Goal: Task Accomplishment & Management: Manage account settings

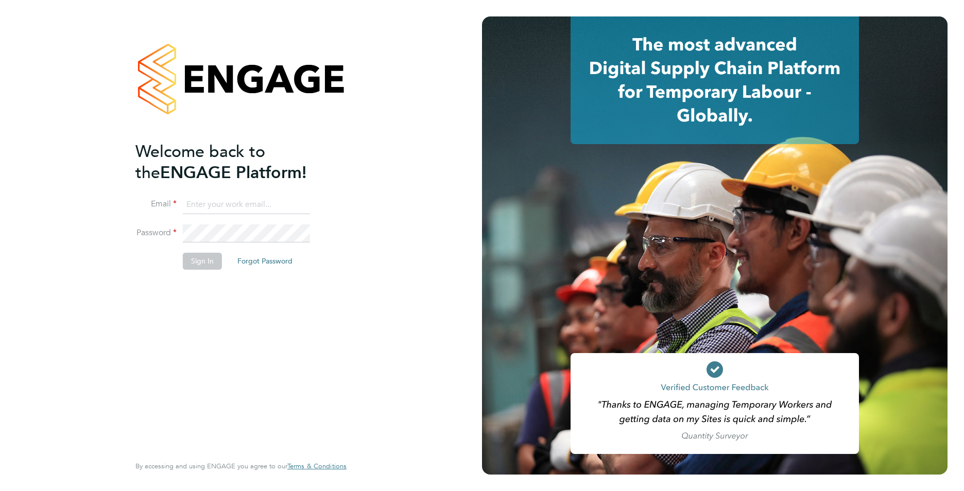
click at [250, 209] on input at bounding box center [246, 205] width 127 height 19
type input "callum@northbuildrecruit.com"
click at [155, 222] on fieldset "Email callum@northbuildrecruit.com Password Sign In Forgot Password" at bounding box center [235, 238] width 201 height 84
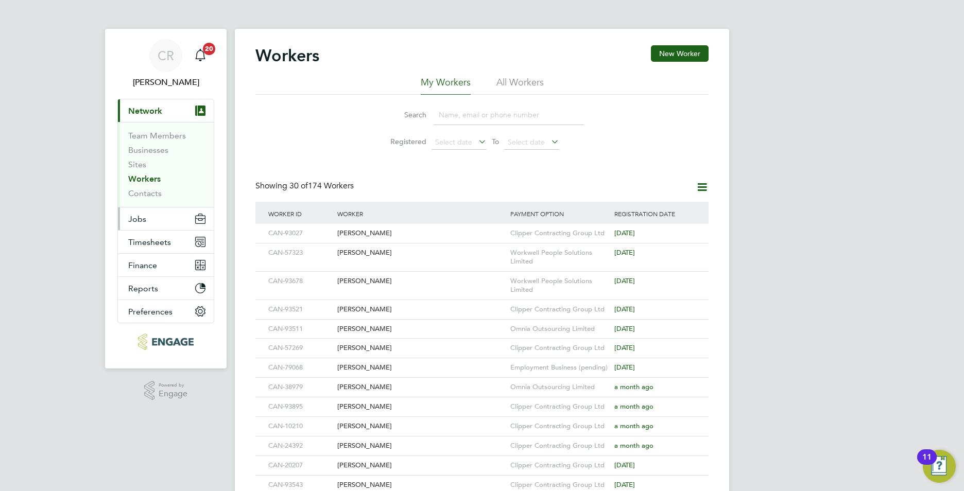
click at [155, 222] on button "Jobs" at bounding box center [166, 218] width 96 height 23
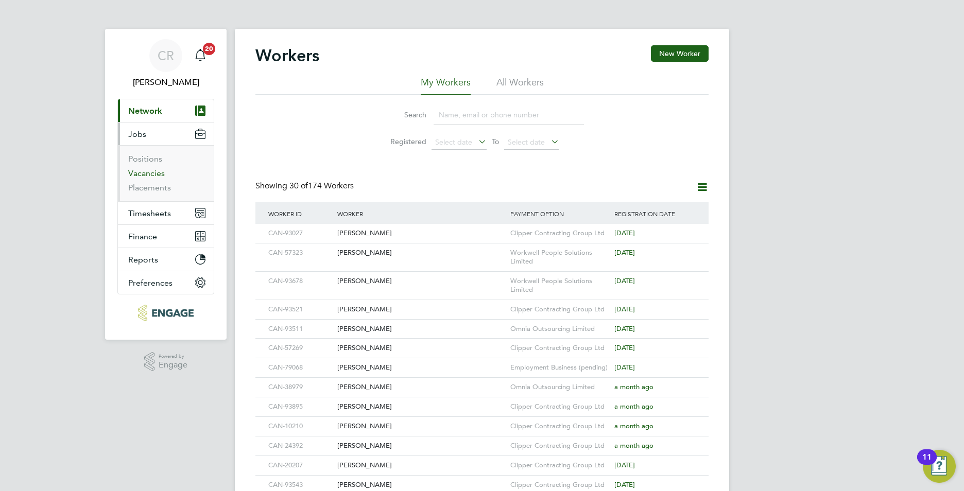
click at [149, 171] on link "Vacancies" at bounding box center [146, 173] width 37 height 10
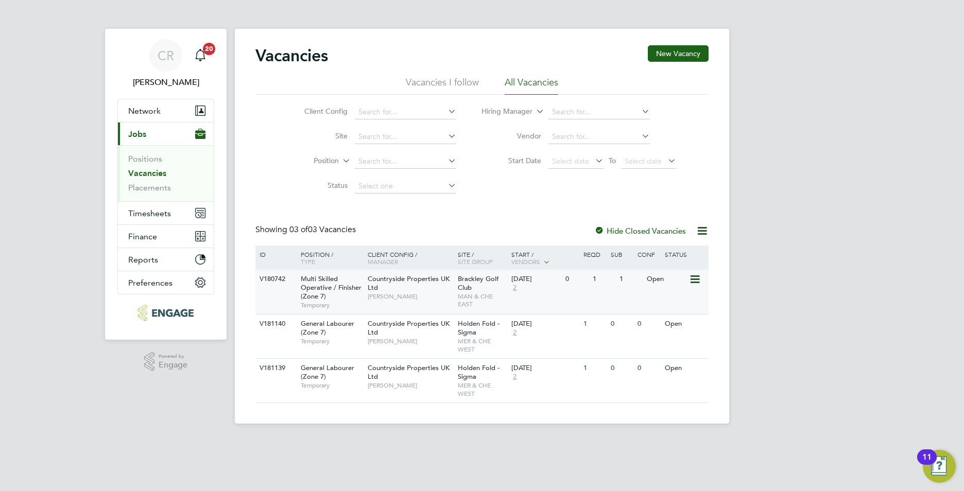
click at [447, 287] on div "Countryside Properties UK Ltd Danyal Nazar" at bounding box center [410, 288] width 90 height 36
click at [572, 394] on div "V181139 General Labourer (Zone 7) Temporary Countryside Properties UK Ltd Alex …" at bounding box center [481, 380] width 453 height 44
drag, startPoint x: 152, startPoint y: 110, endPoint x: 150, endPoint y: 115, distance: 5.5
click at [152, 110] on span "Network" at bounding box center [144, 111] width 32 height 10
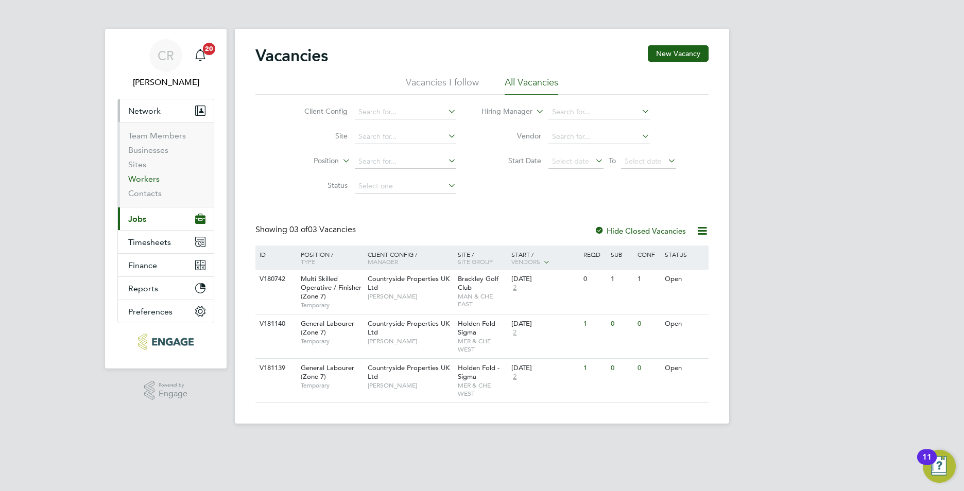
click at [144, 177] on link "Workers" at bounding box center [143, 179] width 31 height 10
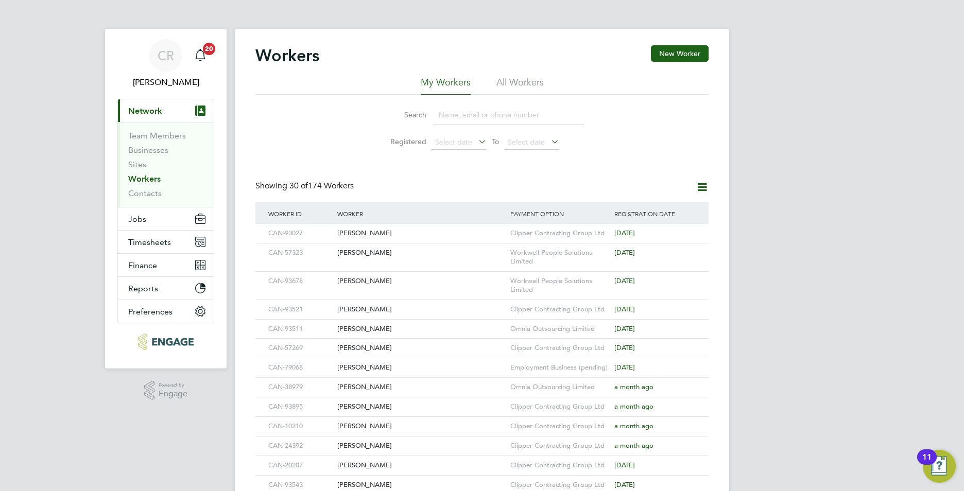
click at [471, 121] on input at bounding box center [508, 115] width 150 height 20
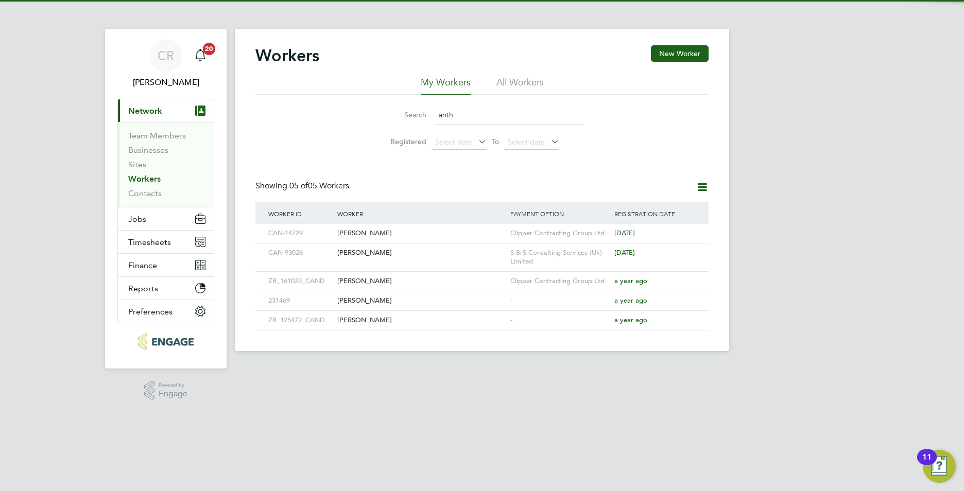
type input "anthony"
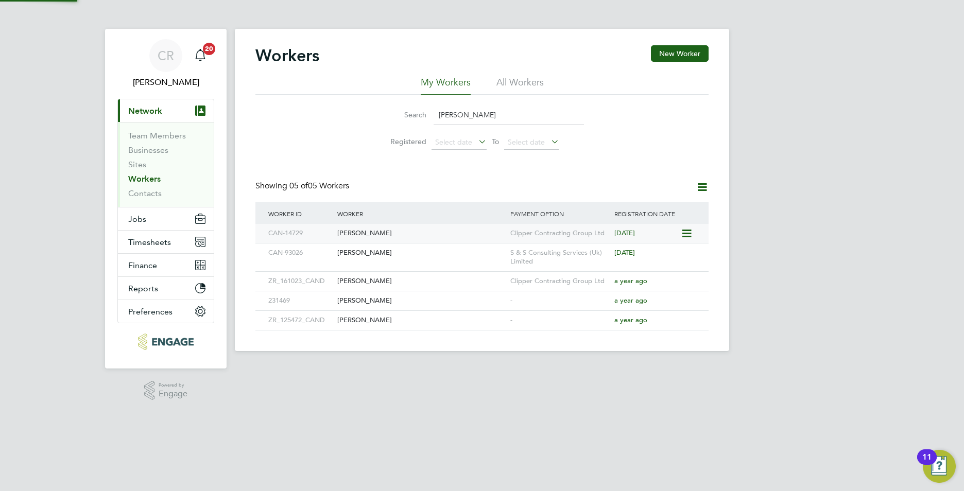
click at [451, 229] on div "Anthony Ike" at bounding box center [421, 233] width 173 height 19
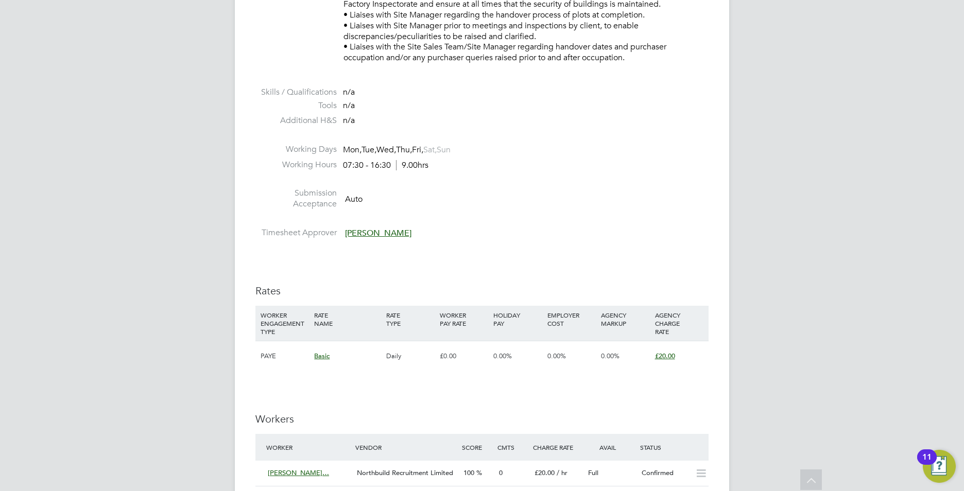
scroll to position [412, 0]
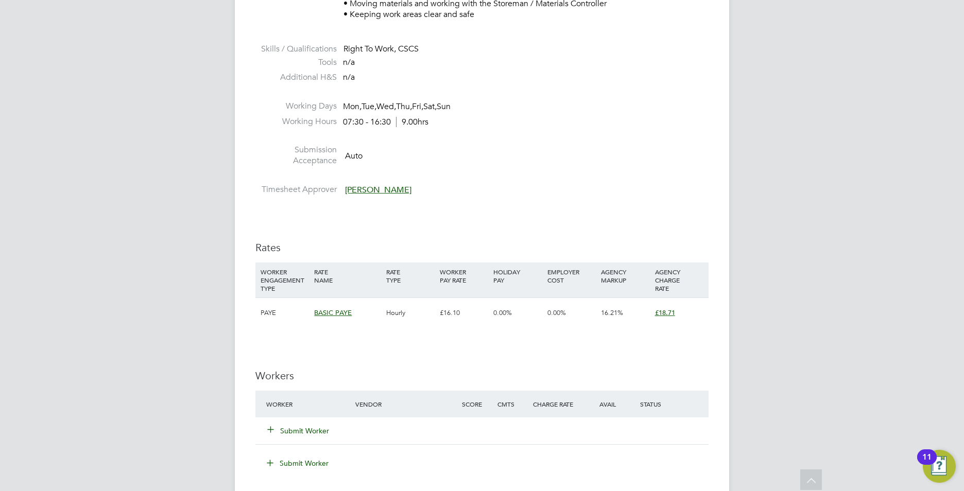
scroll to position [618, 0]
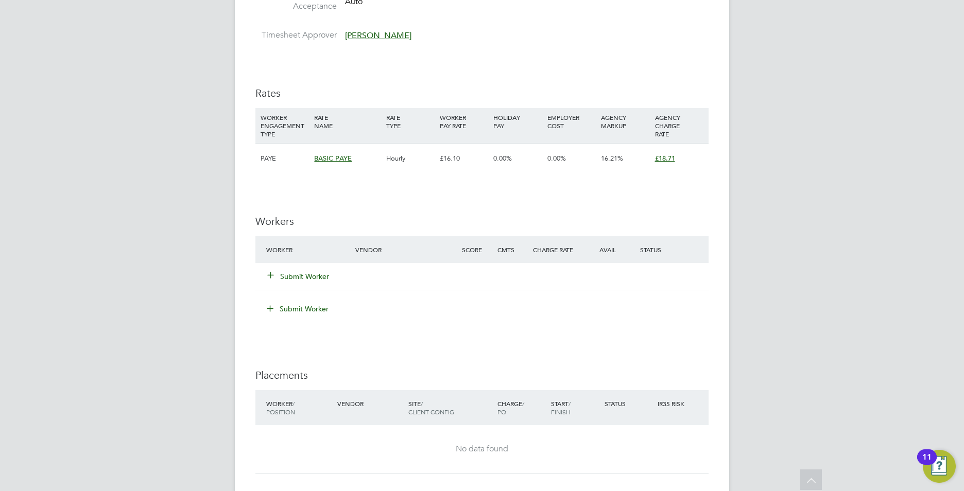
click at [314, 275] on button "Submit Worker" at bounding box center [299, 276] width 62 height 10
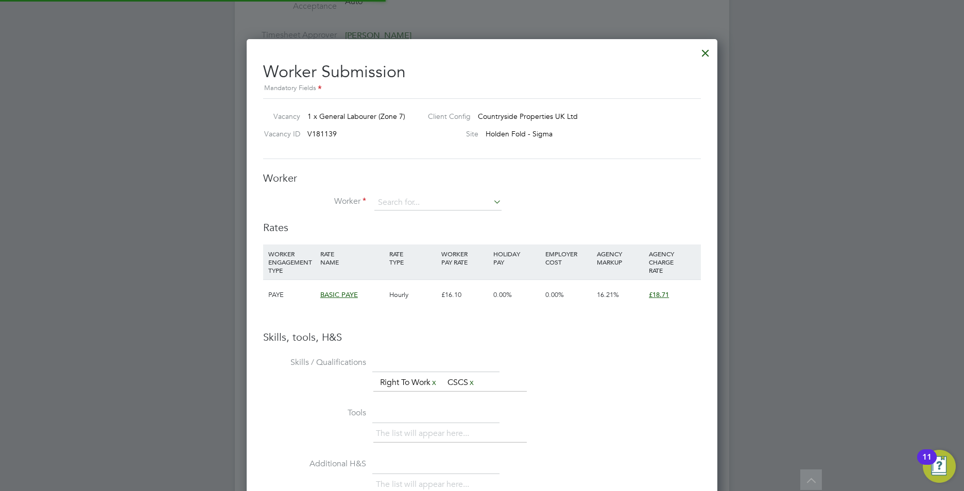
scroll to position [651, 471]
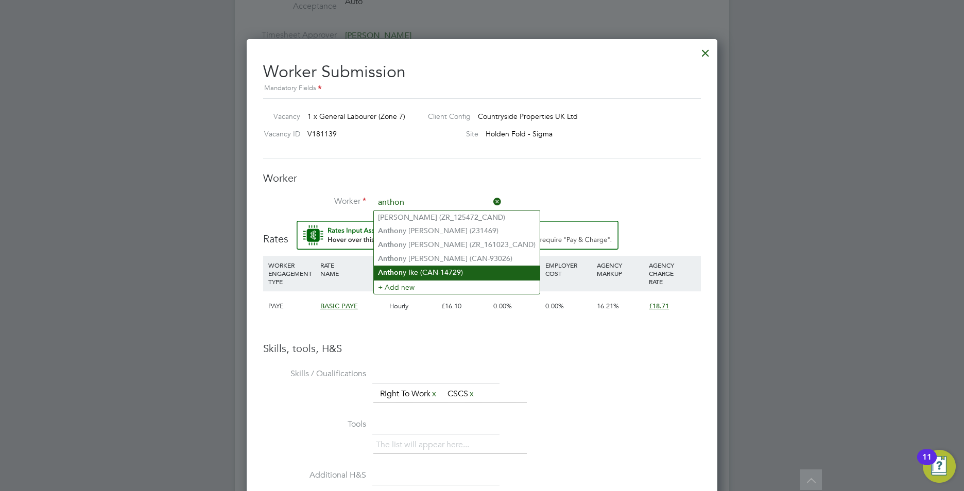
click at [423, 270] on li "Anthon y Ike (CAN-14729)" at bounding box center [457, 273] width 166 height 14
type input "Anthony Ike (CAN-14729)"
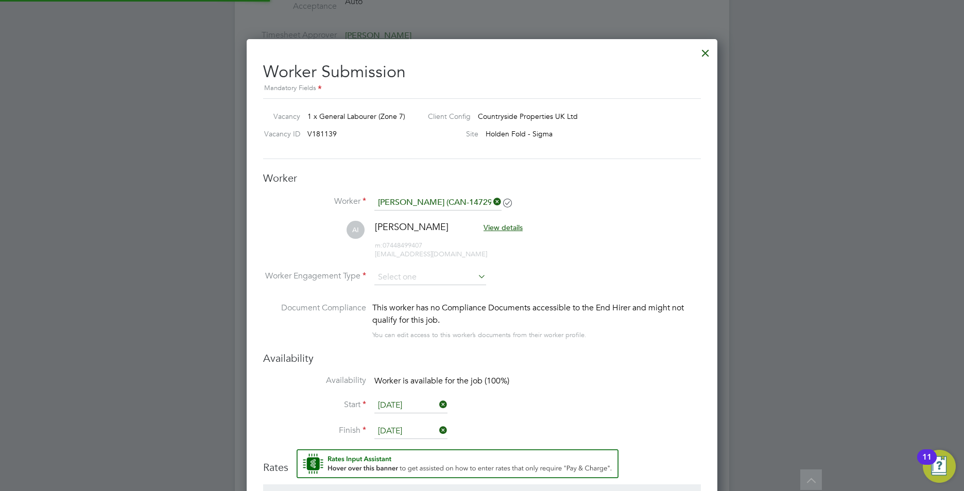
scroll to position [891, 471]
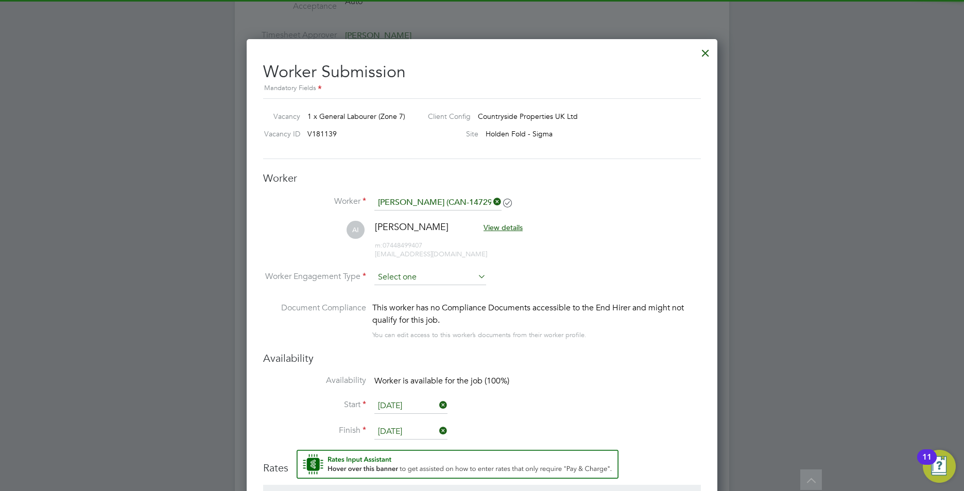
click at [411, 277] on input at bounding box center [430, 277] width 112 height 15
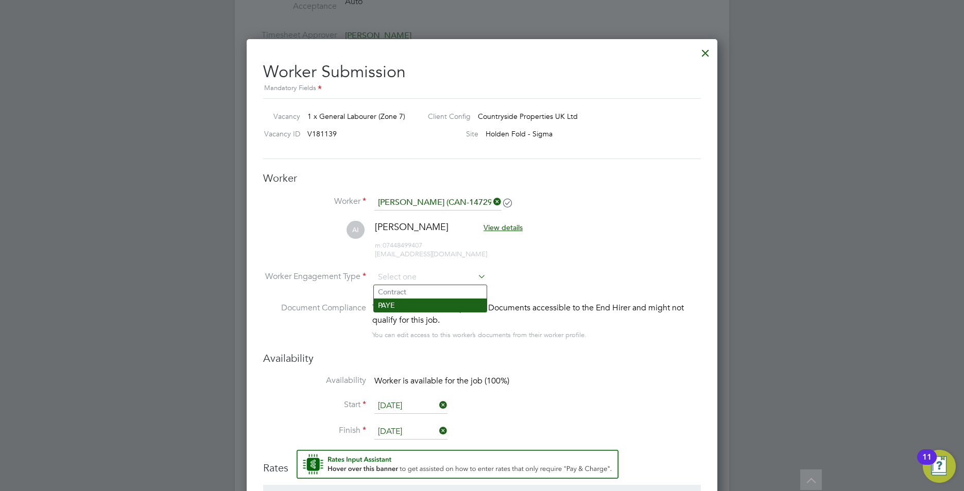
click at [391, 300] on li "PAYE" at bounding box center [430, 305] width 113 height 13
type input "PAYE"
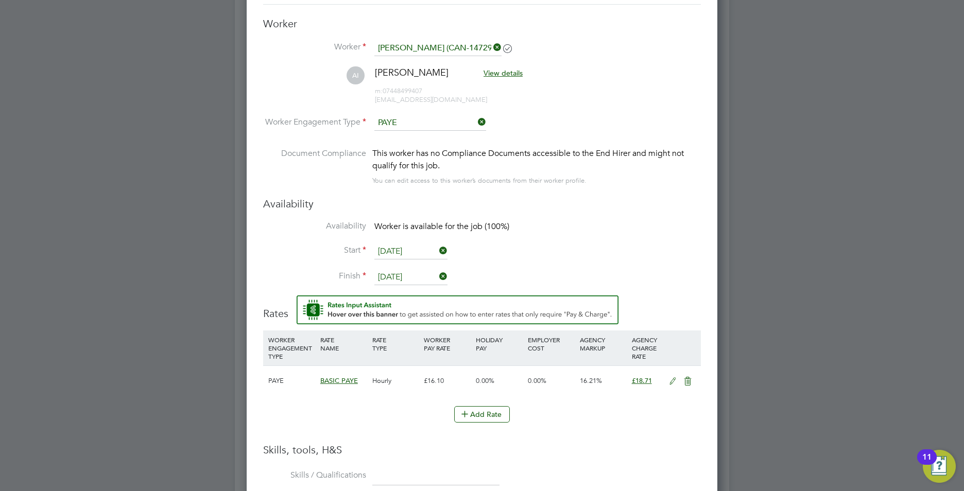
scroll to position [978, 0]
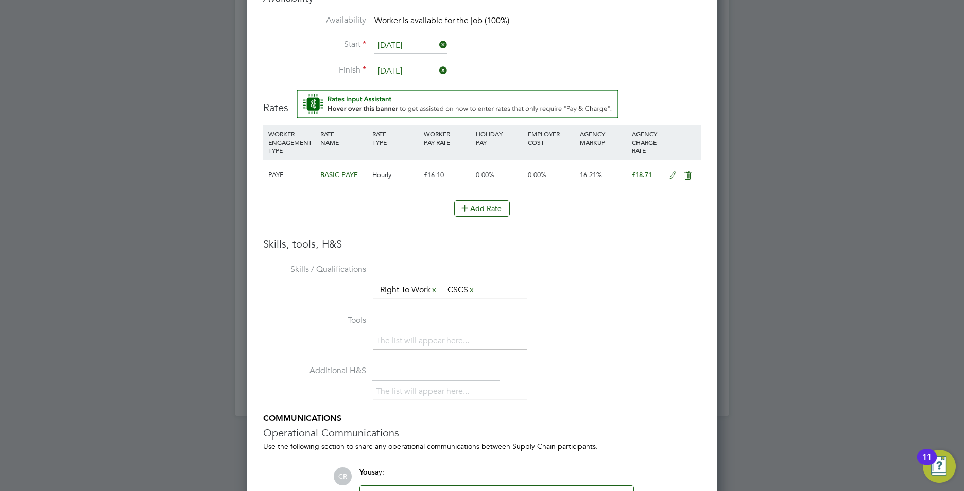
click at [671, 175] on icon at bounding box center [672, 175] width 13 height 8
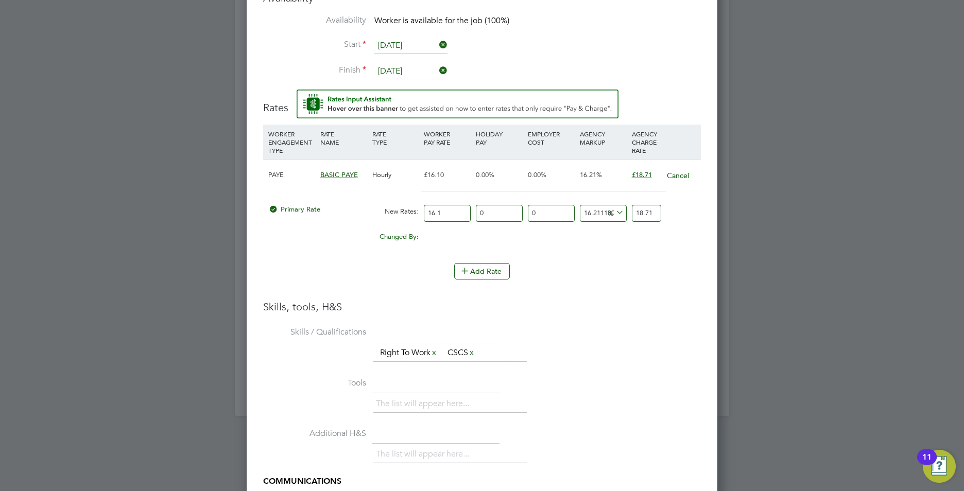
click at [450, 211] on input "16.1" at bounding box center [447, 213] width 47 height 17
type input "16"
type input "18.593788819875776"
type input "16.7"
type input "19.407267080745342"
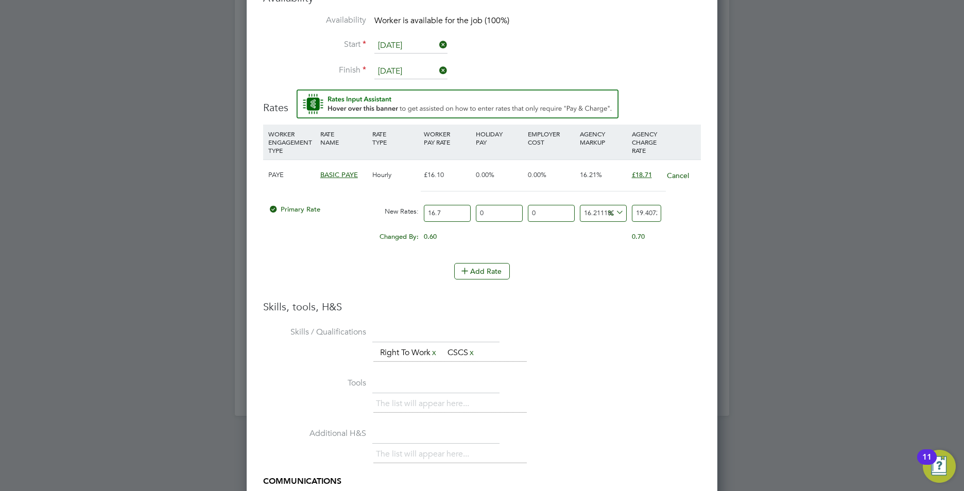
type input "16.71"
type input "19.418888198757763"
type input "16.71"
drag, startPoint x: 658, startPoint y: 212, endPoint x: 576, endPoint y: 199, distance: 83.8
click at [594, 205] on div "Primary Rate New Rates: 16.71 0 n/a 0 n/a 16.211180124223603 2.708888198757763 …" at bounding box center [482, 213] width 438 height 27
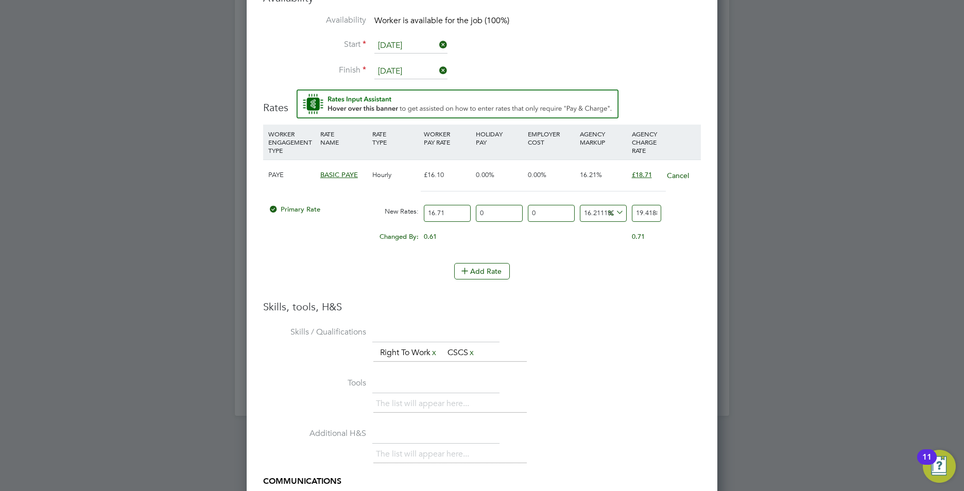
type input "527820213921.544"
type input "88198757763"
type input "52782021300.35907"
type input "8819875776"
type input "5278202036.445242"
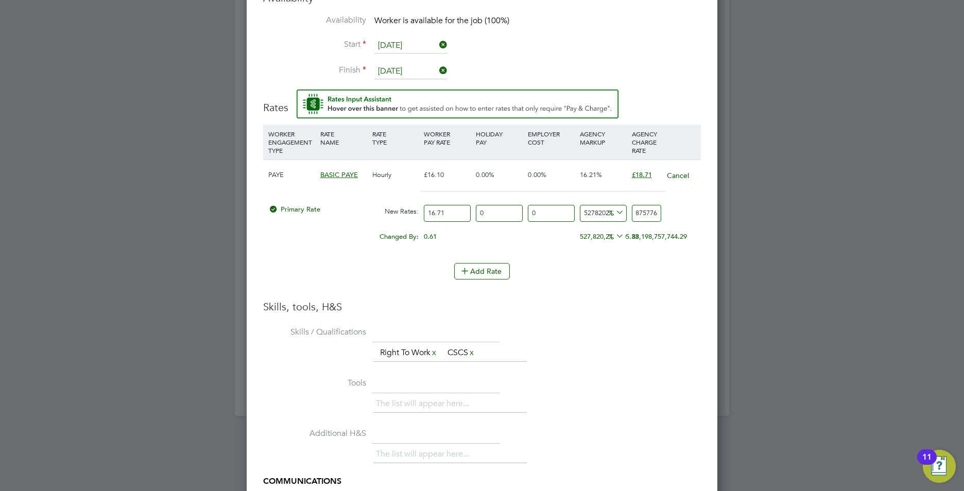
type input "881987577"
type input "527820109.4554159"
type input "88198757"
type input "52781916.75643327"
type input "8819875"
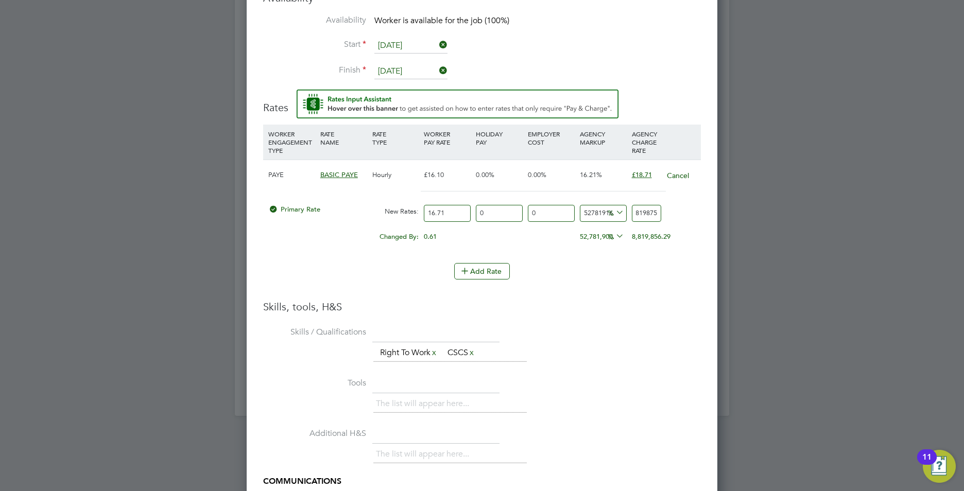
type input "5278098.6834231"
type input "881987"
type input "527715.6792339917"
type input "88198"
type input "52676.78037103531"
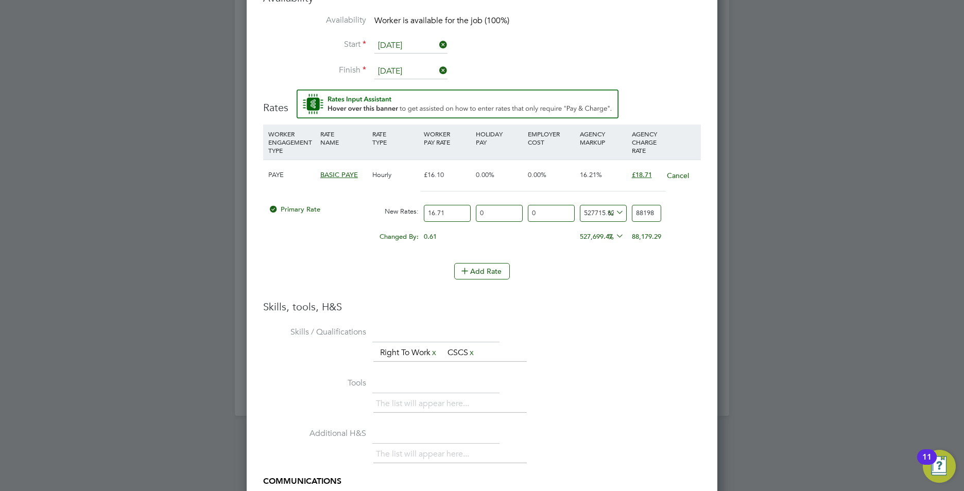
type input "8819"
type input "5172.292040694195"
type input "881"
type input "426.63076002393774"
type input "88"
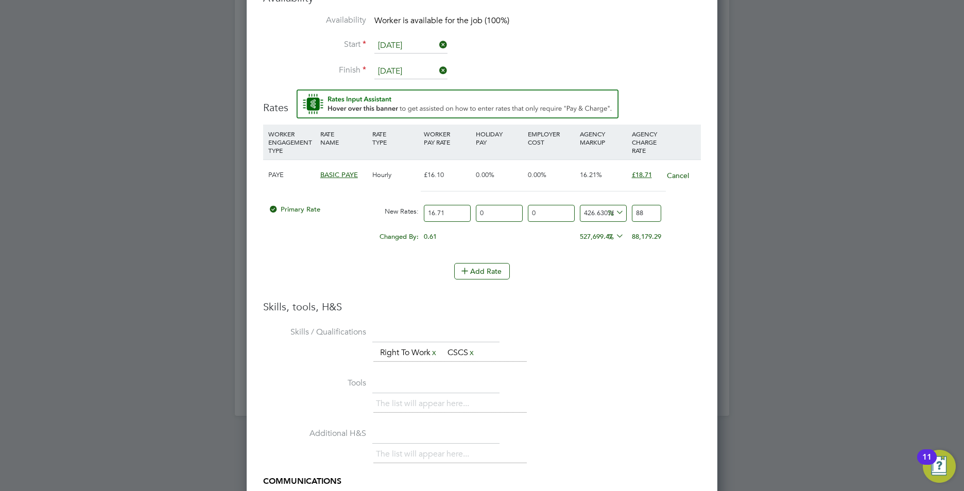
type input "-52.124476361460204"
type input "8"
type input "-94.01555954518253"
type input "1"
type input "7.719928186714542"
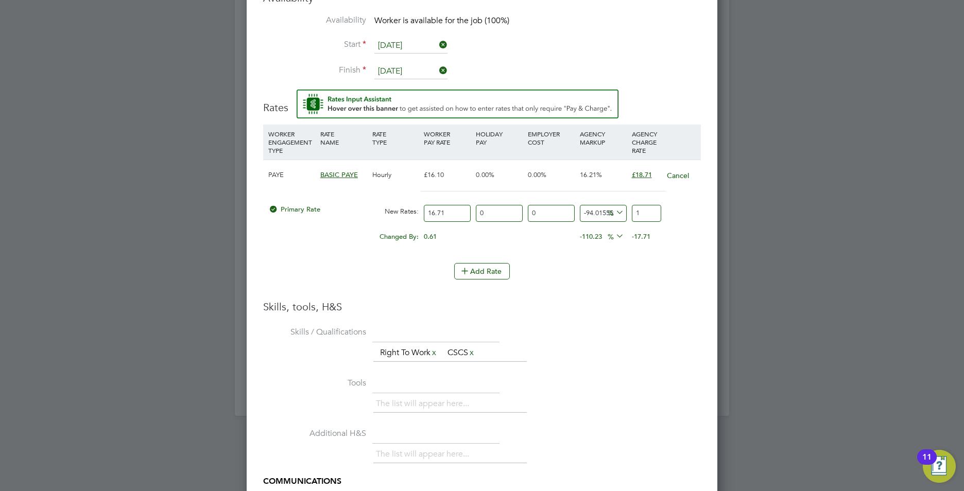
type input "18"
type input "11.909036505086775"
type input "18.7"
type input "11.968880909634949"
type input "18.71"
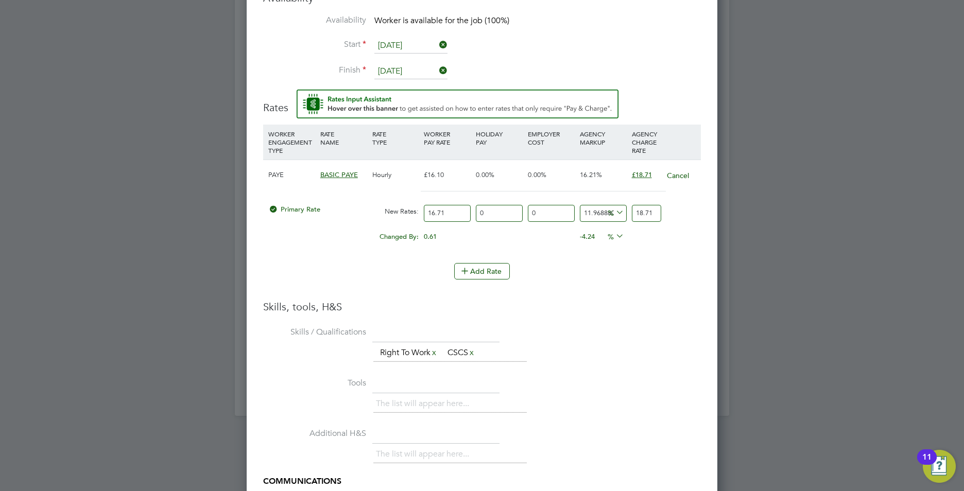
click at [464, 218] on input "16.71" at bounding box center [447, 213] width 47 height 17
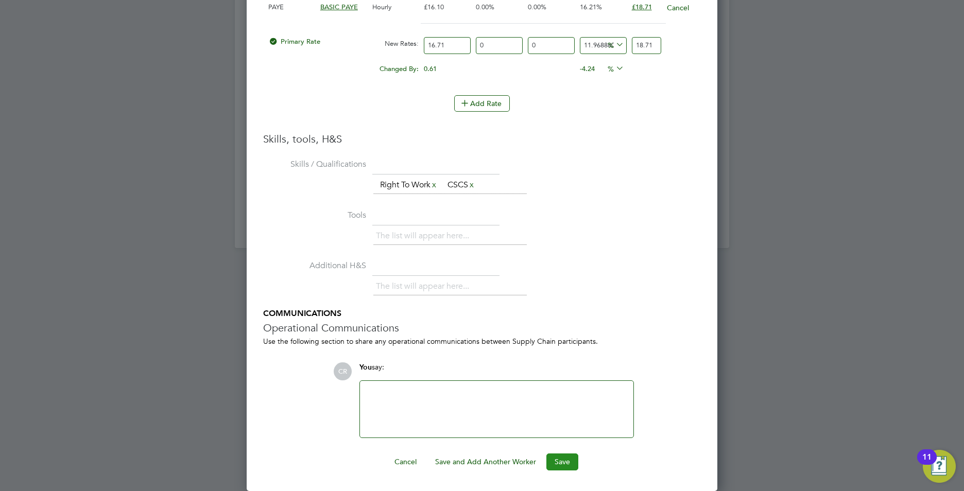
click at [561, 462] on button "Save" at bounding box center [562, 462] width 32 height 16
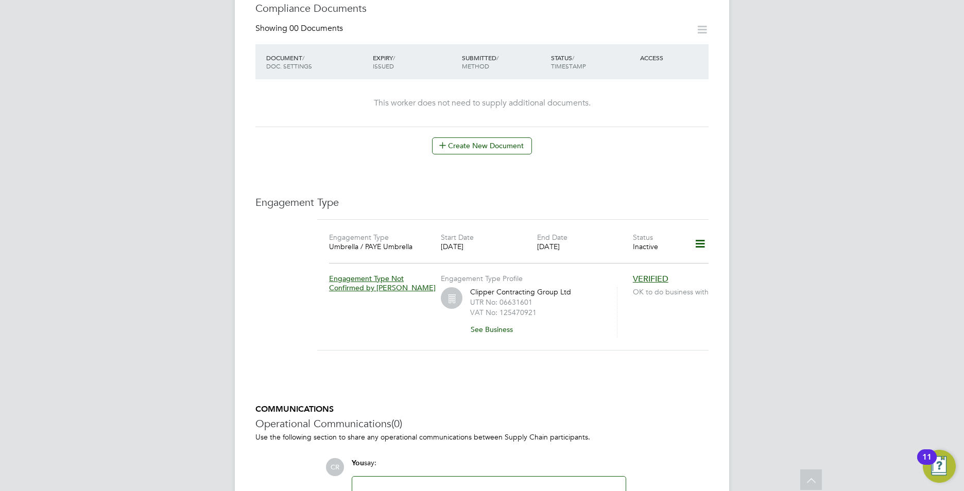
scroll to position [566, 0]
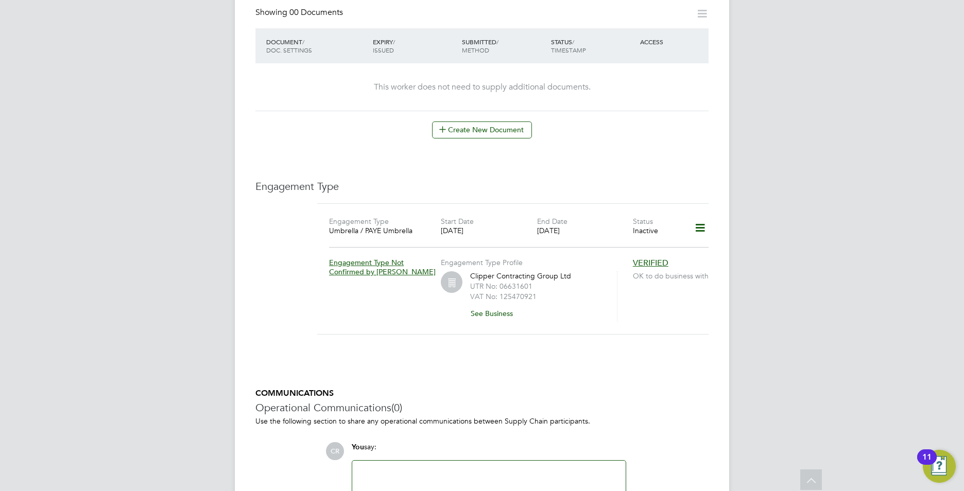
click at [678, 226] on div "Inactive" at bounding box center [657, 230] width 48 height 9
click at [696, 217] on icon at bounding box center [700, 228] width 18 height 24
click at [622, 248] on li "Edit Engagement Type" at bounding box center [646, 247] width 118 height 14
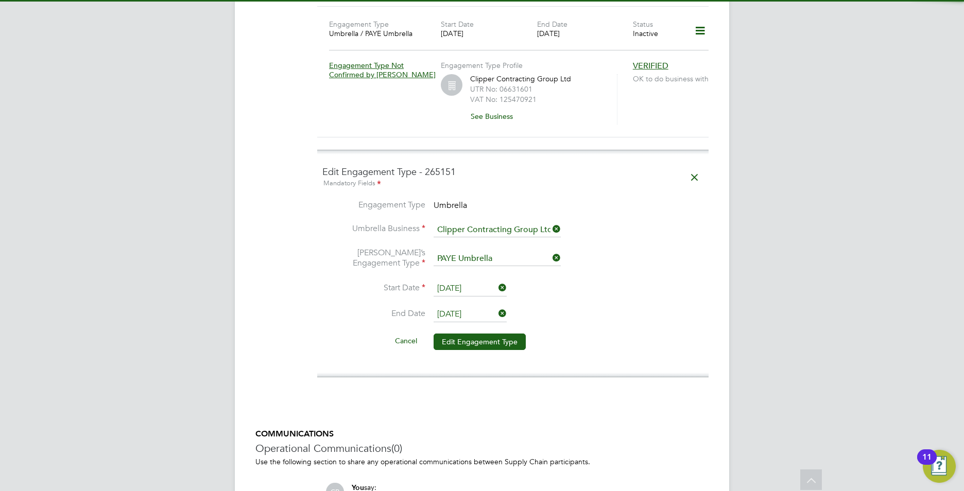
scroll to position [772, 0]
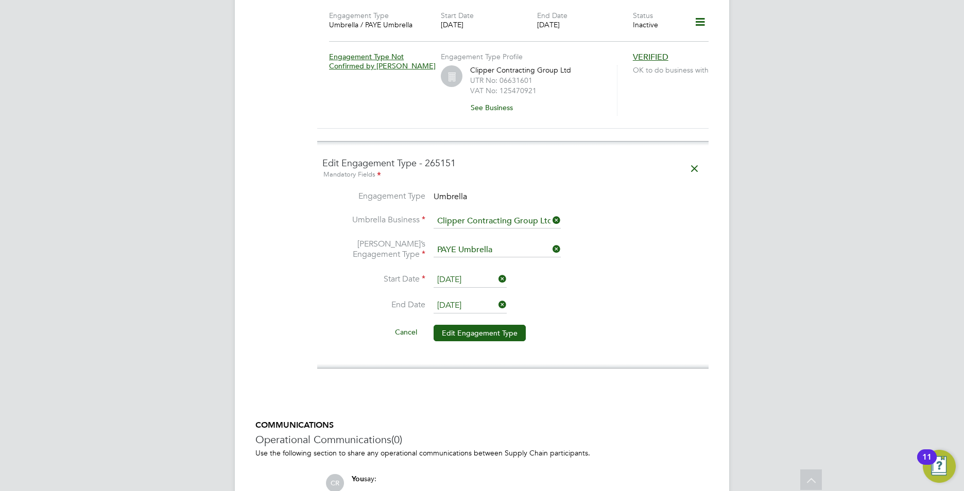
click at [475, 298] on input "29 Aug 2025" at bounding box center [469, 305] width 73 height 15
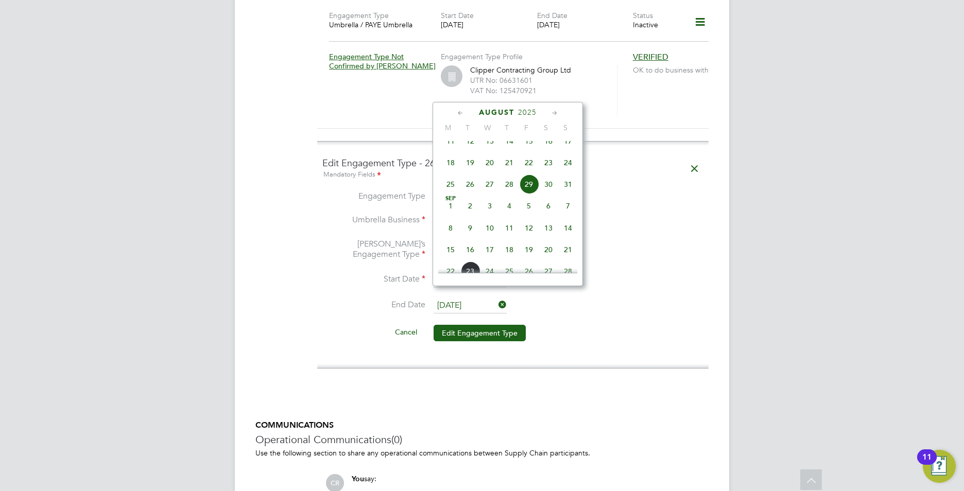
click at [527, 259] on span "19" at bounding box center [529, 250] width 20 height 20
click at [475, 298] on input "19 Sep 2025" at bounding box center [469, 305] width 73 height 15
click at [531, 226] on span "2" at bounding box center [529, 216] width 20 height 20
type input "02 Jan 2026"
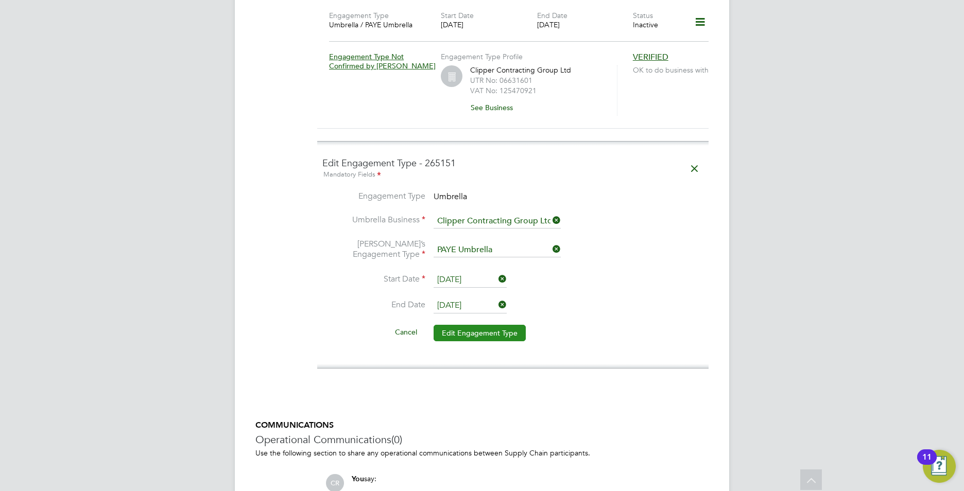
click at [446, 325] on button "Edit Engagement Type" at bounding box center [479, 333] width 92 height 16
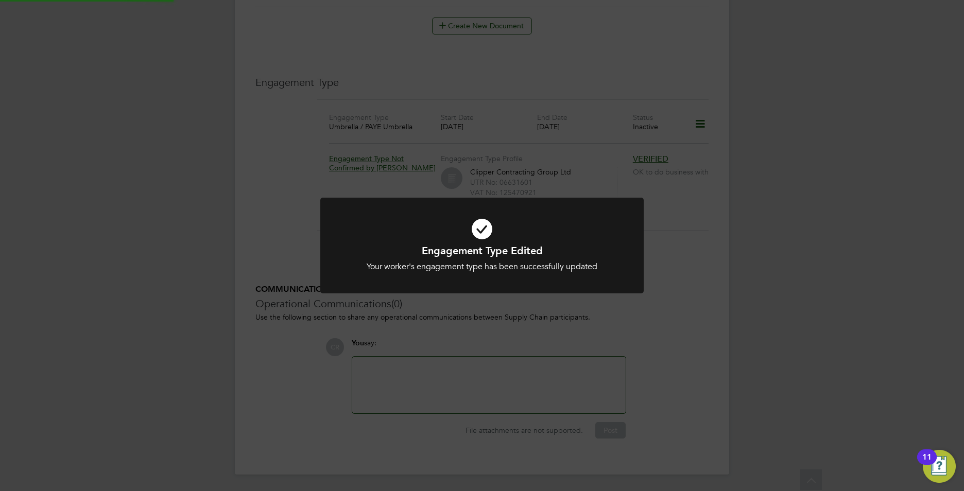
scroll to position [660, 0]
click at [745, 291] on div "Engagement Type Edited Your worker's engagement type has been successfully upda…" at bounding box center [482, 245] width 964 height 491
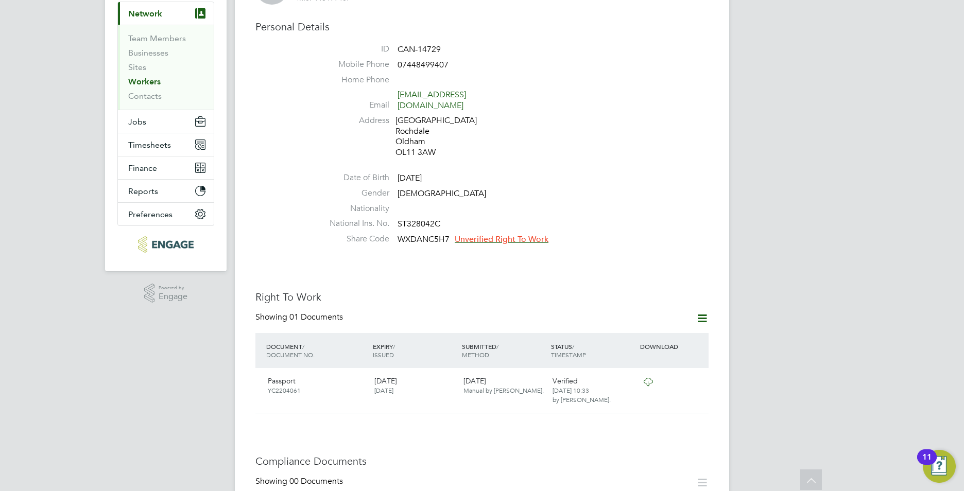
scroll to position [93, 0]
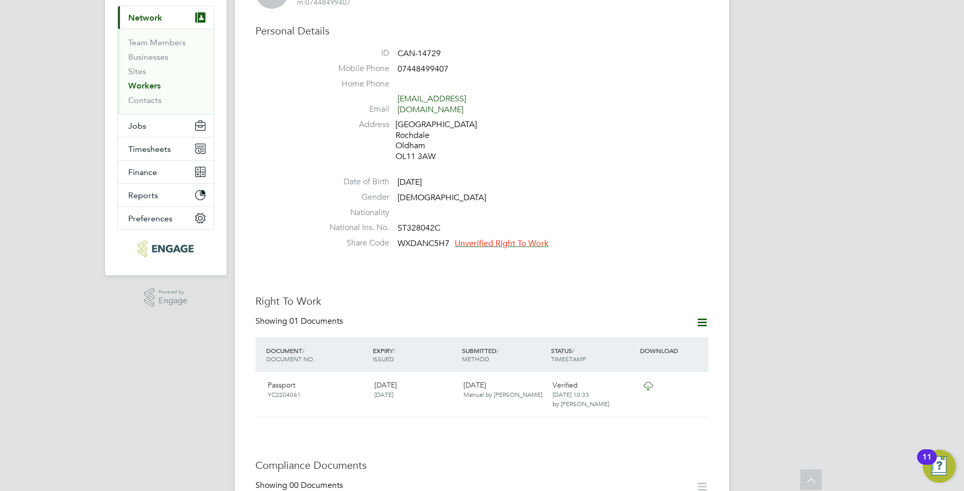
click at [464, 238] on span "Unverified Right To Work" at bounding box center [502, 243] width 94 height 10
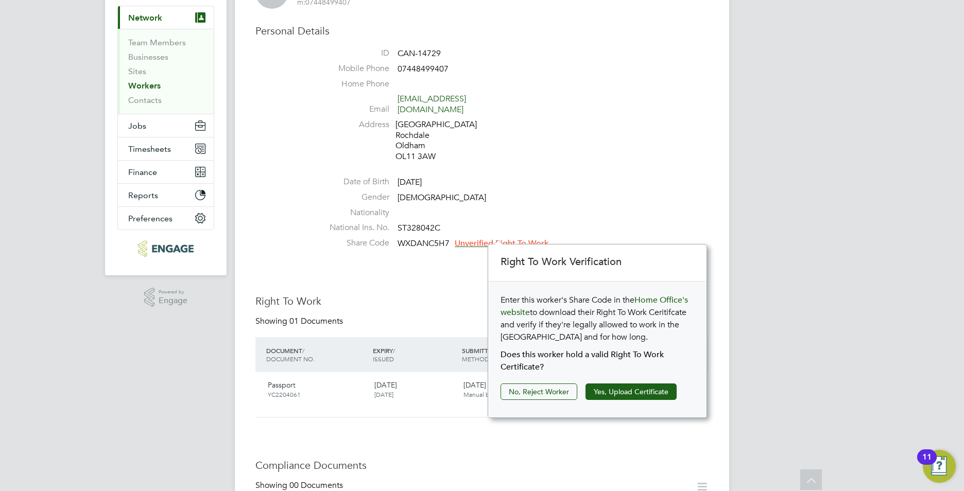
drag, startPoint x: 587, startPoint y: 220, endPoint x: 579, endPoint y: 255, distance: 35.9
click at [587, 222] on li "National Ins. No. ST328042C" at bounding box center [512, 229] width 391 height 15
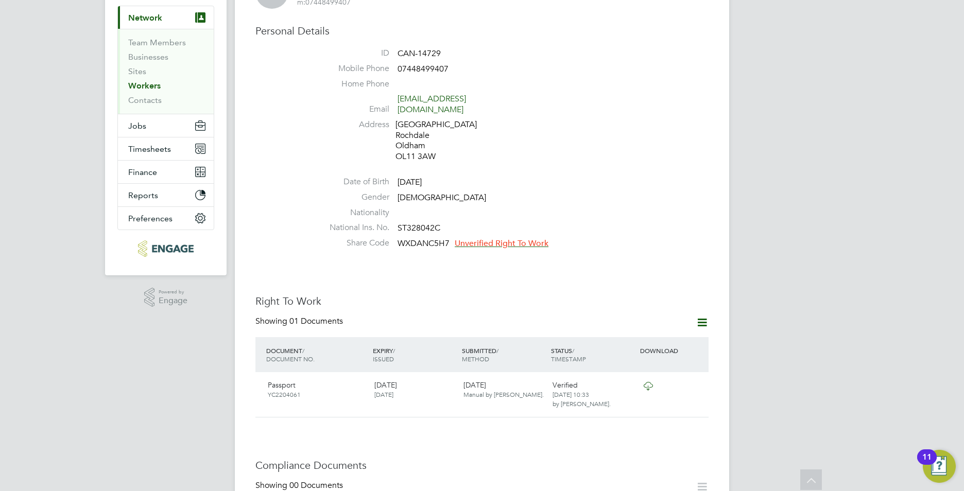
click at [524, 238] on span "Unverified Right To Work" at bounding box center [502, 243] width 94 height 10
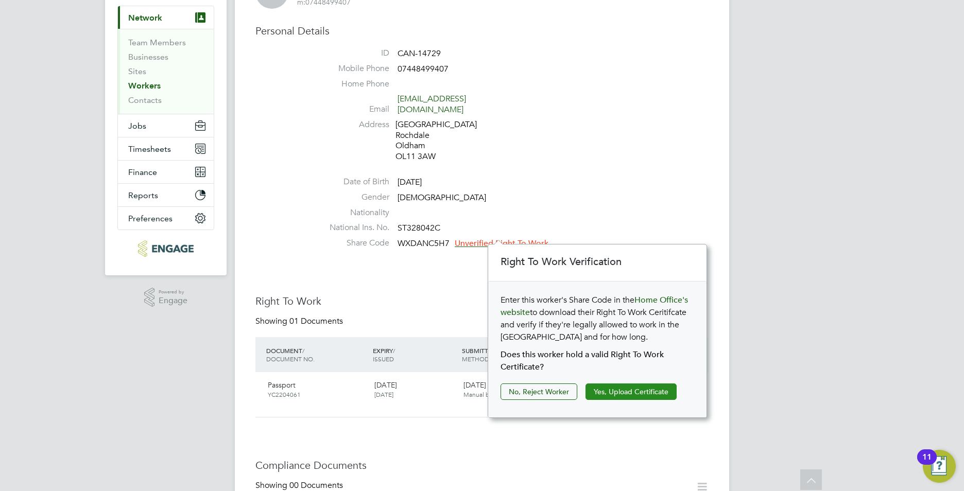
click at [624, 388] on button "Yes, Upload Certificate" at bounding box center [630, 392] width 91 height 16
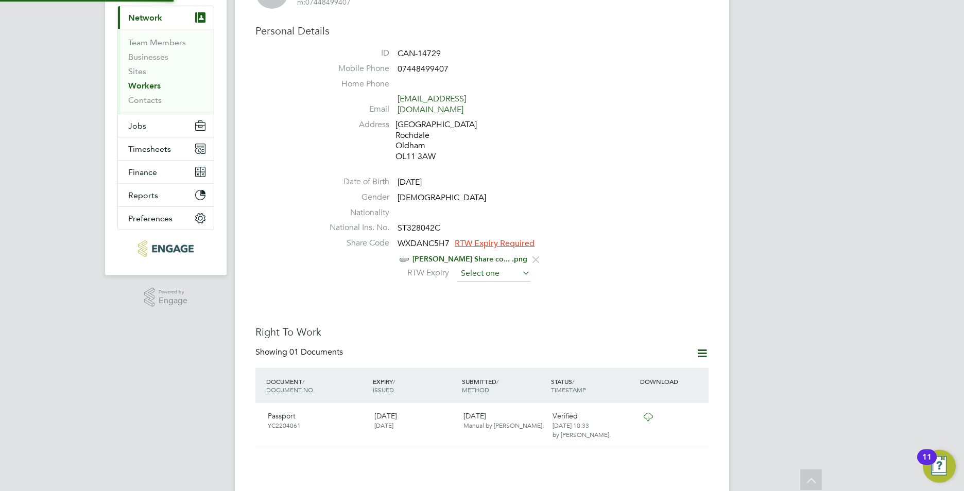
scroll to position [37, 219]
click at [488, 266] on input at bounding box center [493, 273] width 73 height 15
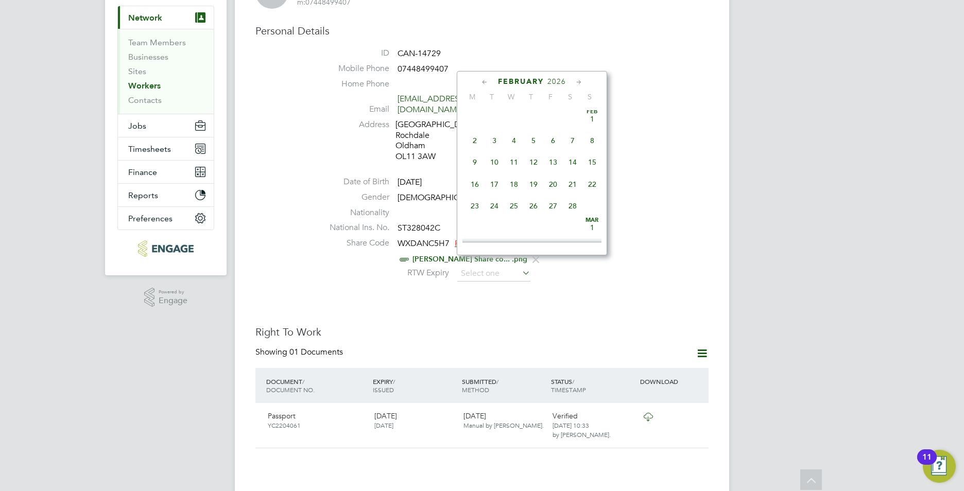
scroll to position [891, 0]
click at [515, 172] on span "11" at bounding box center [514, 163] width 20 height 20
type input "11 Feb 2026"
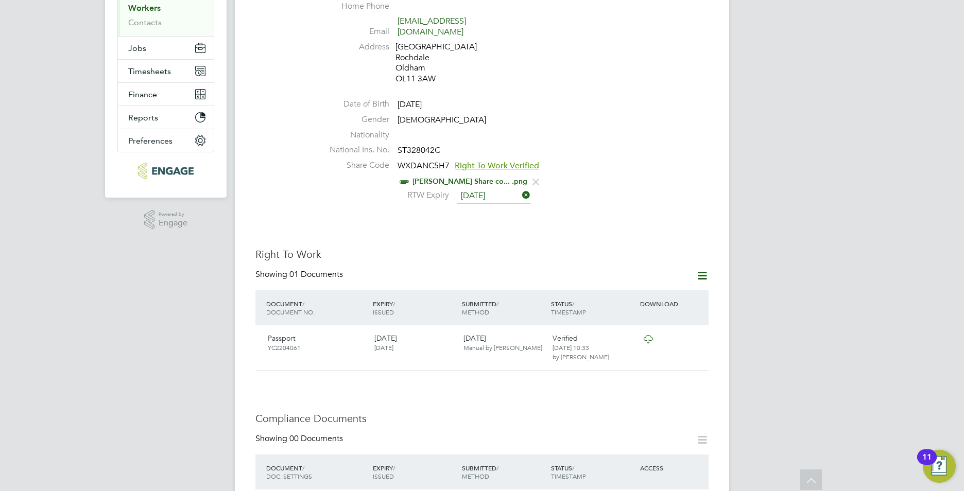
scroll to position [0, 0]
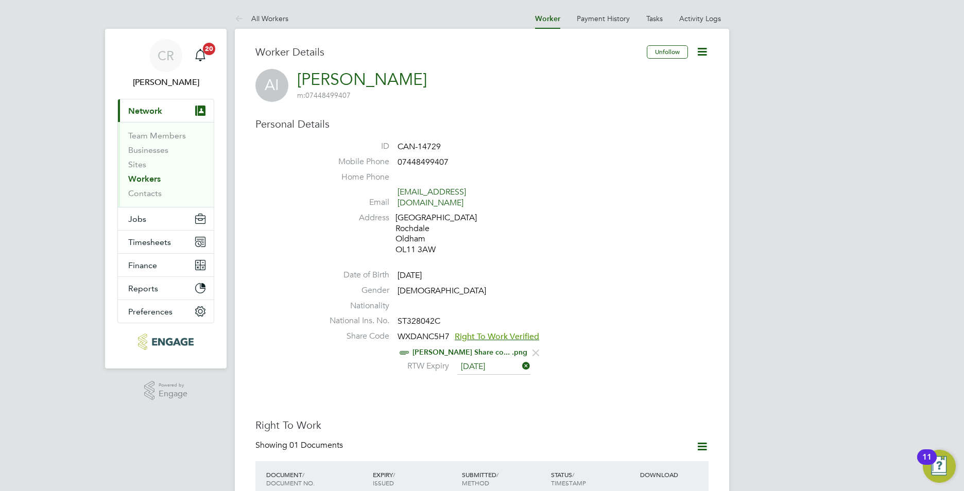
click at [149, 182] on link "Workers" at bounding box center [144, 179] width 32 height 10
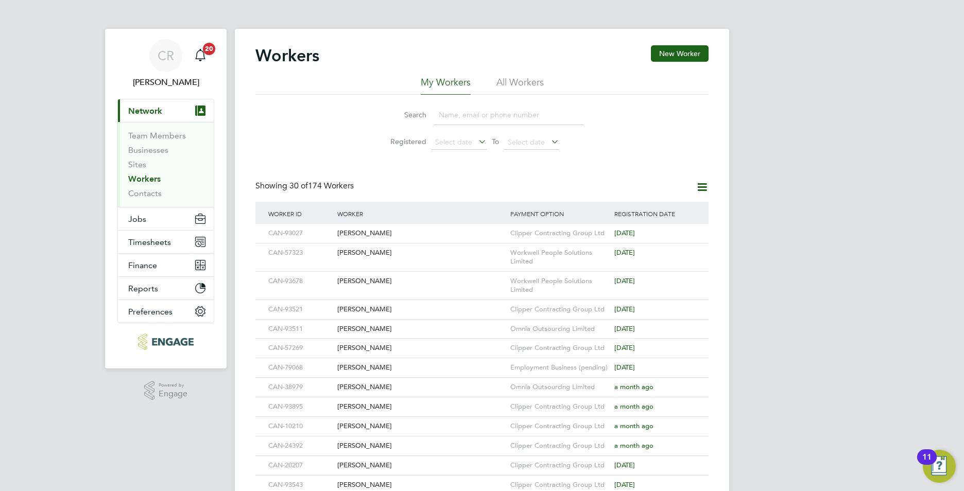
click at [460, 112] on input at bounding box center [508, 115] width 150 height 20
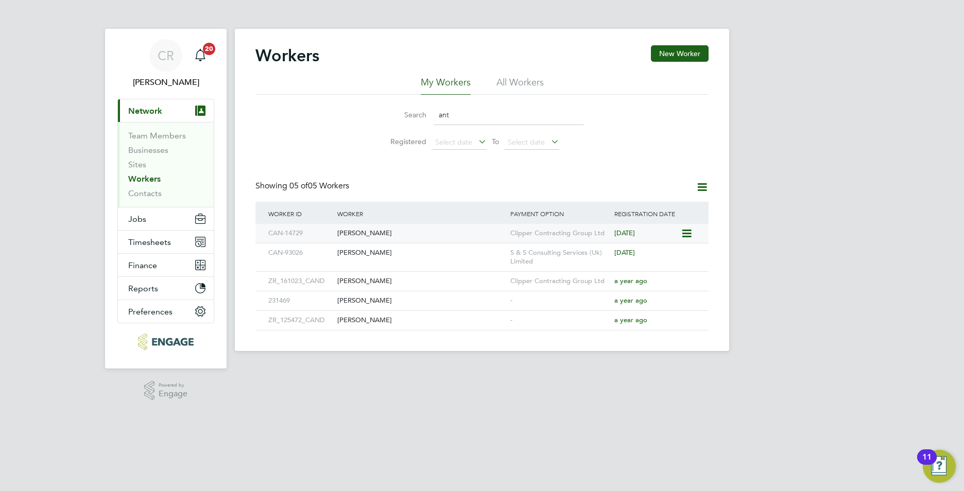
type input "ant"
click at [423, 237] on div "[PERSON_NAME]" at bounding box center [421, 233] width 173 height 19
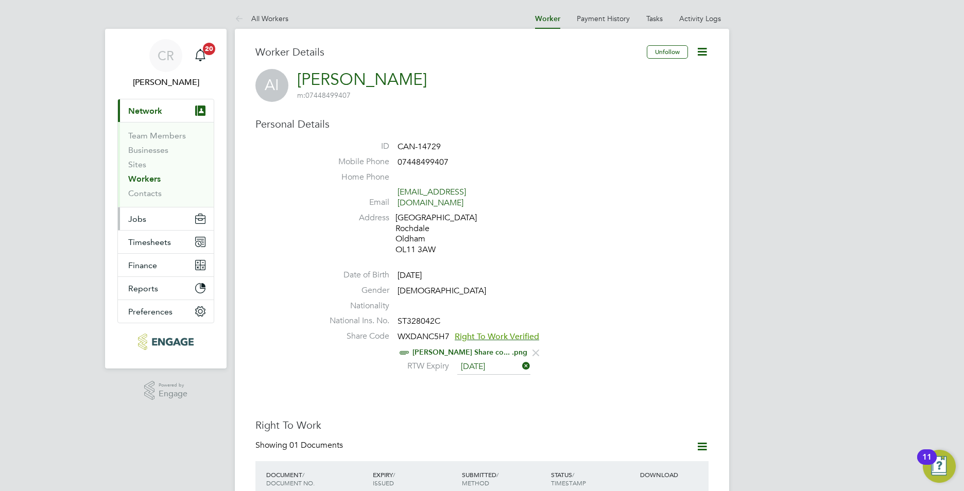
click at [144, 216] on span "Jobs" at bounding box center [137, 219] width 18 height 10
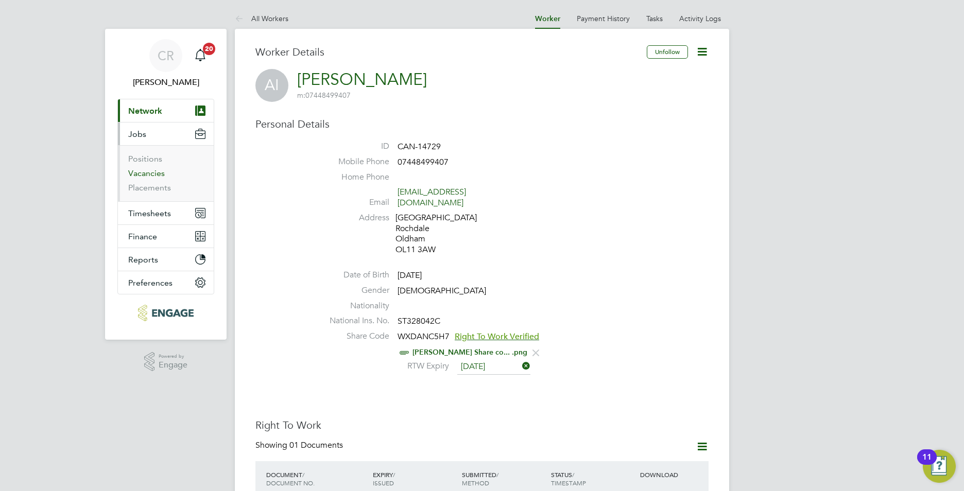
click at [150, 176] on link "Vacancies" at bounding box center [146, 173] width 37 height 10
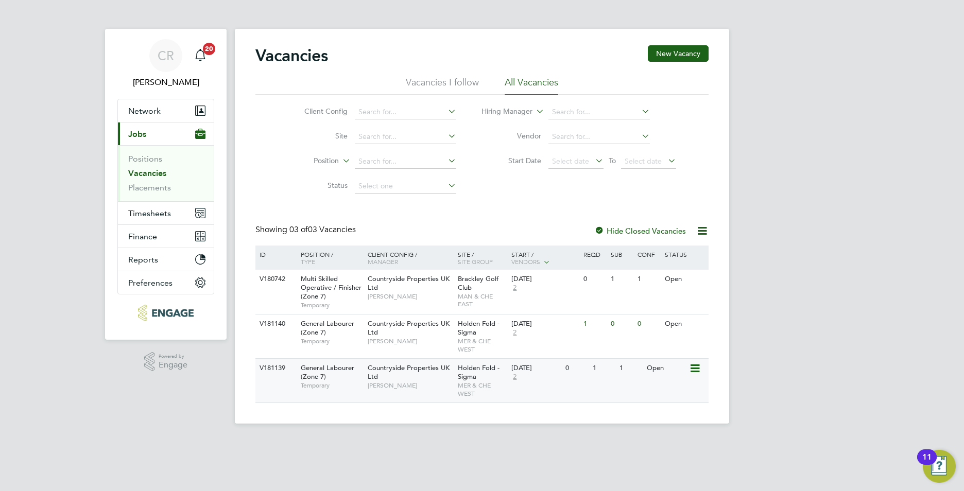
click at [536, 381] on div "[DATE] 2" at bounding box center [536, 373] width 54 height 28
click at [417, 332] on div "Countryside Properties UK Ltd [PERSON_NAME]" at bounding box center [410, 333] width 90 height 36
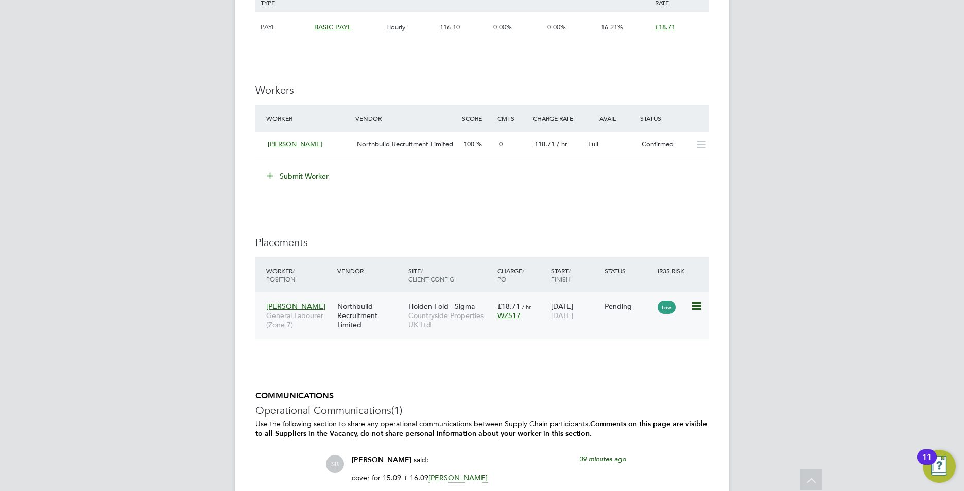
scroll to position [721, 0]
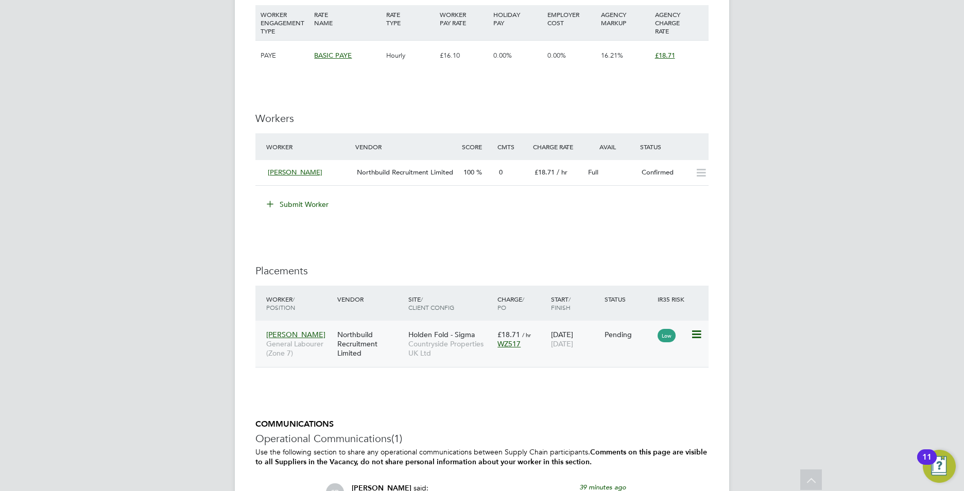
click at [511, 346] on span "WZ517" at bounding box center [508, 343] width 23 height 9
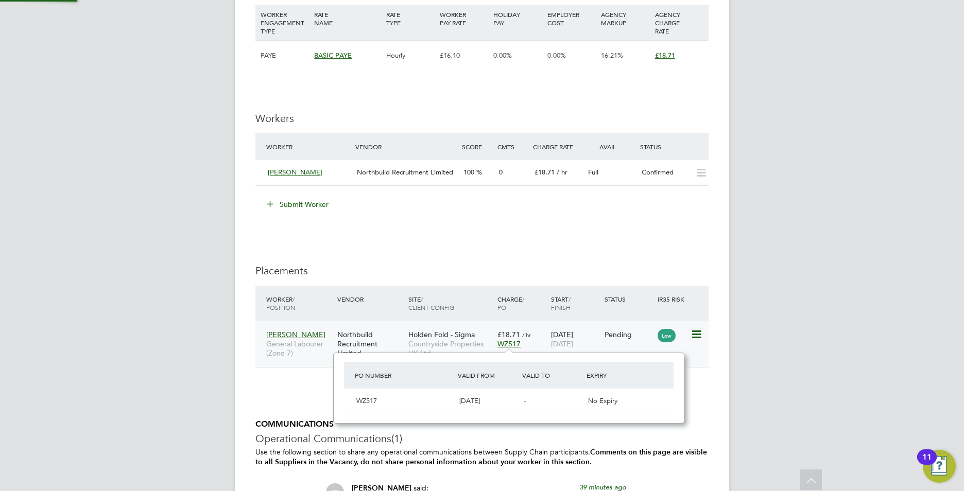
scroll to position [9, 24]
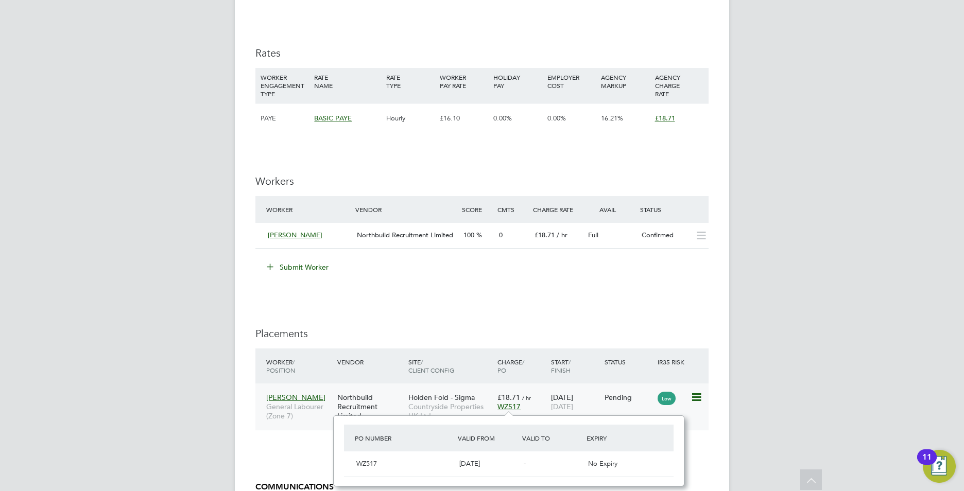
click at [374, 398] on div "Northbuild Recruitment Limited" at bounding box center [370, 407] width 71 height 39
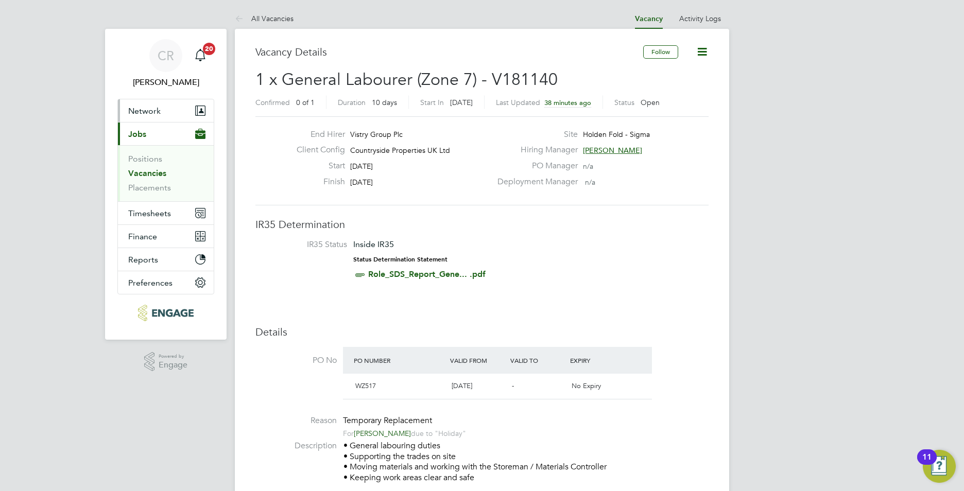
drag, startPoint x: 155, startPoint y: 106, endPoint x: 157, endPoint y: 112, distance: 6.3
click at [157, 109] on span "Network" at bounding box center [144, 111] width 32 height 10
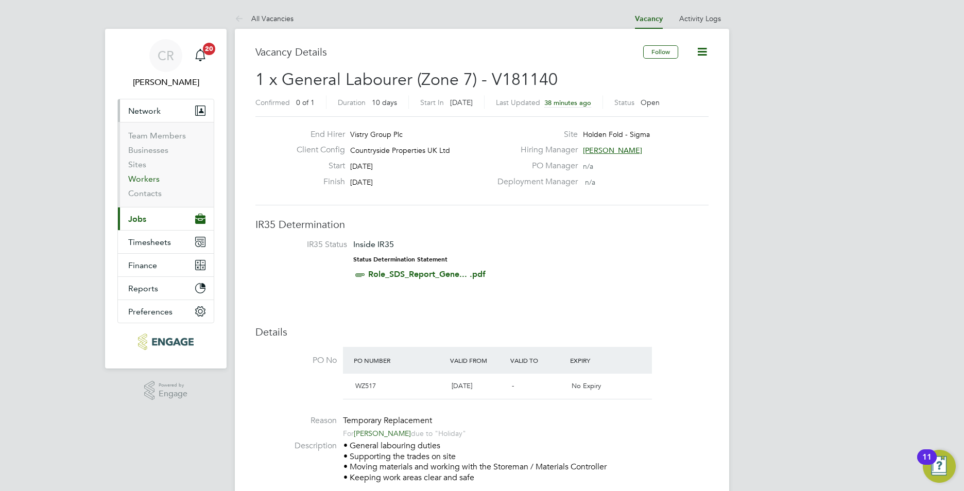
click at [149, 176] on link "Workers" at bounding box center [143, 179] width 31 height 10
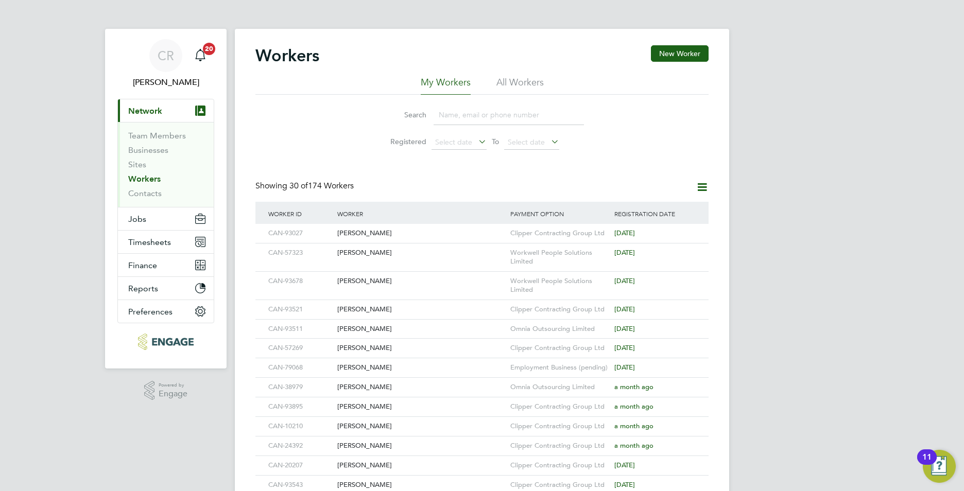
click at [448, 116] on input at bounding box center [508, 115] width 150 height 20
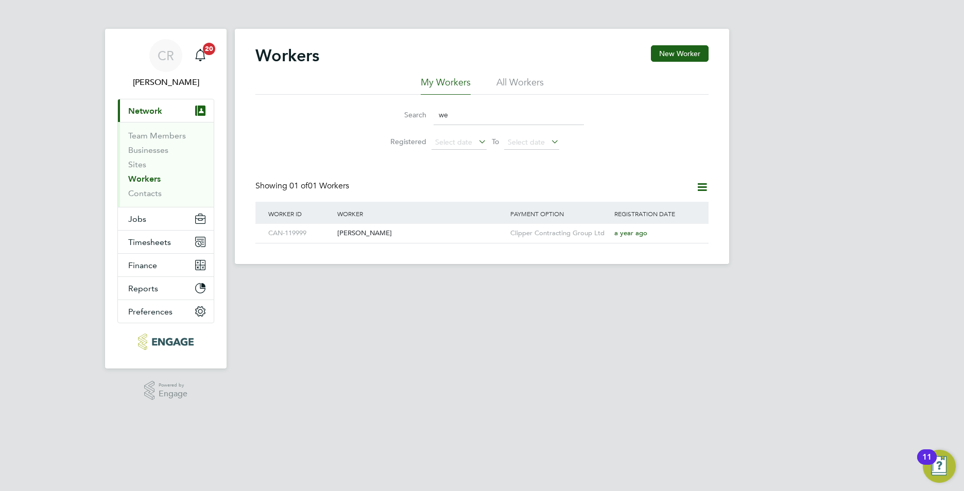
type input "we"
click at [677, 53] on button "New Worker" at bounding box center [680, 53] width 58 height 16
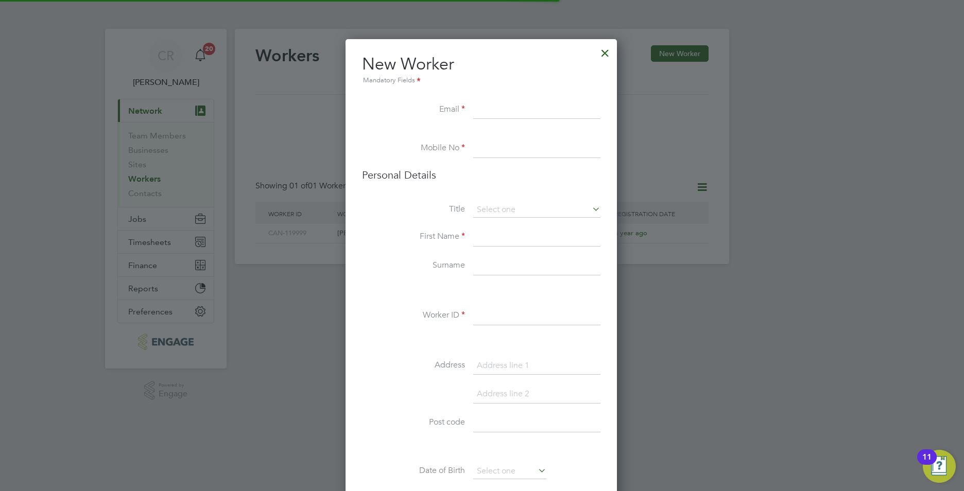
scroll to position [871, 273]
paste input "[EMAIL_ADDRESS][DOMAIN_NAME]"
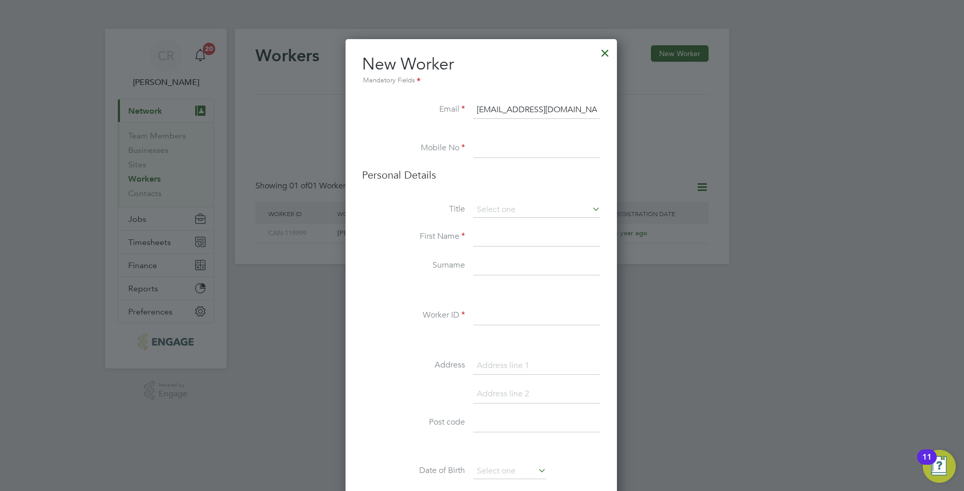
type input "[EMAIL_ADDRESS][DOMAIN_NAME]"
click at [483, 144] on input at bounding box center [536, 149] width 127 height 19
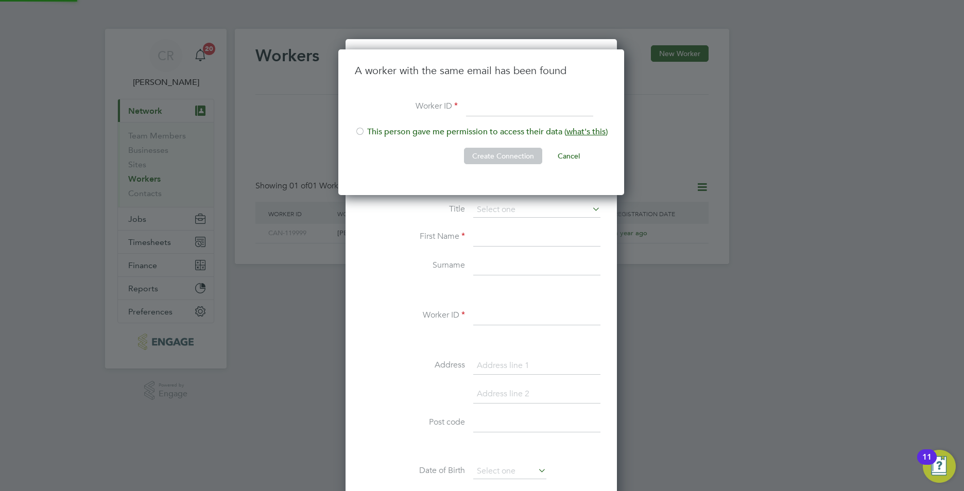
scroll to position [146, 287]
paste input "CAN-12570"
type input "CAN-12570"
click at [361, 128] on div at bounding box center [360, 132] width 10 height 10
click at [498, 157] on button "Create Connection" at bounding box center [503, 156] width 78 height 16
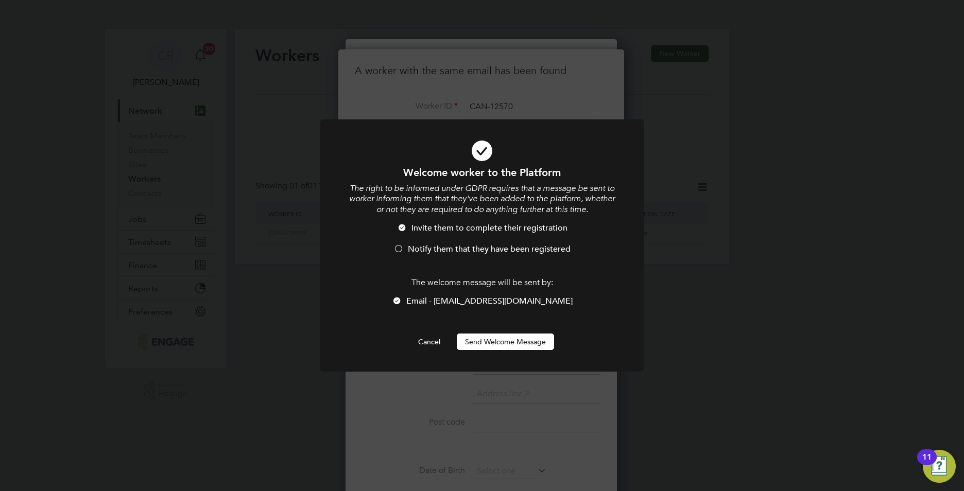
click at [396, 247] on div at bounding box center [398, 250] width 10 height 10
click at [531, 340] on button "Send Welcome Message" at bounding box center [505, 342] width 97 height 16
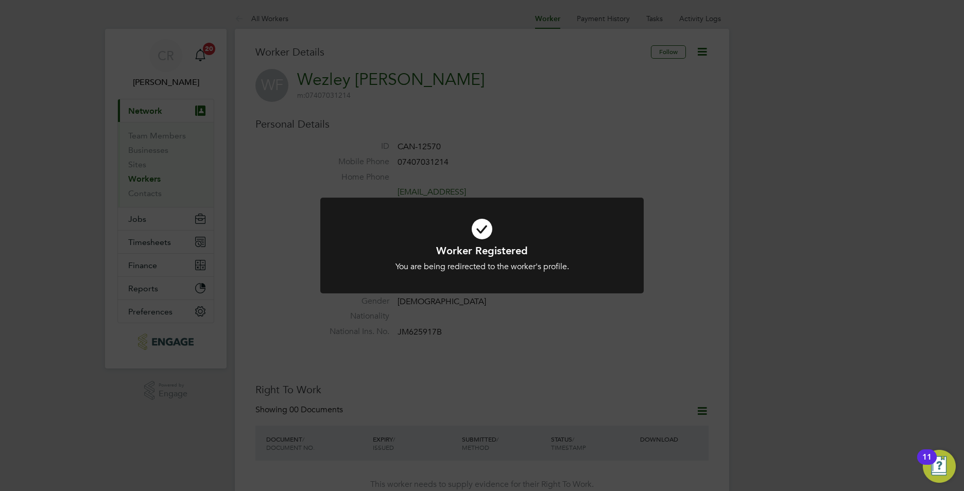
click at [474, 111] on div "Worker Registered You are being redirected to the worker's profile. Cancel Okay" at bounding box center [482, 245] width 964 height 491
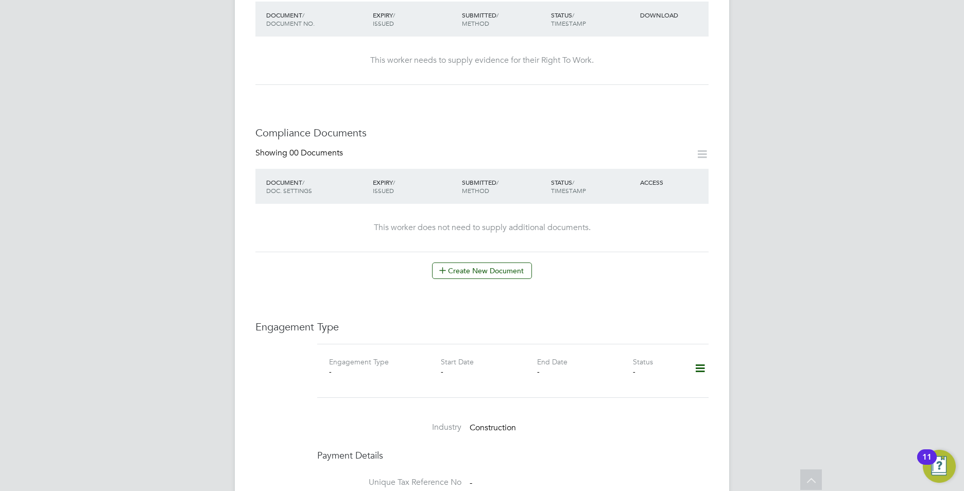
scroll to position [566, 0]
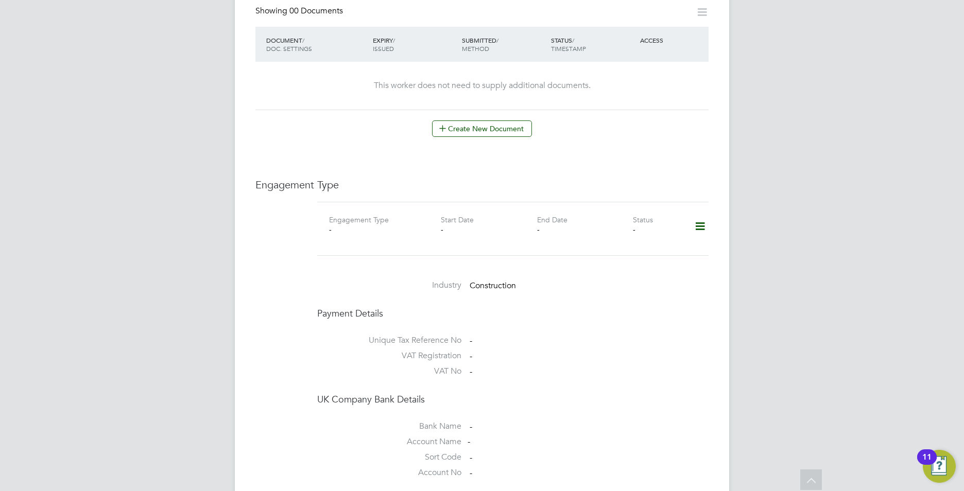
click at [701, 215] on icon at bounding box center [700, 227] width 18 height 24
click at [613, 250] on li "Add Engagement Type" at bounding box center [646, 249] width 117 height 14
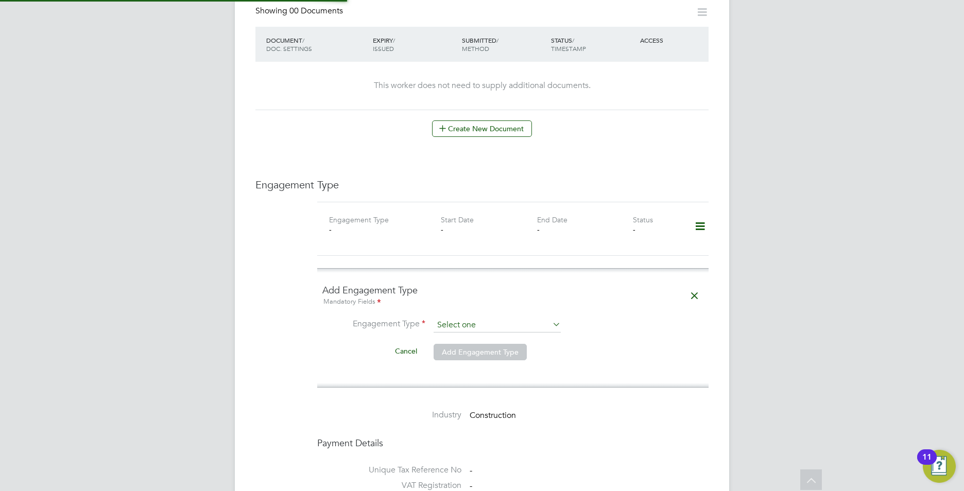
click at [472, 318] on input at bounding box center [496, 325] width 127 height 14
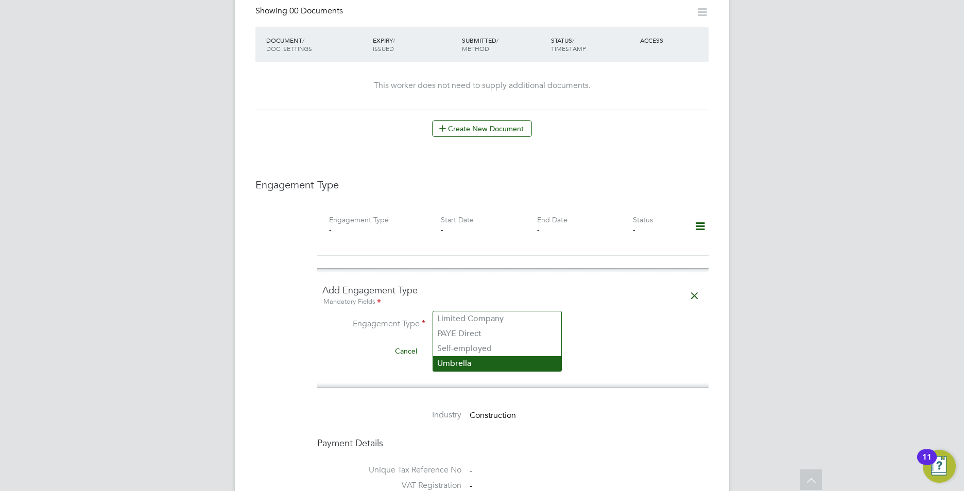
click at [482, 356] on li "Umbrella" at bounding box center [497, 363] width 128 height 15
type input "Umbrella"
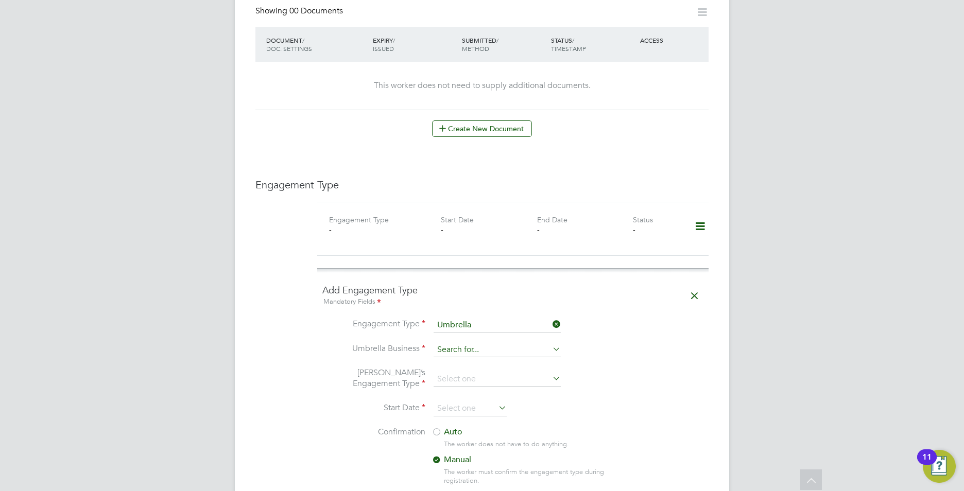
click at [472, 343] on input at bounding box center [496, 350] width 127 height 14
click at [465, 340] on li "Omni a Outsourcing Limited" at bounding box center [497, 343] width 128 height 15
type input "Omnia Outsourcing Limited"
click at [466, 372] on input at bounding box center [496, 379] width 127 height 14
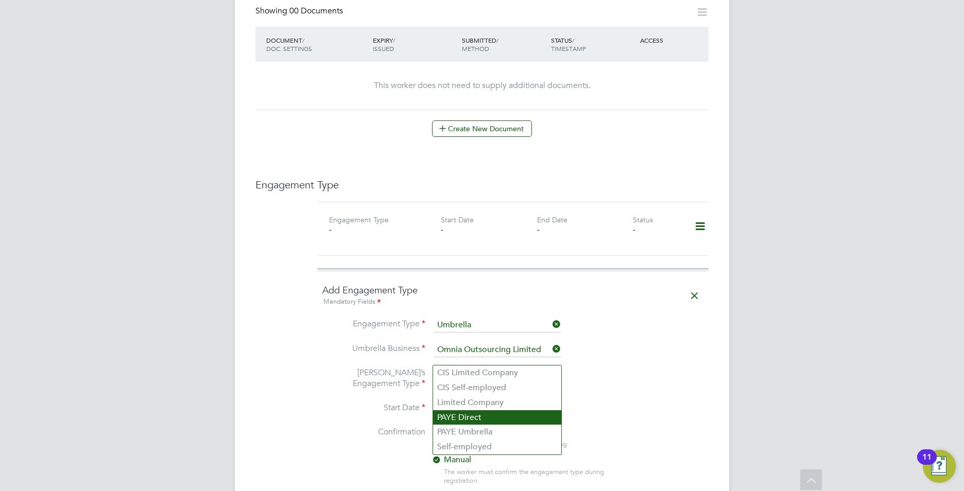
click at [473, 424] on li "PAYE Direct" at bounding box center [497, 417] width 128 height 15
type input "PAYE Direct"
click at [481, 372] on input at bounding box center [496, 379] width 127 height 14
drag, startPoint x: 475, startPoint y: 432, endPoint x: 472, endPoint y: 413, distance: 18.8
click at [476, 431] on li "PAYE Umbrella" at bounding box center [497, 432] width 128 height 15
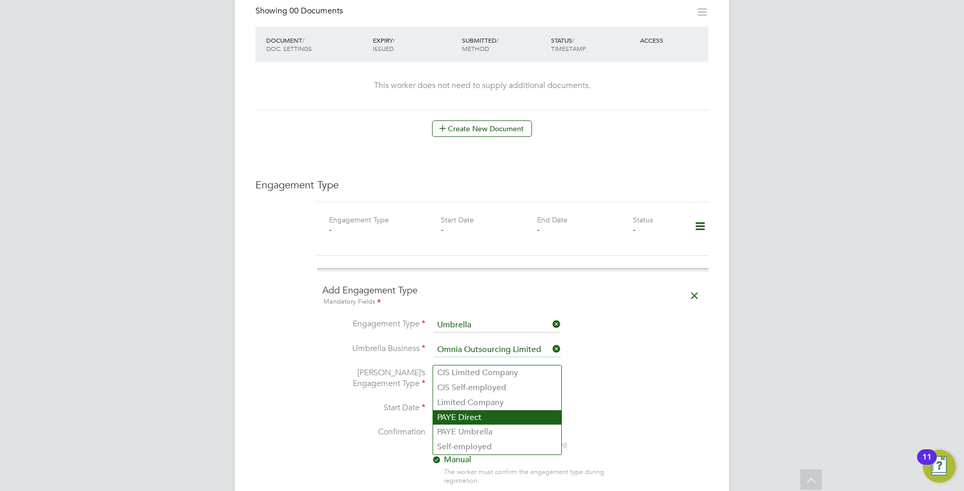
type input "PAYE Umbrella"
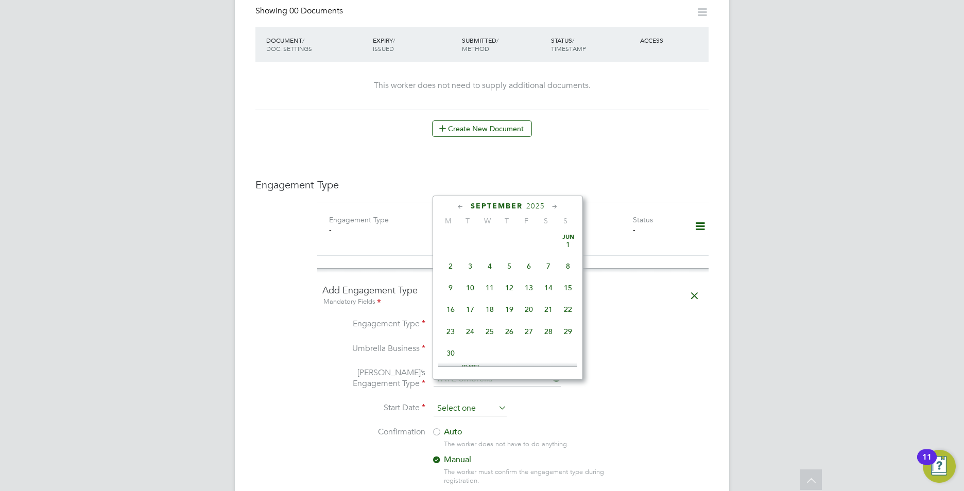
click at [457, 401] on input at bounding box center [469, 408] width 73 height 15
click at [452, 263] on span "15" at bounding box center [451, 257] width 20 height 20
type input "15 Sep 2025"
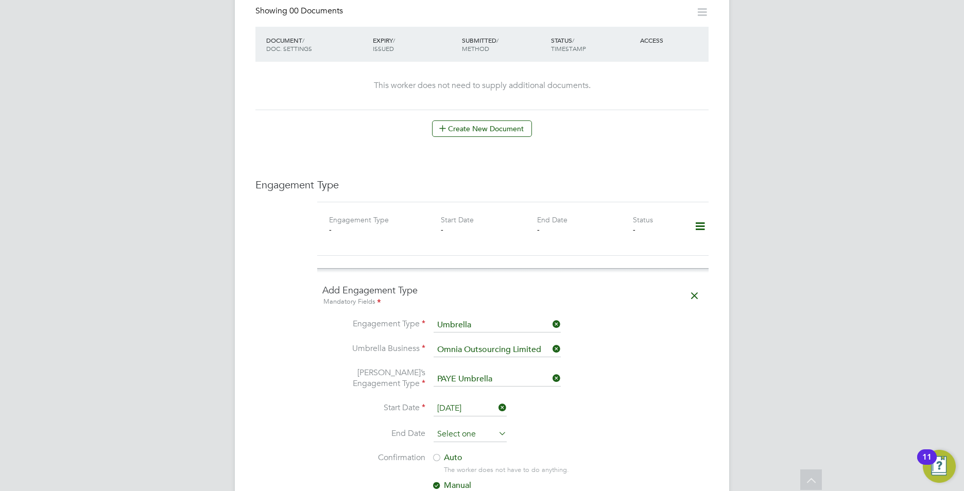
click at [462, 427] on input at bounding box center [469, 434] width 73 height 15
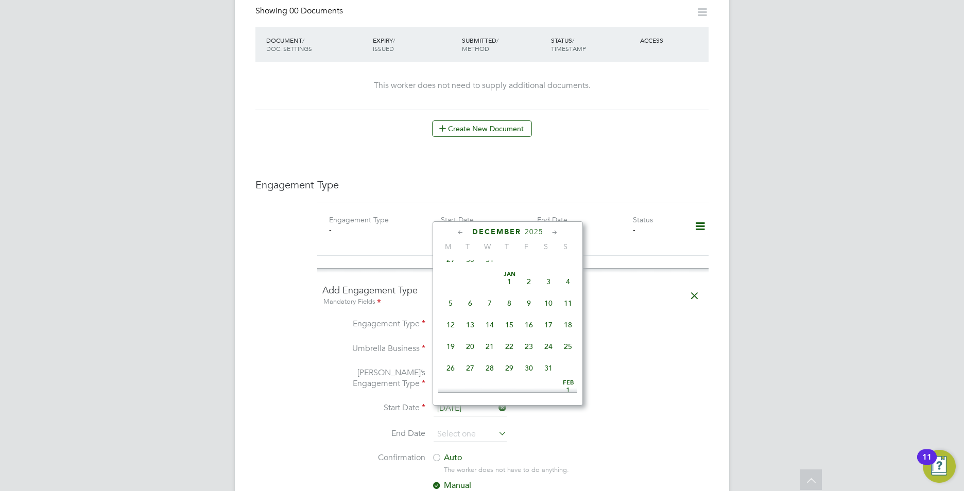
scroll to position [780, 0]
click at [450, 369] on span "26" at bounding box center [451, 359] width 20 height 20
type input "26 Jan 2026"
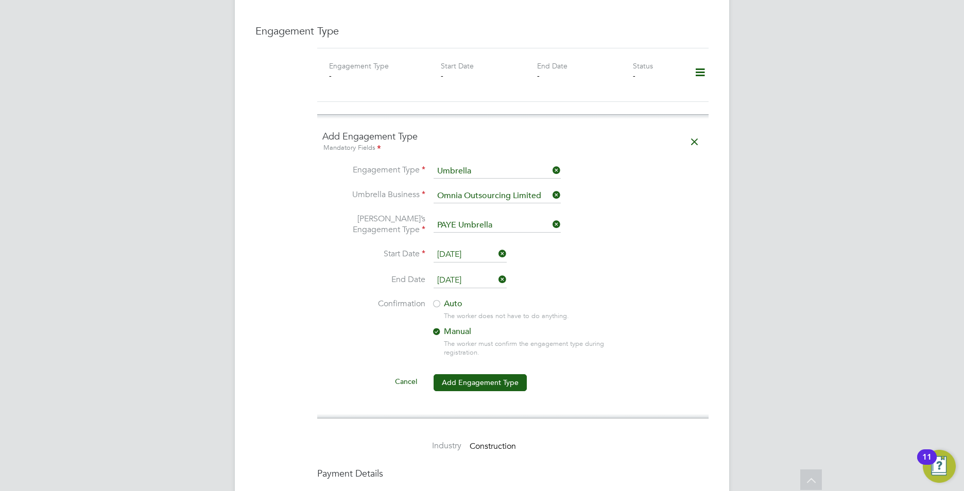
scroll to position [721, 0]
click at [445, 298] on label "Auto" at bounding box center [523, 303] width 185 height 11
click at [470, 374] on button "Add Engagement Type" at bounding box center [479, 382] width 93 height 16
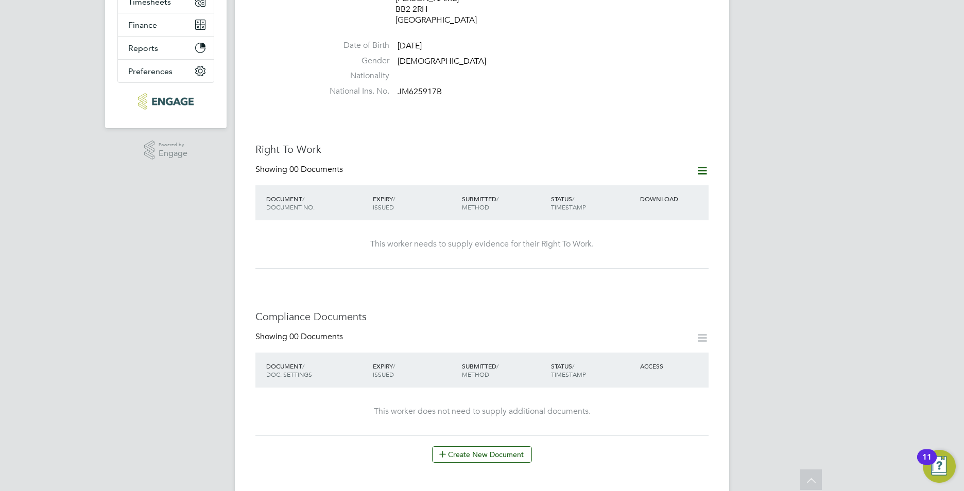
scroll to position [235, 0]
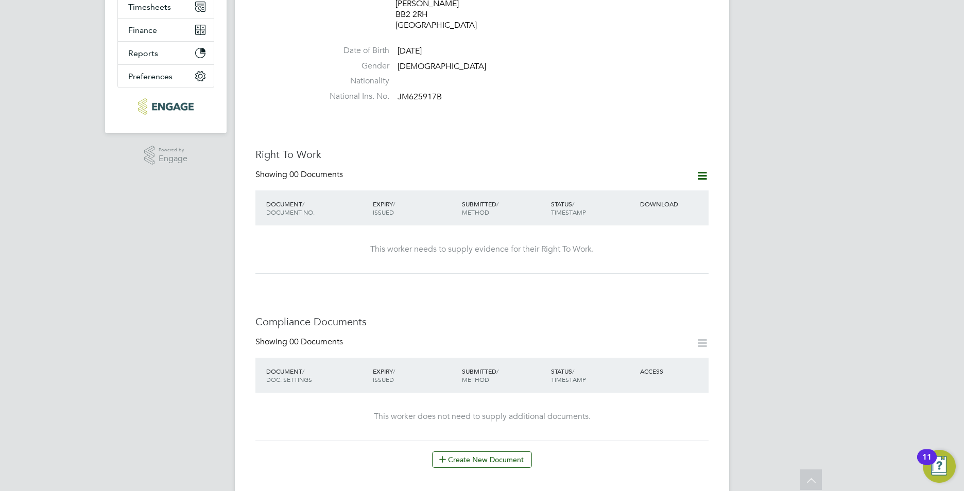
click at [701, 169] on icon at bounding box center [702, 175] width 13 height 13
click at [618, 177] on li "Add Right To Work Document" at bounding box center [645, 179] width 124 height 14
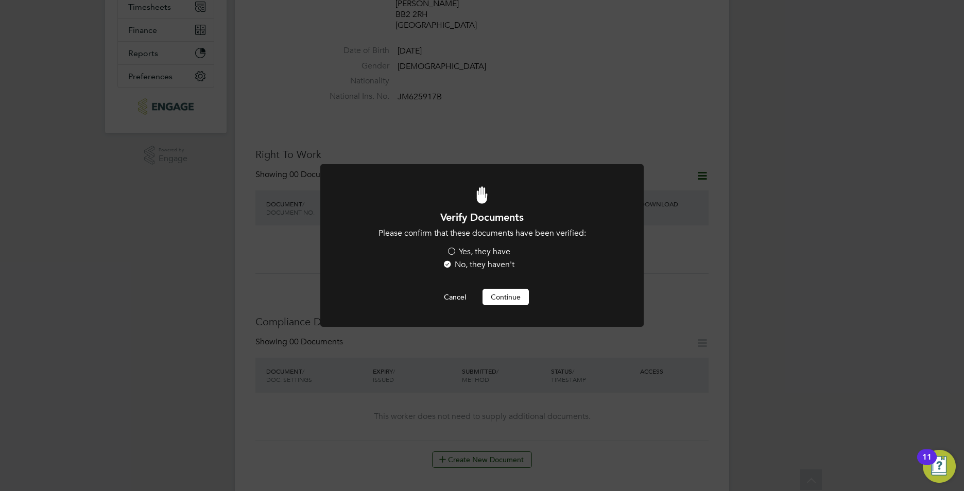
click at [471, 249] on label "Yes, they have" at bounding box center [478, 252] width 64 height 11
click at [0, 0] on input "Yes, they have" at bounding box center [0, 0] width 0 height 0
click at [501, 298] on button "Continue" at bounding box center [505, 297] width 46 height 16
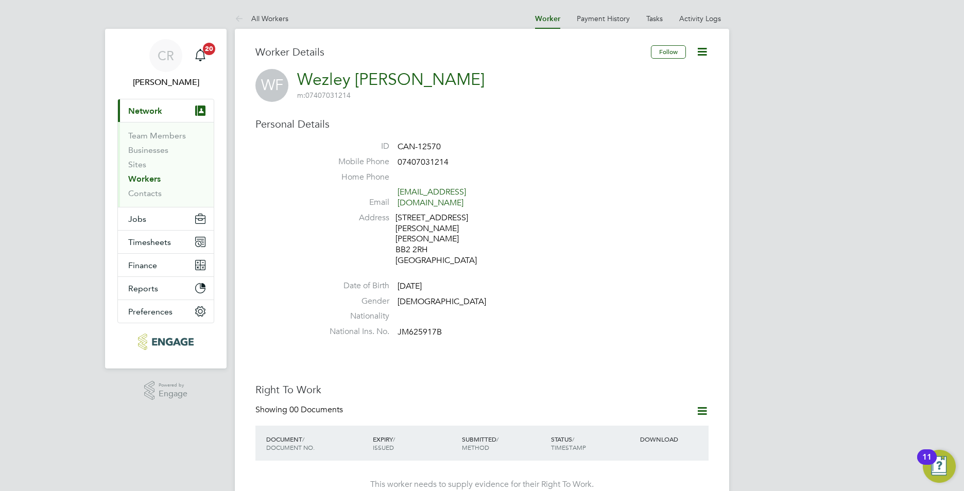
click at [144, 179] on link "Workers" at bounding box center [144, 179] width 32 height 10
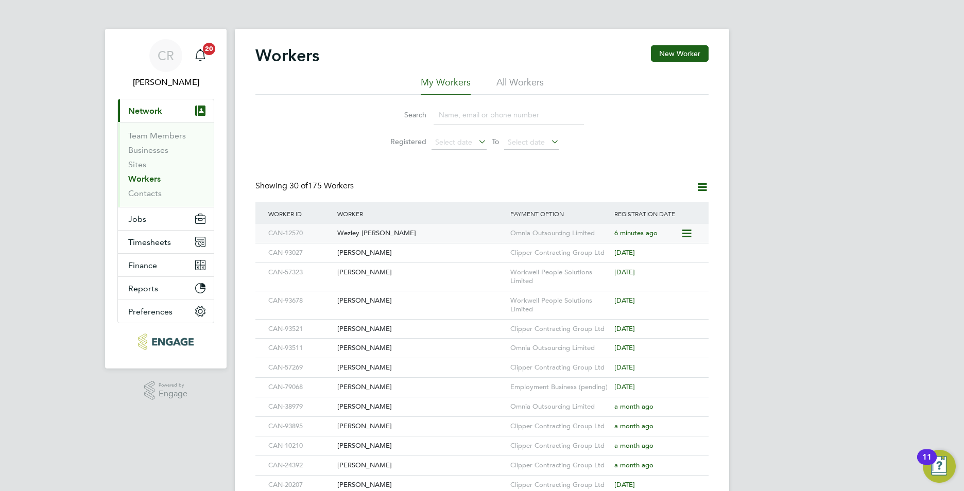
click at [439, 227] on div "Wezley Ferrie" at bounding box center [421, 233] width 173 height 19
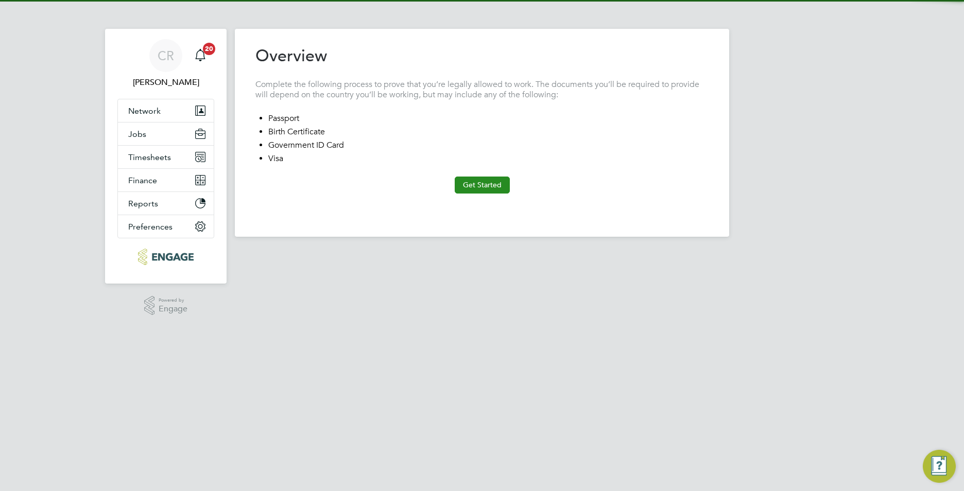
click at [463, 180] on button "Get Started" at bounding box center [482, 185] width 55 height 16
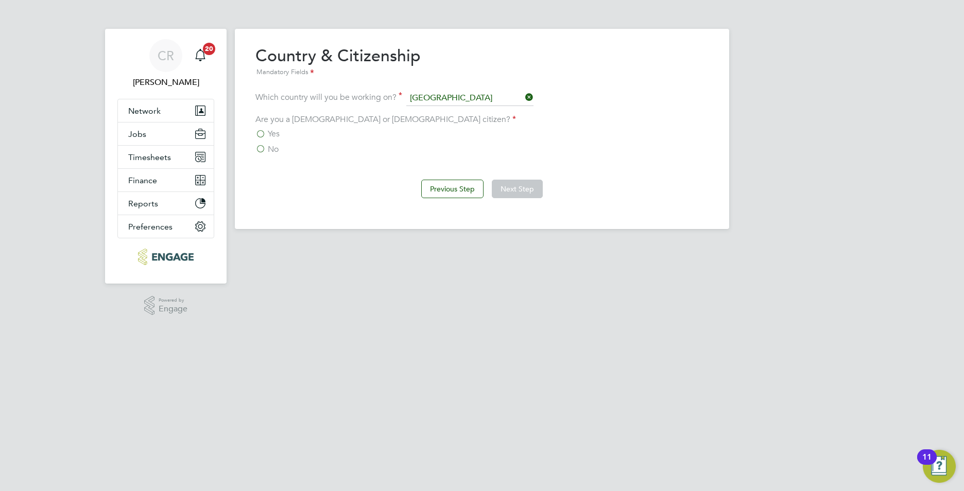
drag, startPoint x: 267, startPoint y: 131, endPoint x: 352, endPoint y: 175, distance: 96.0
click at [267, 131] on label "Yes" at bounding box center [267, 134] width 24 height 10
click at [0, 0] on input "Yes" at bounding box center [0, 0] width 0 height 0
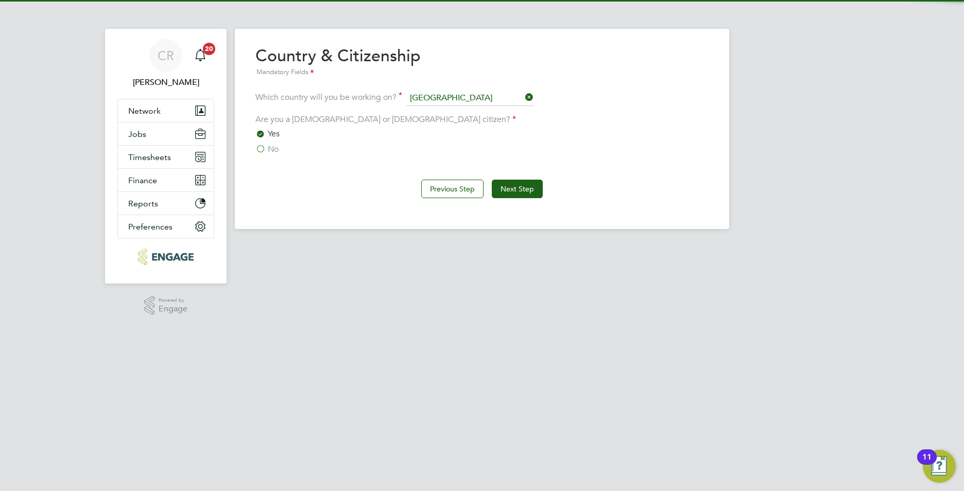
click at [502, 189] on button "Next Step" at bounding box center [517, 189] width 51 height 19
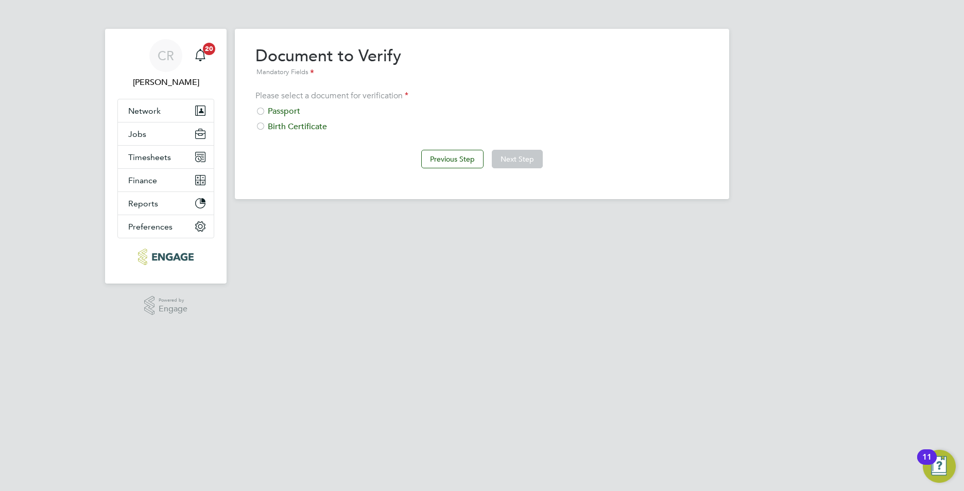
click at [280, 111] on div "Passport" at bounding box center [481, 111] width 453 height 11
click at [535, 162] on button "Next Step" at bounding box center [517, 159] width 51 height 19
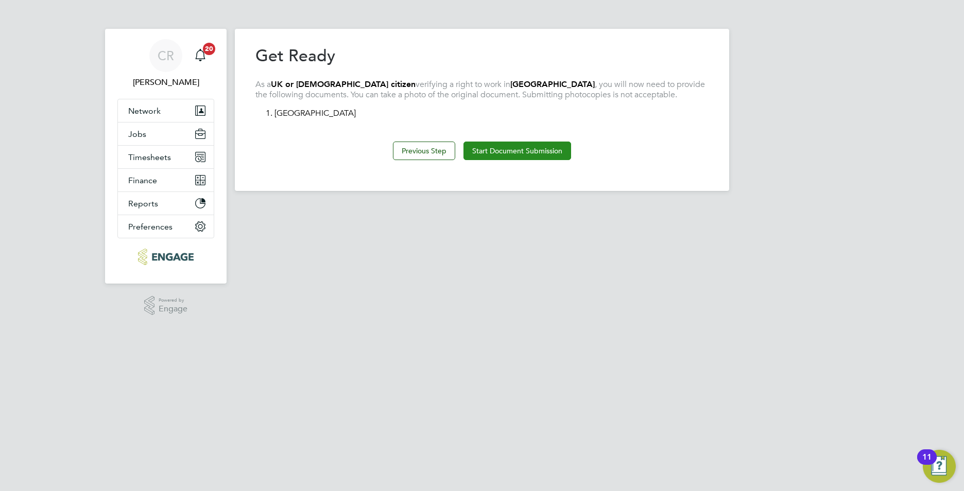
click at [492, 146] on button "Start Document Submission" at bounding box center [517, 151] width 108 height 19
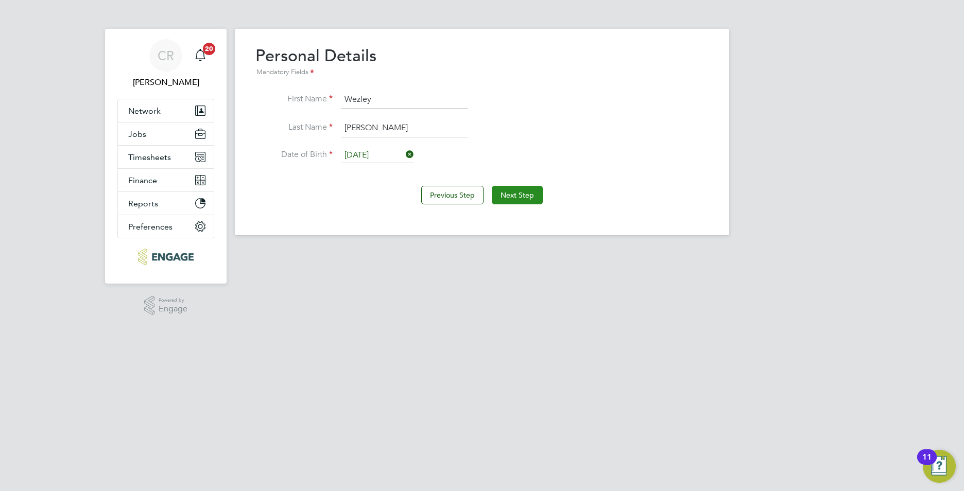
click at [511, 189] on button "Next Step" at bounding box center [517, 195] width 51 height 19
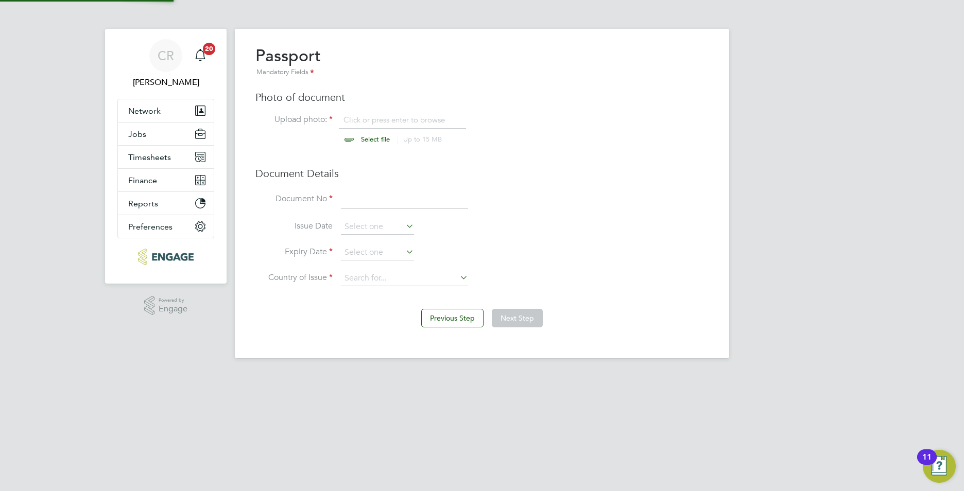
scroll to position [14, 128]
click at [373, 136] on input "file" at bounding box center [385, 130] width 162 height 31
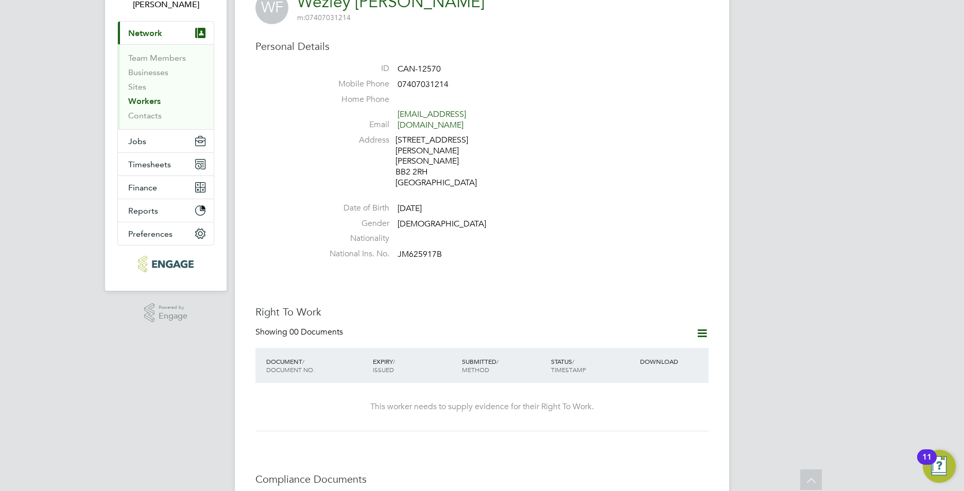
scroll to position [29, 0]
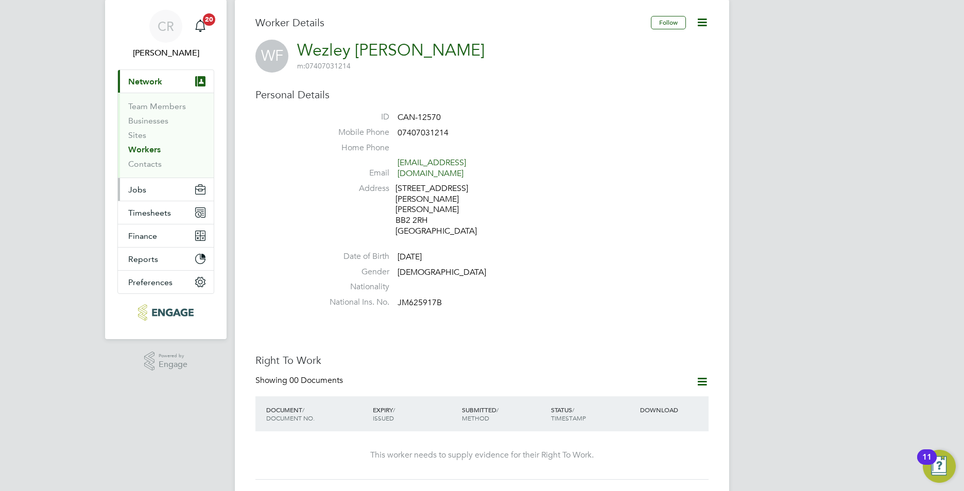
click at [149, 185] on button "Jobs" at bounding box center [166, 189] width 96 height 23
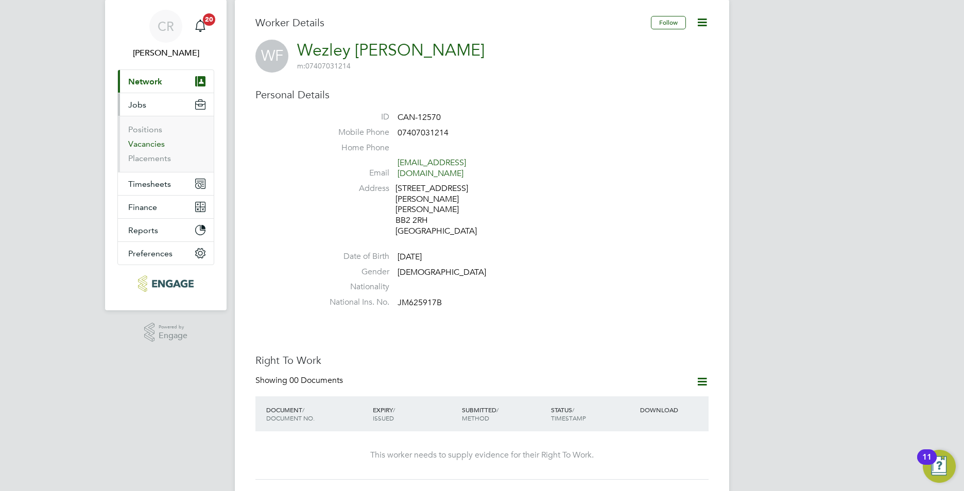
click at [150, 147] on link "Vacancies" at bounding box center [146, 144] width 37 height 10
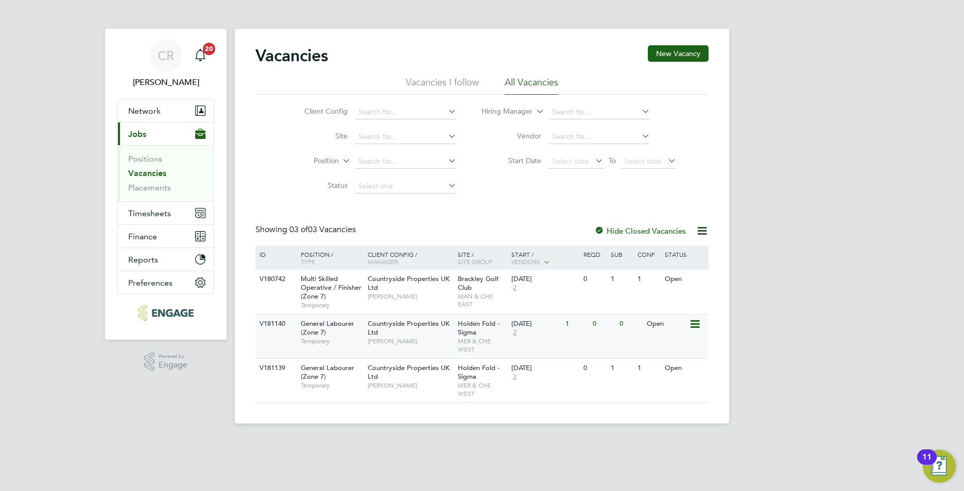
click at [428, 334] on div "Countryside Properties UK Ltd [PERSON_NAME]" at bounding box center [410, 333] width 90 height 36
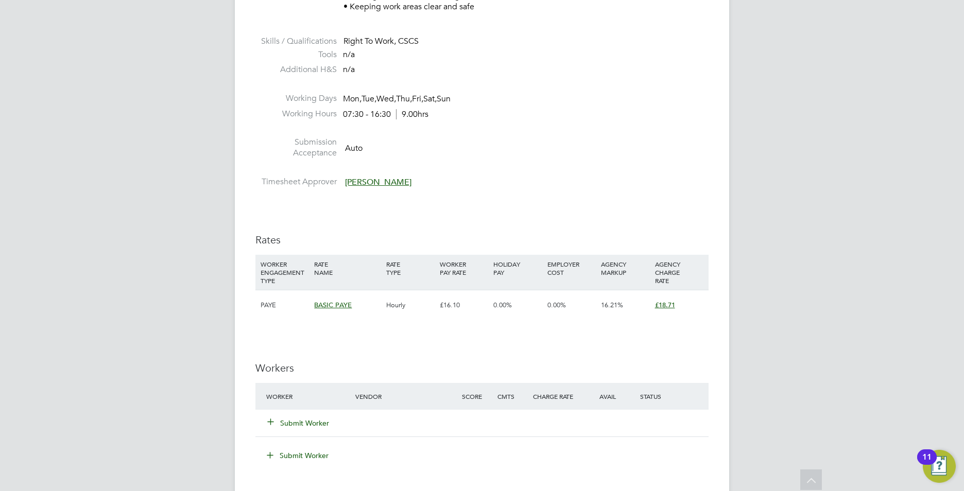
scroll to position [515, 0]
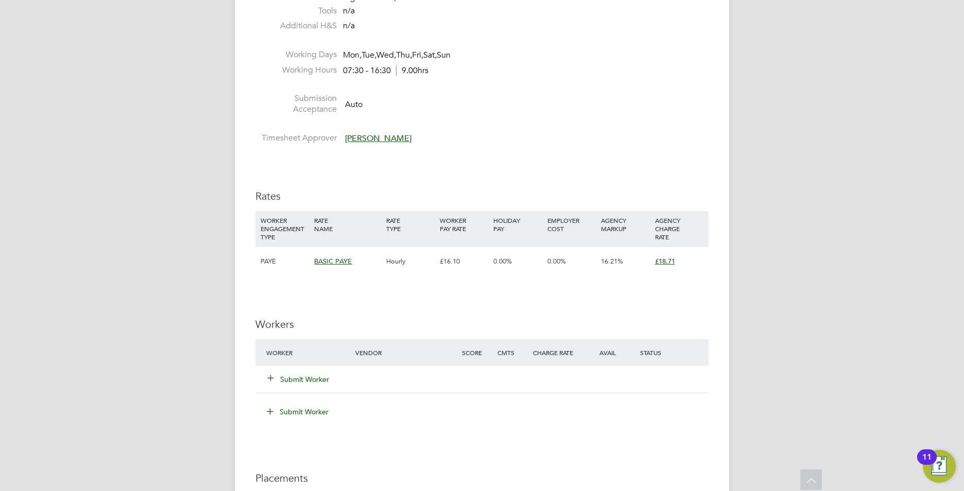
click at [304, 380] on button "Submit Worker" at bounding box center [299, 379] width 62 height 10
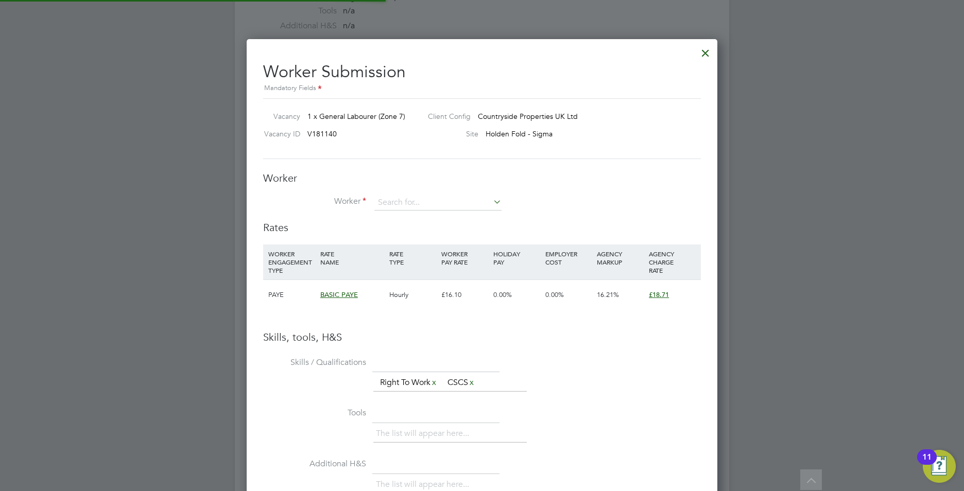
scroll to position [651, 471]
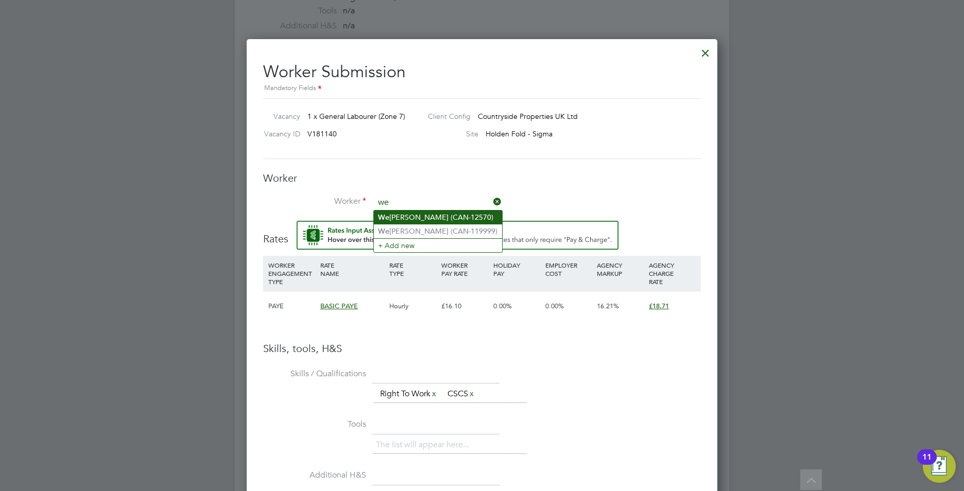
click at [411, 219] on li "We zley Ferrie (CAN-12570)" at bounding box center [438, 218] width 128 height 14
type input "Wezley Ferrie (CAN-12570)"
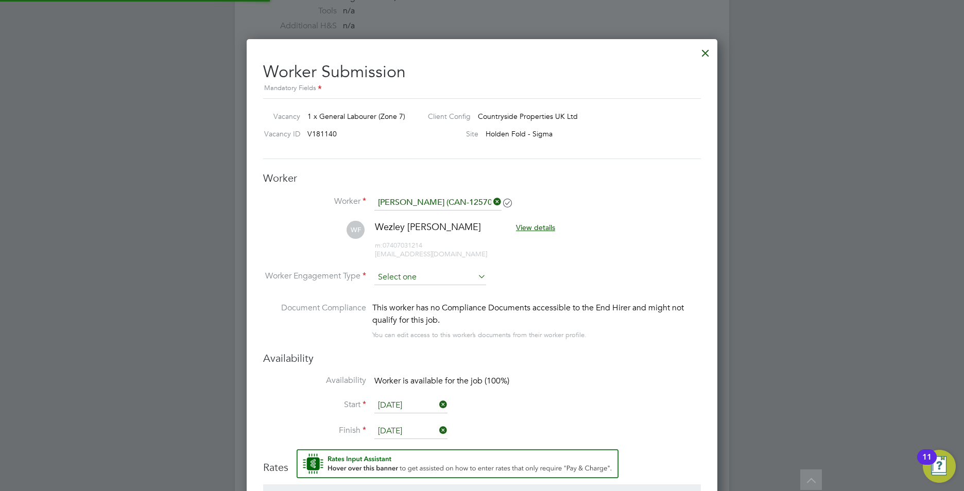
scroll to position [888, 471]
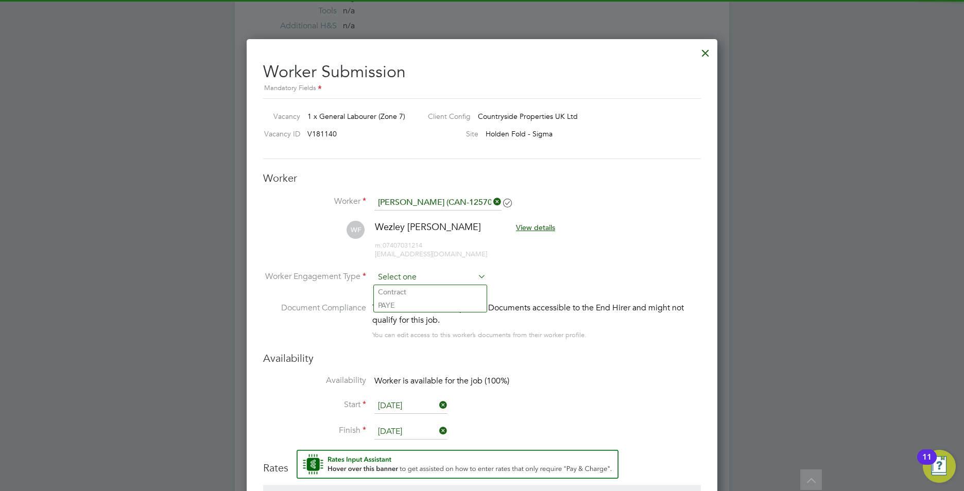
click at [396, 276] on input at bounding box center [430, 277] width 112 height 15
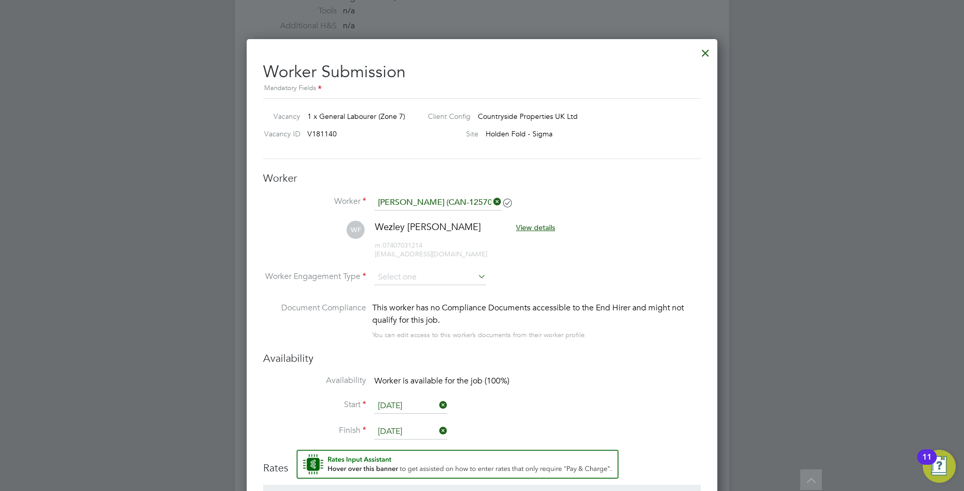
click at [394, 304] on li "PAYE" at bounding box center [430, 305] width 113 height 13
type input "PAYE"
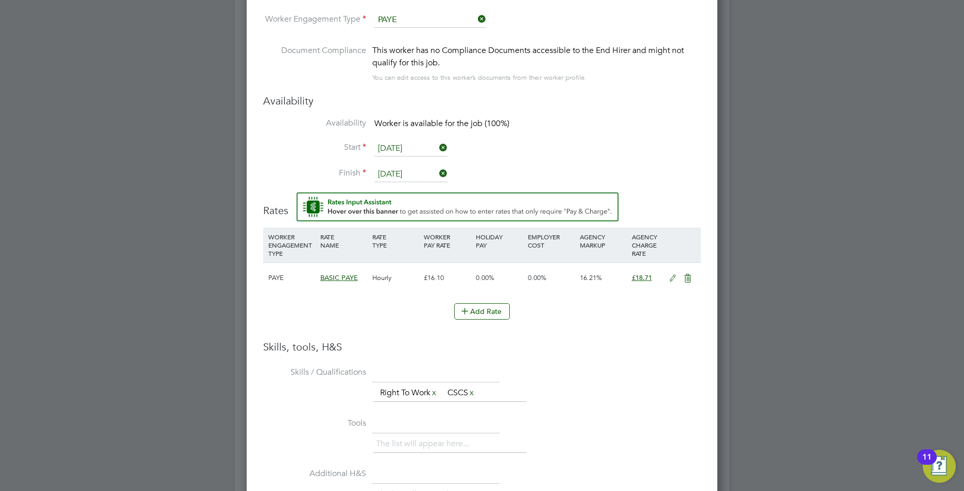
click at [675, 282] on icon at bounding box center [672, 278] width 13 height 8
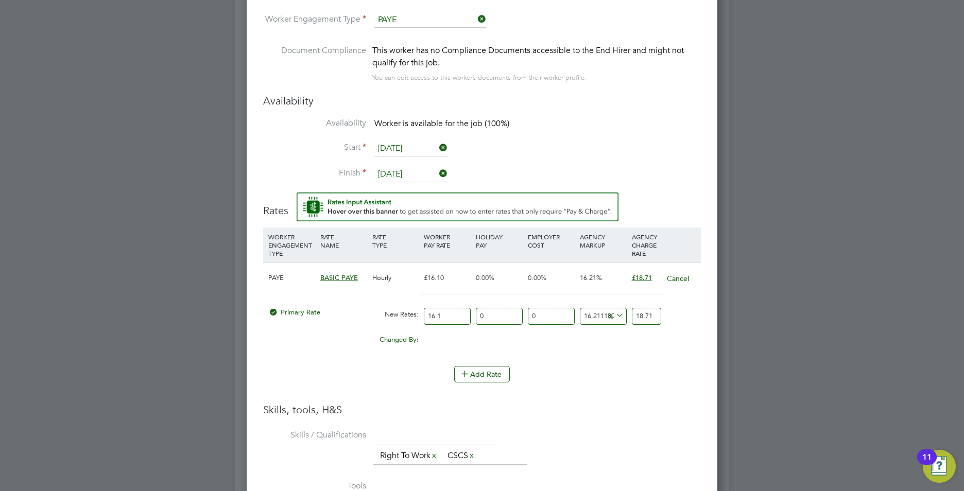
click at [463, 321] on input "16.1" at bounding box center [447, 316] width 47 height 17
type input "16"
type input "18.593788819875776"
type input "16.5"
type input "19.174844720496896"
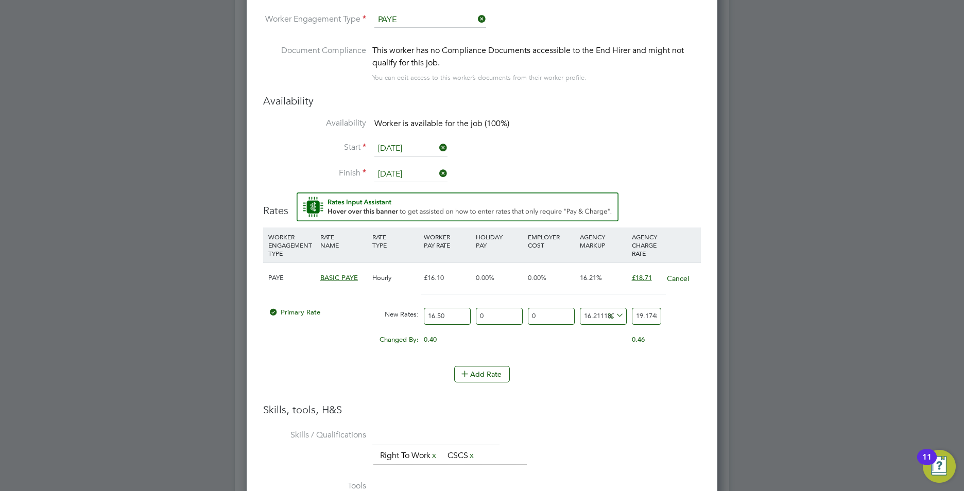
type input "16.50"
click at [645, 318] on input "19.174844720496896" at bounding box center [646, 316] width 29 height 17
drag, startPoint x: 657, startPoint y: 315, endPoint x: 576, endPoint y: 316, distance: 80.8
click at [578, 317] on div "Primary Rate New Rates: 16.50 0 n/a 0 n/a 16.211180124223603 2.674844720496896 …" at bounding box center [482, 316] width 438 height 27
type input "5119518162906.061"
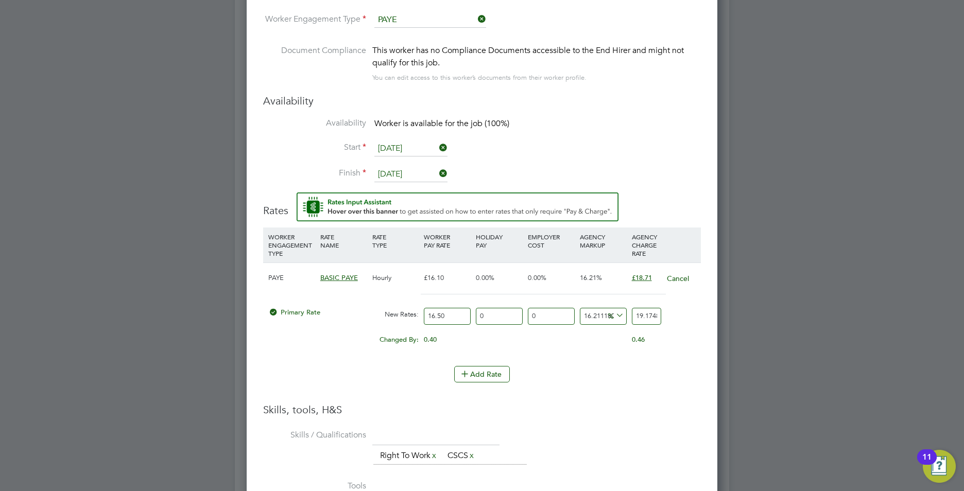
type input "844720496896"
drag, startPoint x: 618, startPoint y: 317, endPoint x: 600, endPoint y: 316, distance: 18.0
click at [600, 317] on div "Primary Rate New Rates: 16.50 0 n/a 0 n/a 5119518162906.061 844720496879.5 % 84…" at bounding box center [482, 316] width 438 height 27
type input "3011390.909090909"
type input "0496896"
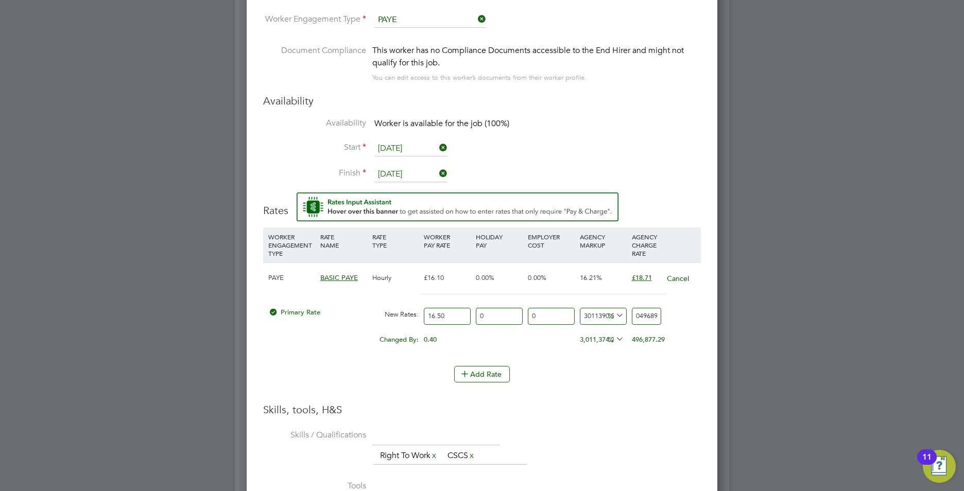
drag, startPoint x: 655, startPoint y: 317, endPoint x: 596, endPoint y: 322, distance: 58.9
click at [605, 321] on div "Primary Rate New Rates: 16.50 0 n/a 0 n/a 3011390.909090909 496879.5 % 0496896" at bounding box center [482, 316] width 438 height 27
type input "481.8181818181818"
type input "96"
drag, startPoint x: 649, startPoint y: 315, endPoint x: 592, endPoint y: 322, distance: 57.0
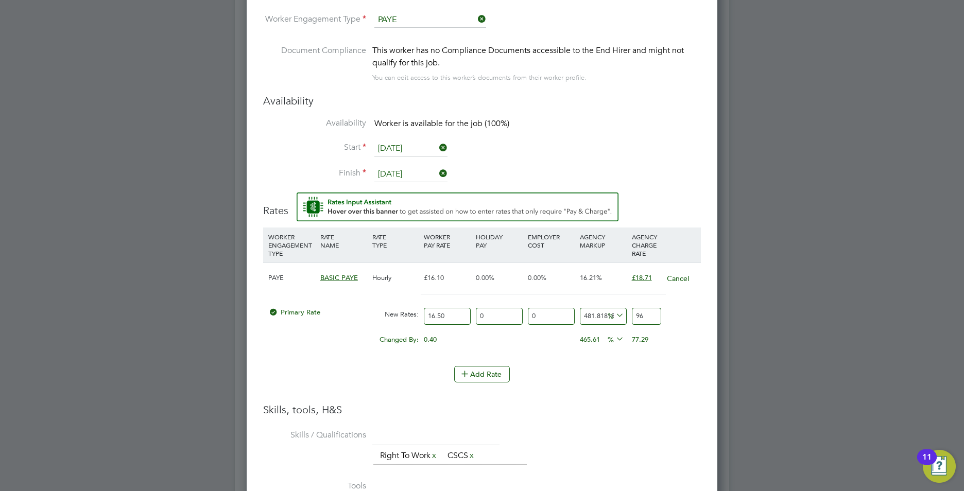
click at [593, 322] on div "Primary Rate New Rates: 16.50 0 n/a 0 n/a 481.8181818181818 79.5 % 96" at bounding box center [482, 316] width 438 height 27
type input "-93.93939393939394"
type input "1"
type input "9.090909090909092"
type input "18"
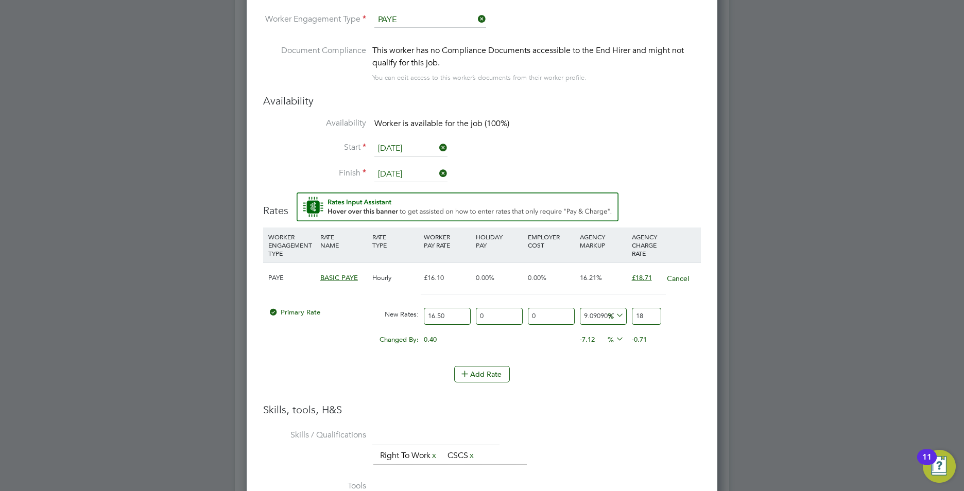
type input "13.333333333333334"
type input "18.7"
type input "13.393939393939394"
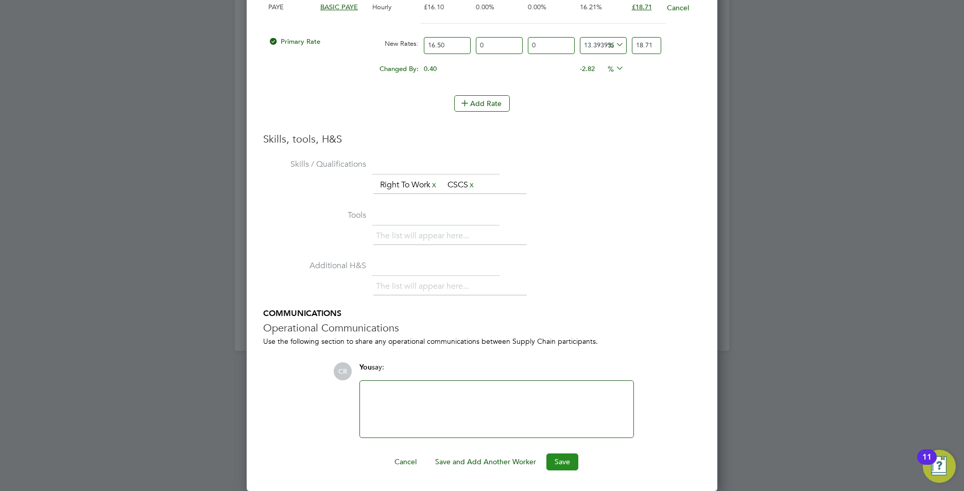
type input "18.71"
click at [558, 457] on button "Save" at bounding box center [562, 462] width 32 height 16
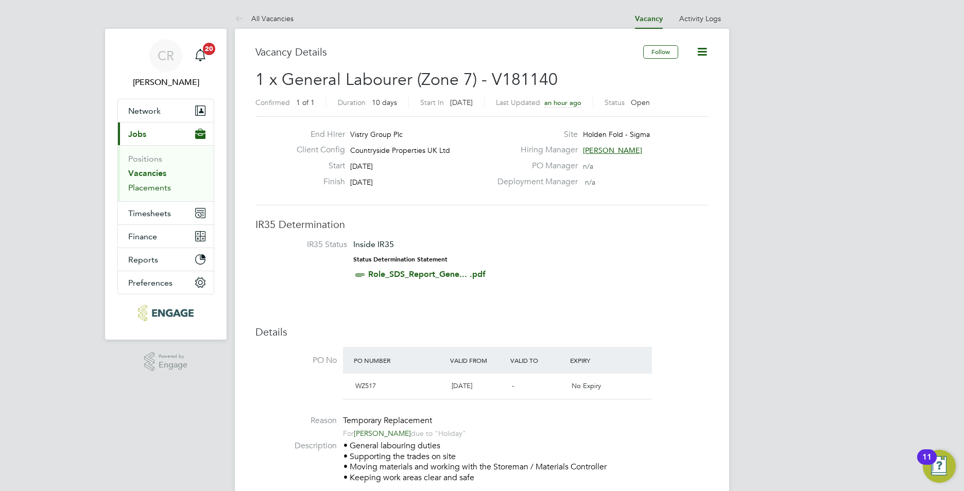
click at [163, 188] on link "Placements" at bounding box center [149, 188] width 43 height 10
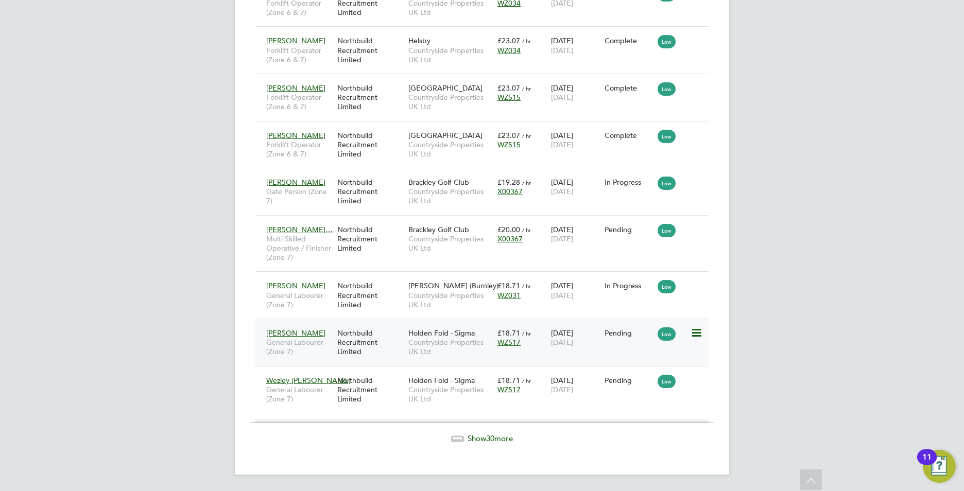
click at [541, 340] on div "WZ517" at bounding box center [521, 342] width 48 height 9
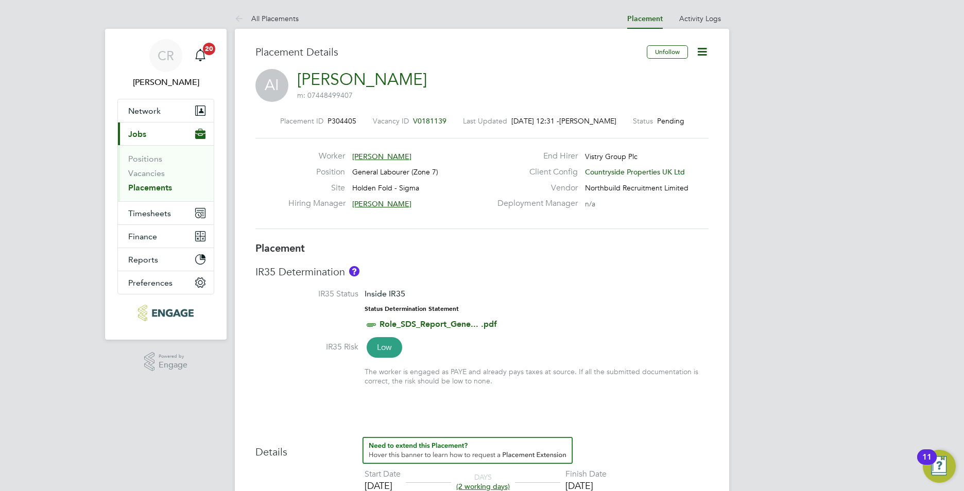
drag, startPoint x: 702, startPoint y: 55, endPoint x: 690, endPoint y: 59, distance: 12.4
click at [702, 55] on icon at bounding box center [702, 51] width 13 height 13
click at [642, 90] on li "Timesheet Settings" at bounding box center [669, 90] width 76 height 14
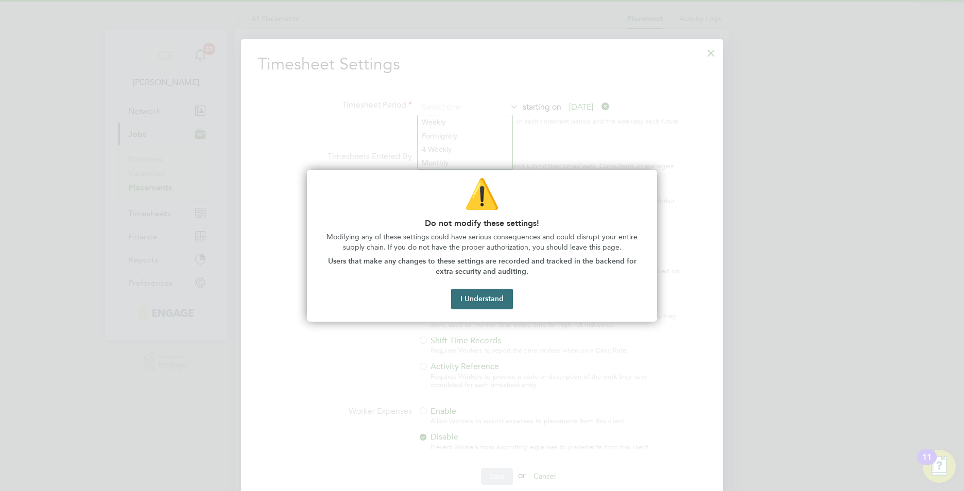
click at [471, 302] on button "I Understand" at bounding box center [482, 299] width 62 height 21
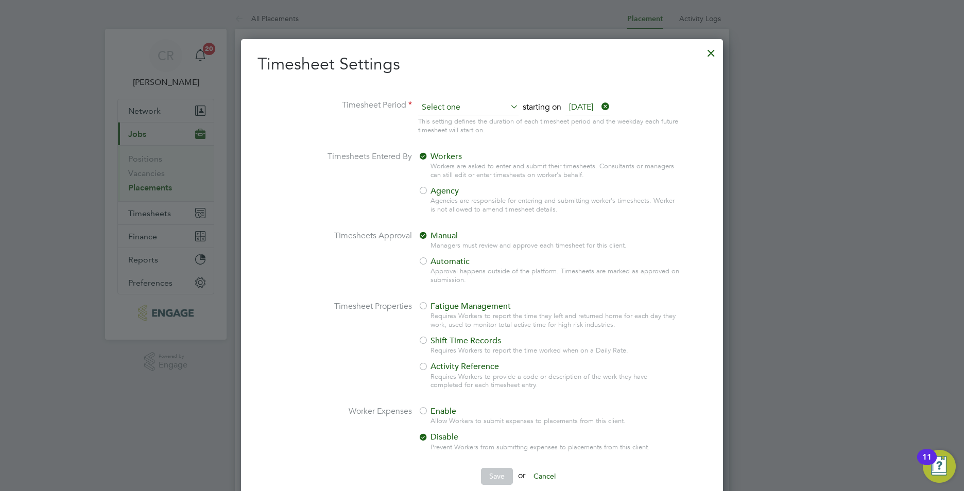
click at [441, 108] on input at bounding box center [468, 107] width 100 height 15
click at [440, 119] on li "Weekly" at bounding box center [464, 121] width 92 height 13
type input "Weekly"
click at [425, 193] on div at bounding box center [423, 191] width 10 height 10
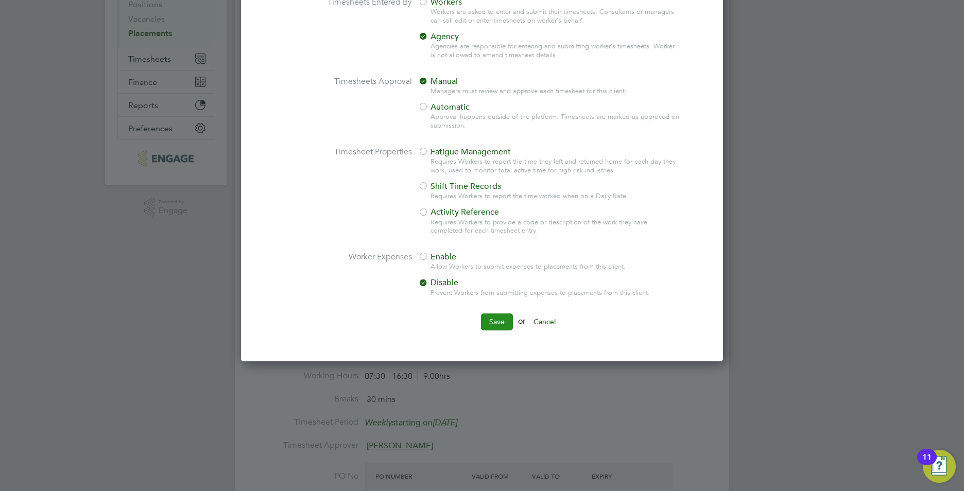
click at [499, 319] on button "Save" at bounding box center [497, 322] width 32 height 16
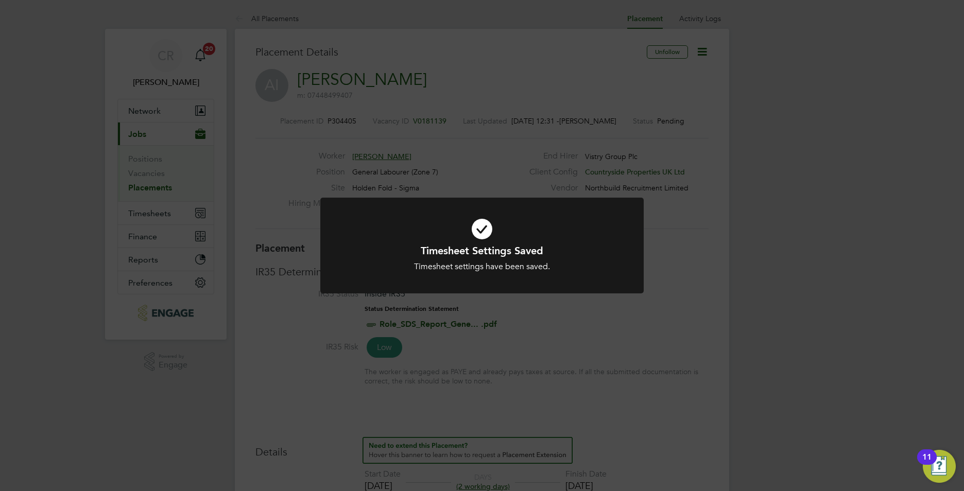
click at [703, 346] on div "Timesheet Settings Saved Timesheet settings have been saved. Cancel Okay" at bounding box center [482, 245] width 964 height 491
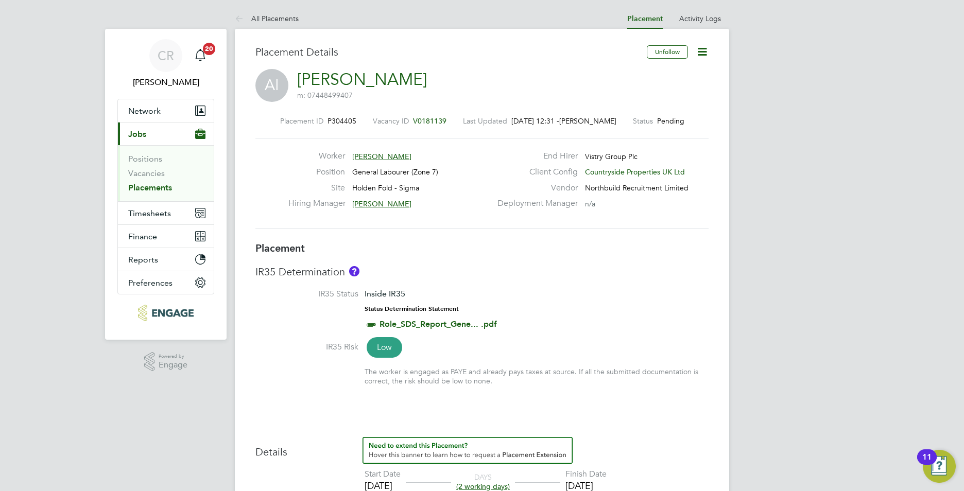
click at [153, 188] on link "Placements" at bounding box center [150, 188] width 44 height 10
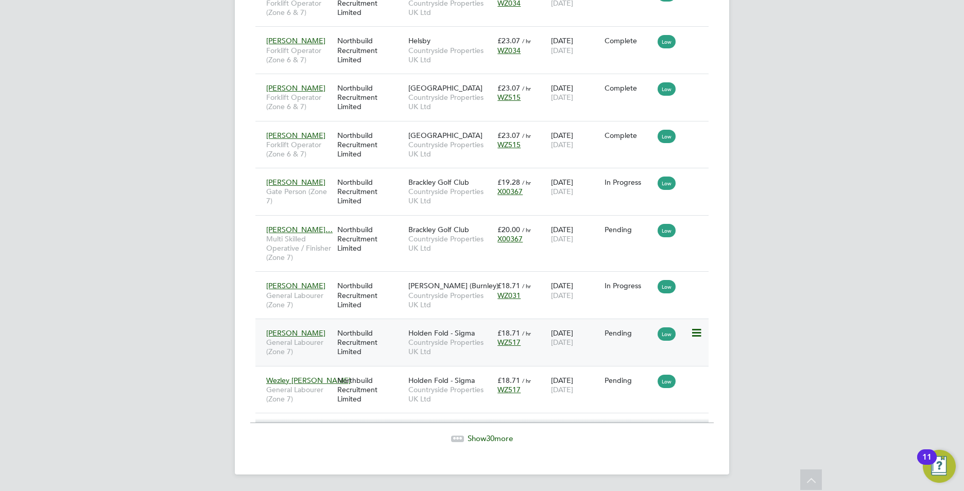
click at [695, 334] on icon at bounding box center [695, 333] width 10 height 12
click at [639, 392] on li "Start" at bounding box center [664, 397] width 73 height 14
type input "[PERSON_NAME]"
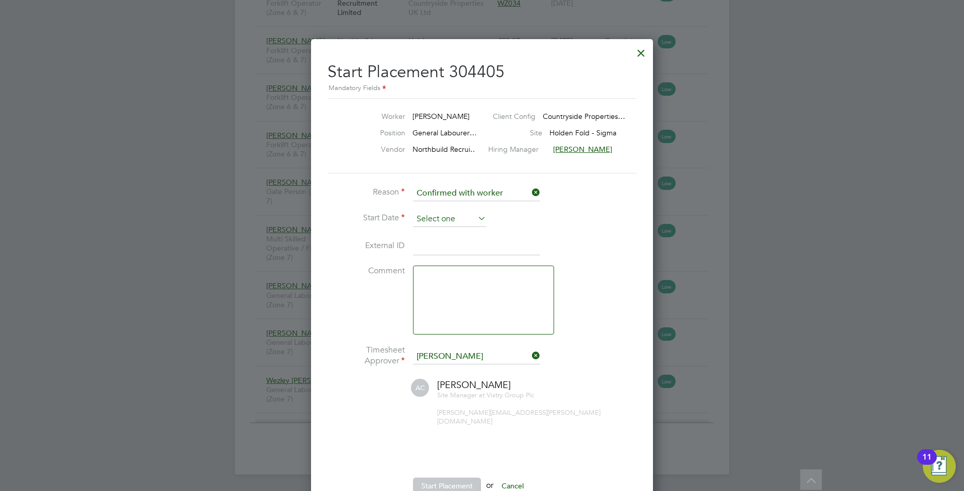
click at [438, 215] on input at bounding box center [449, 219] width 73 height 15
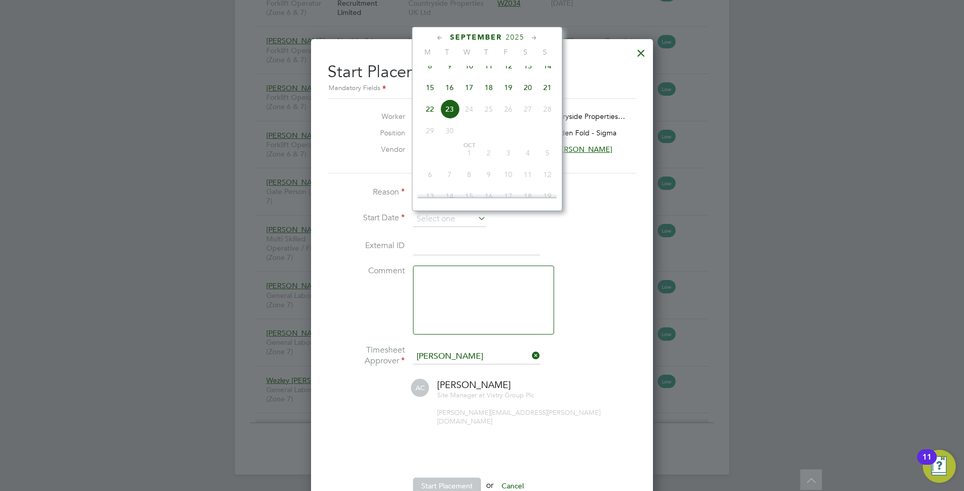
click at [433, 94] on span "15" at bounding box center [430, 88] width 20 height 20
type input "[DATE]"
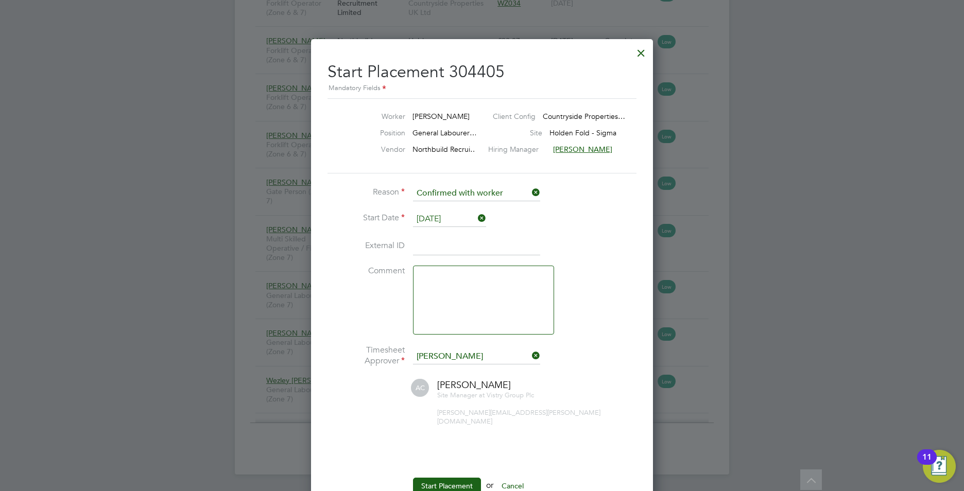
click at [441, 250] on input at bounding box center [476, 246] width 127 height 19
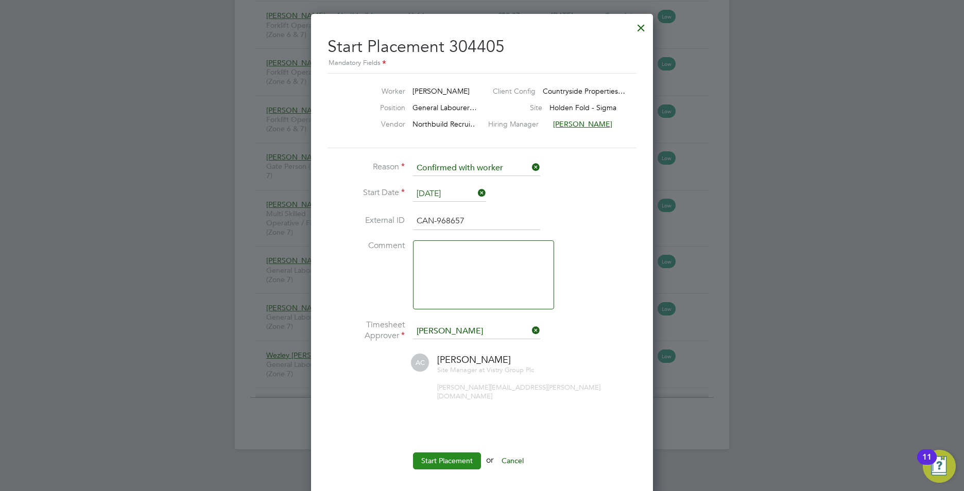
type input "CAN-968657"
click at [443, 453] on button "Start Placement" at bounding box center [447, 461] width 68 height 16
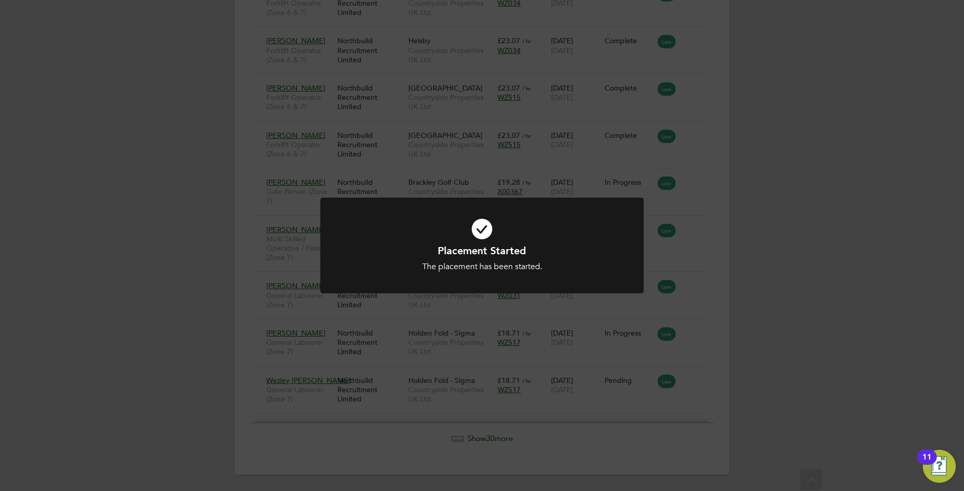
drag, startPoint x: 855, startPoint y: 265, endPoint x: 846, endPoint y: 265, distance: 8.3
click at [855, 263] on div "Placement Started The placement has been started. Cancel Okay" at bounding box center [482, 245] width 964 height 491
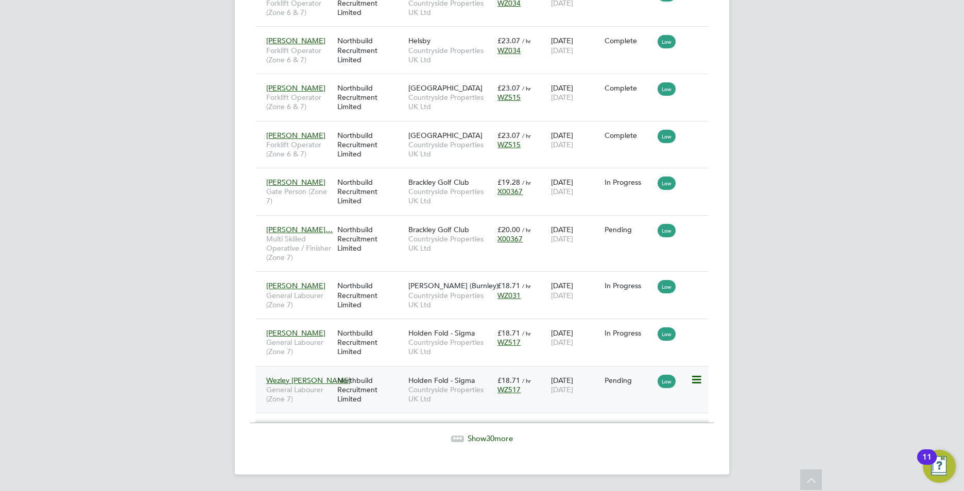
click at [372, 386] on div "Northbuild Recruitment Limited" at bounding box center [370, 390] width 71 height 39
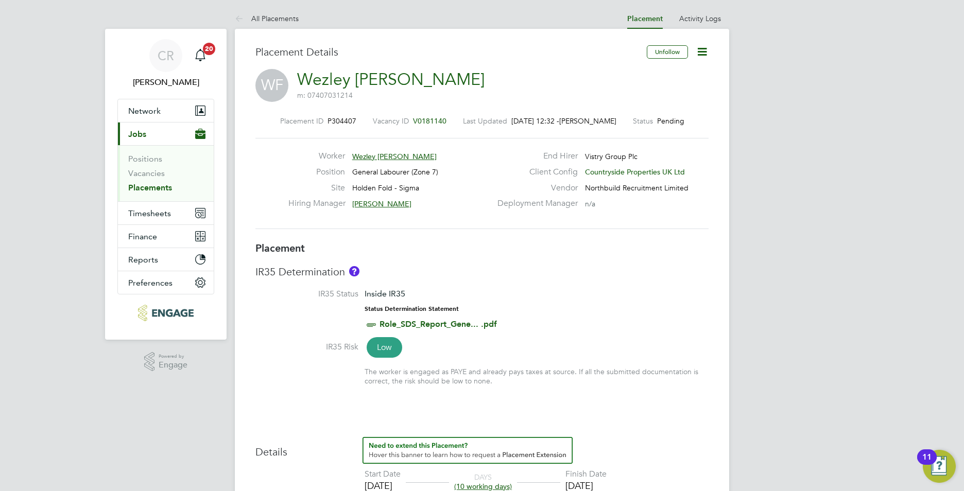
click at [699, 52] on icon at bounding box center [702, 51] width 13 height 13
click at [649, 92] on li "Timesheet Settings" at bounding box center [669, 90] width 76 height 14
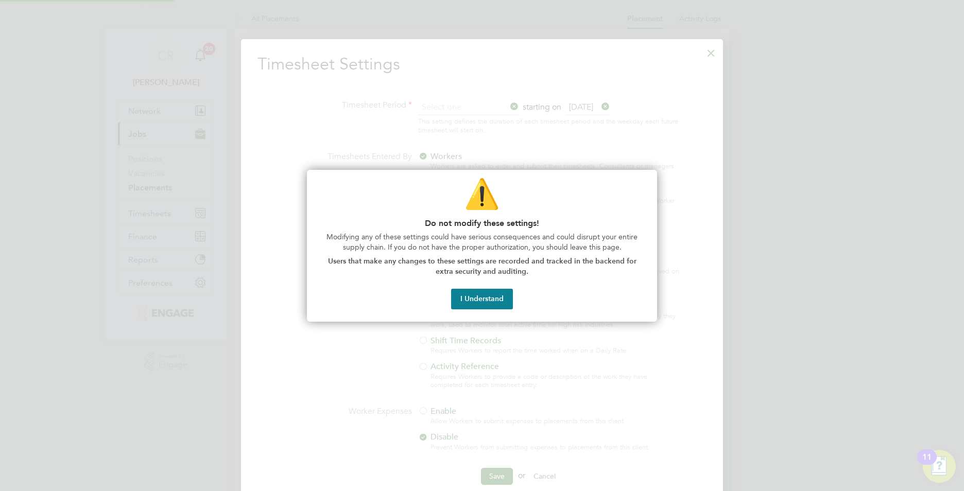
scroll to position [5, 5]
click at [484, 301] on button "I Understand" at bounding box center [482, 299] width 62 height 21
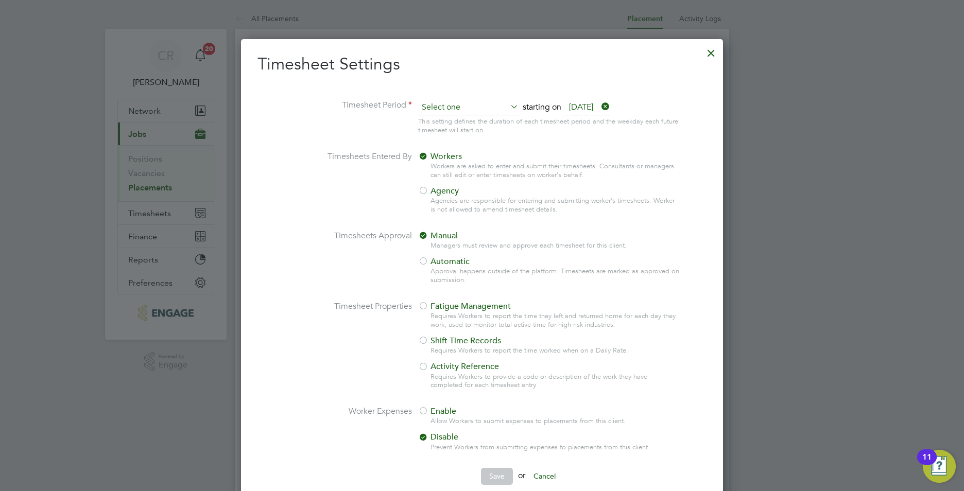
click at [460, 108] on input at bounding box center [468, 107] width 100 height 15
click at [444, 124] on li "Weekly" at bounding box center [464, 121] width 92 height 13
type input "Weekly"
click at [426, 189] on div at bounding box center [423, 191] width 10 height 10
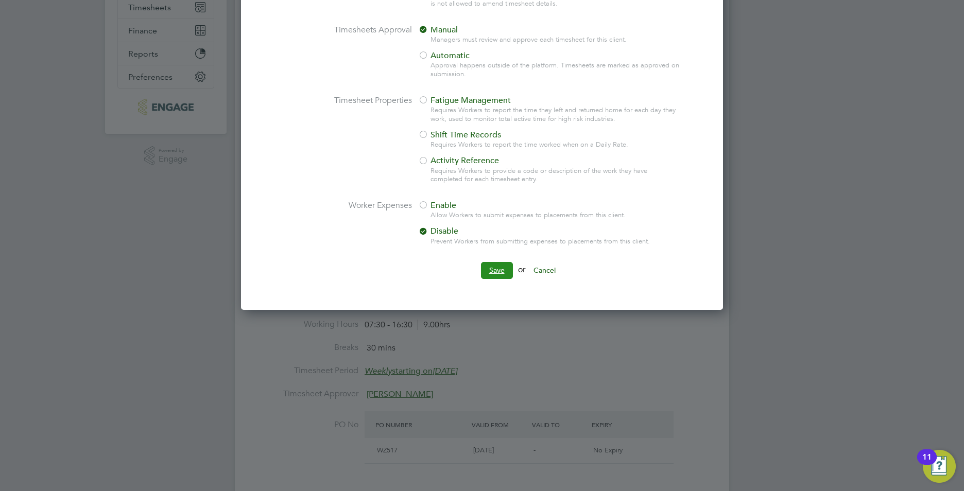
click at [494, 263] on button "Save" at bounding box center [497, 270] width 32 height 16
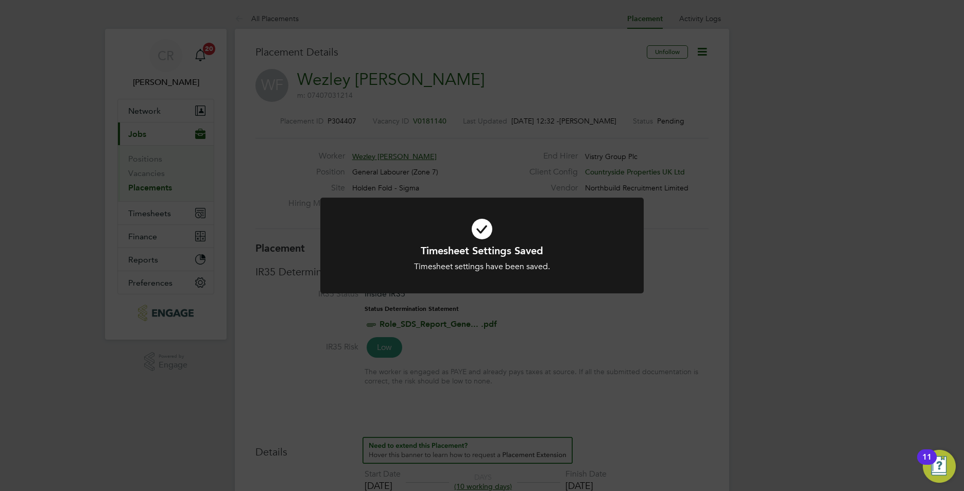
click at [742, 344] on div "Timesheet Settings Saved Timesheet settings have been saved. Cancel Okay" at bounding box center [482, 245] width 964 height 491
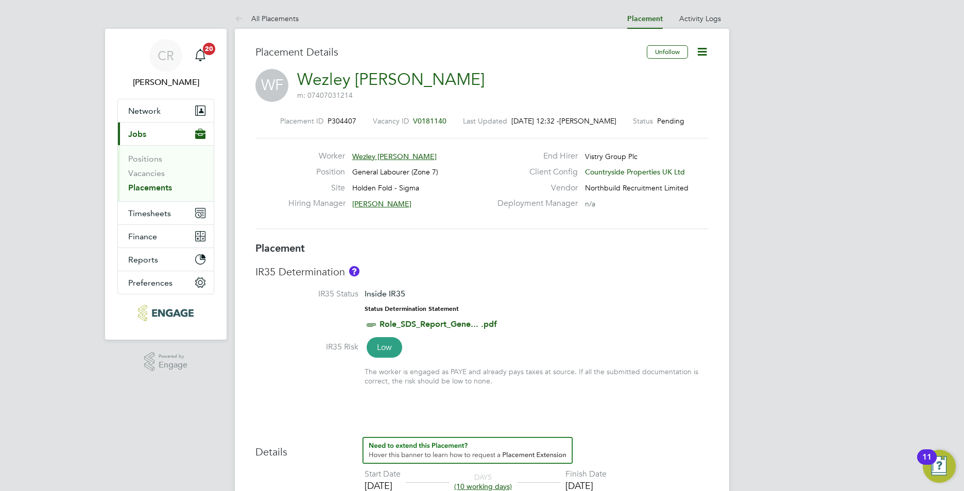
drag, startPoint x: 142, startPoint y: 186, endPoint x: 148, endPoint y: 188, distance: 7.0
click at [142, 186] on link "Placements" at bounding box center [150, 188] width 44 height 10
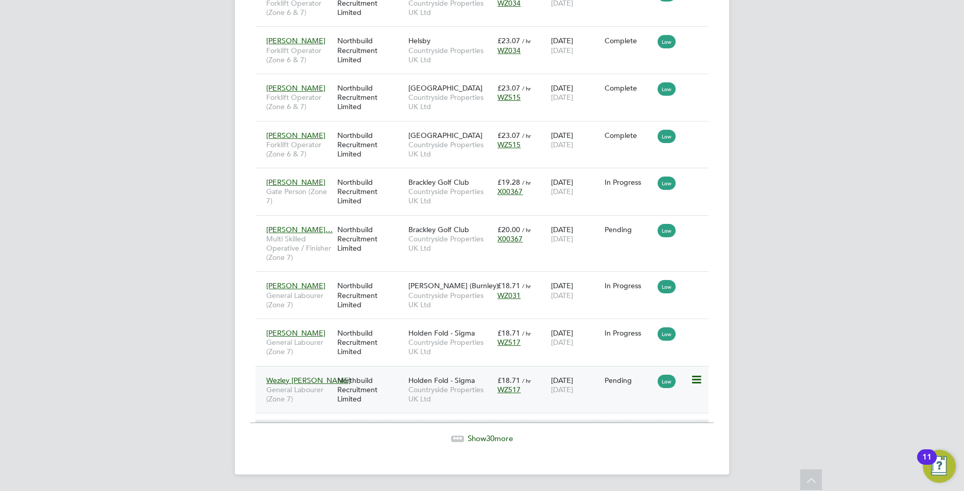
click at [696, 379] on icon at bounding box center [695, 380] width 10 height 12
click at [640, 443] on li "Start" at bounding box center [664, 444] width 73 height 14
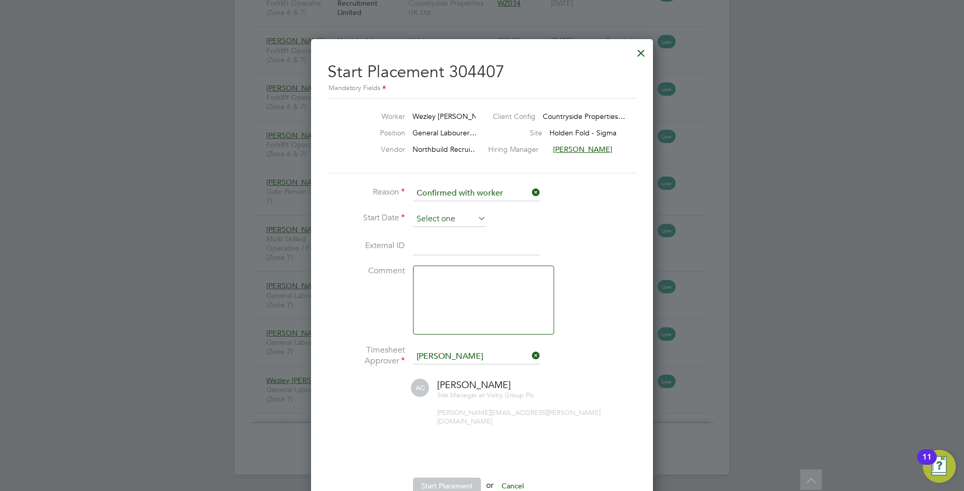
click at [443, 217] on input at bounding box center [449, 219] width 73 height 15
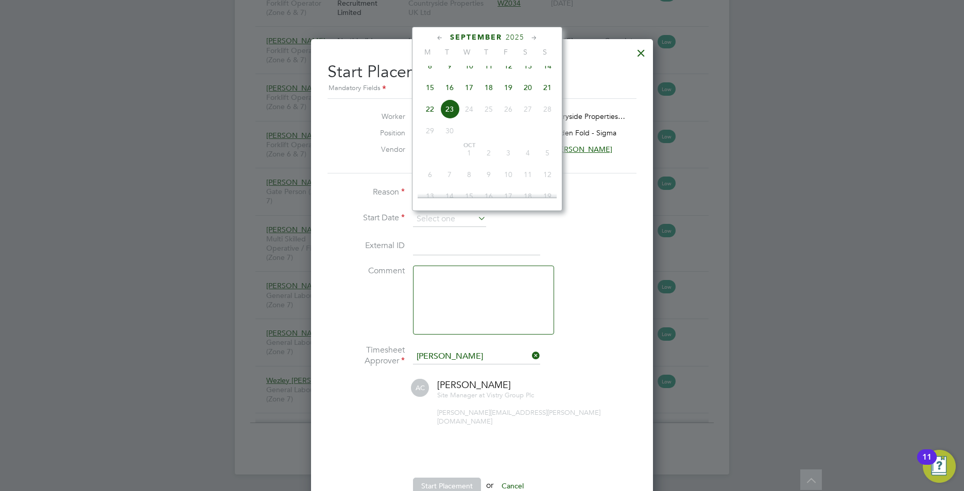
click at [469, 95] on span "17" at bounding box center [469, 88] width 20 height 20
type input "17 Sep 2025"
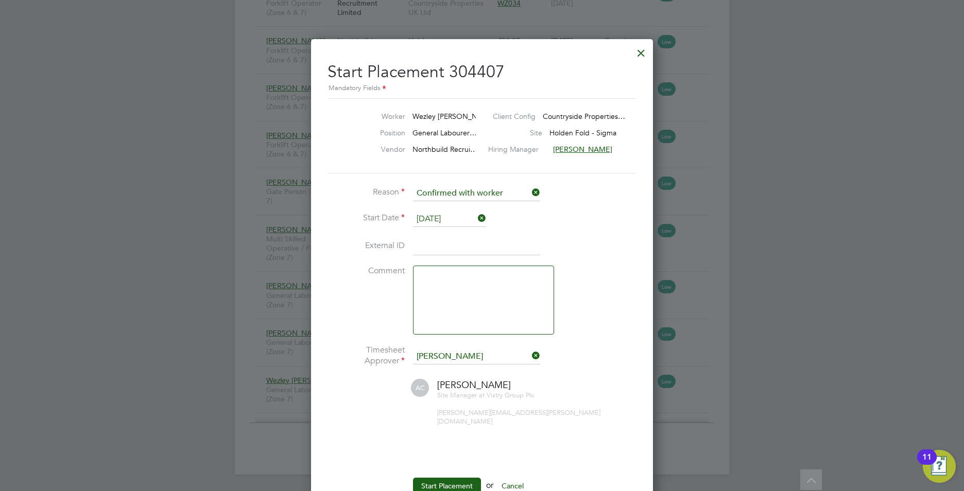
click at [432, 247] on input at bounding box center [476, 246] width 127 height 19
drag, startPoint x: 473, startPoint y: 251, endPoint x: 476, endPoint y: 246, distance: 5.8
click at [473, 250] on input "CAN-676" at bounding box center [476, 246] width 127 height 19
type input "CAN-67668485"
click at [446, 478] on button "Start Placement" at bounding box center [447, 486] width 68 height 16
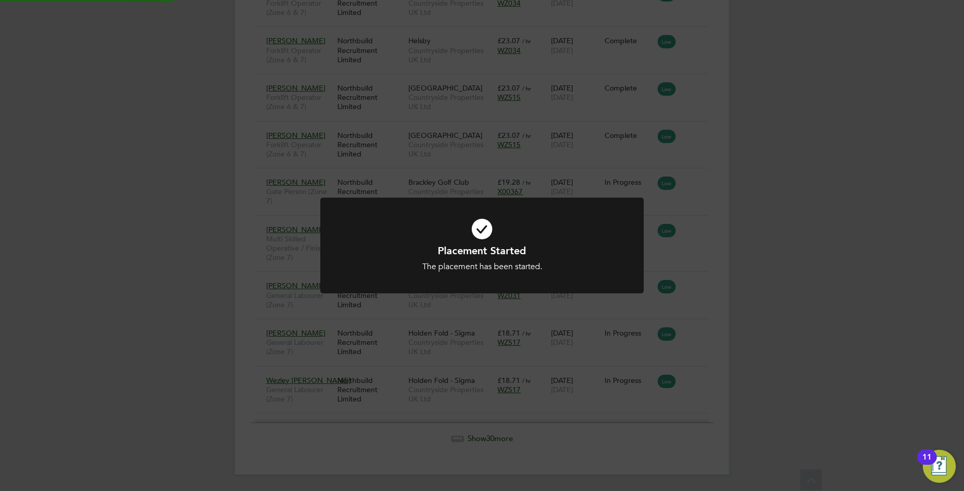
click at [887, 383] on div "Placement Started The placement has been started. Cancel Okay" at bounding box center [482, 245] width 964 height 491
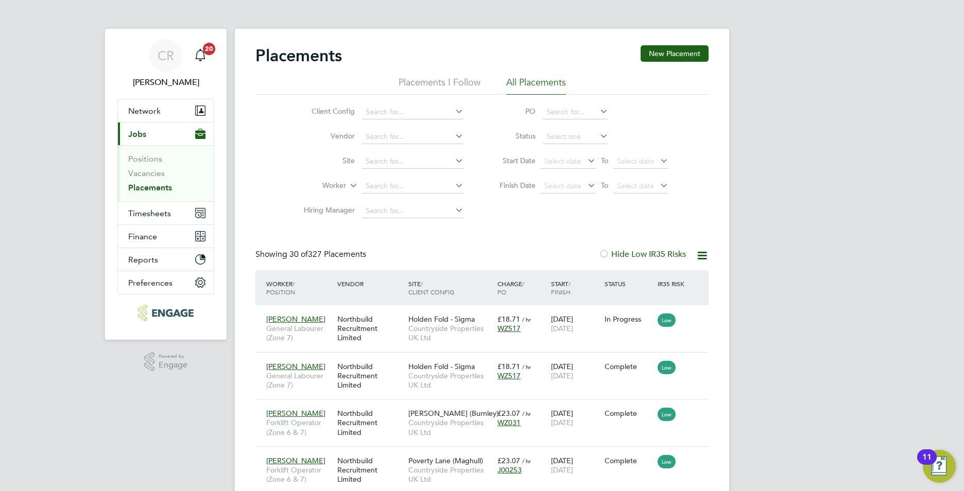
click at [145, 186] on link "Placements" at bounding box center [150, 188] width 44 height 10
click at [160, 190] on link "Placements" at bounding box center [150, 188] width 44 height 10
click at [163, 184] on link "Placements" at bounding box center [150, 188] width 44 height 10
click at [165, 188] on link "Placements" at bounding box center [150, 188] width 44 height 10
click at [148, 173] on link "Vacancies" at bounding box center [146, 173] width 37 height 10
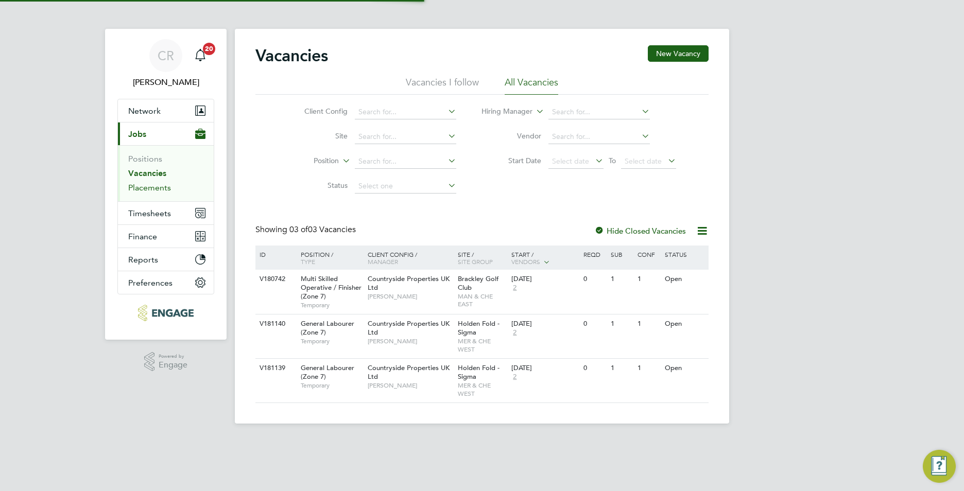
click at [153, 183] on link "Placements" at bounding box center [149, 188] width 43 height 10
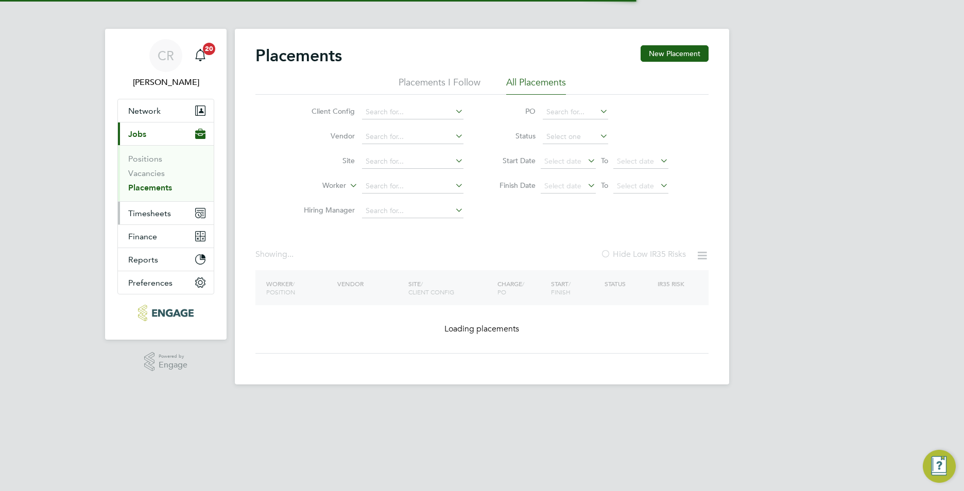
drag, startPoint x: 163, startPoint y: 216, endPoint x: 163, endPoint y: 211, distance: 5.2
click at [163, 216] on span "Timesheets" at bounding box center [149, 214] width 43 height 10
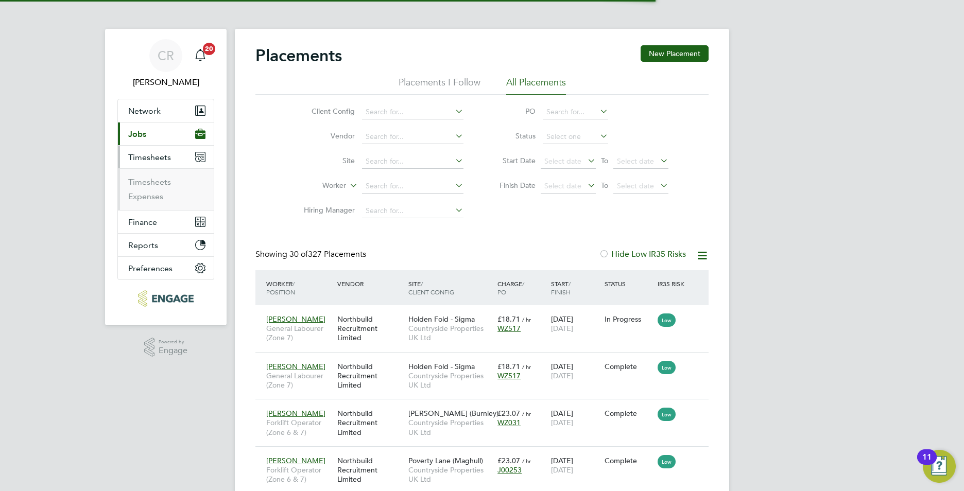
scroll to position [39, 90]
click at [163, 182] on link "Timesheets" at bounding box center [149, 182] width 43 height 10
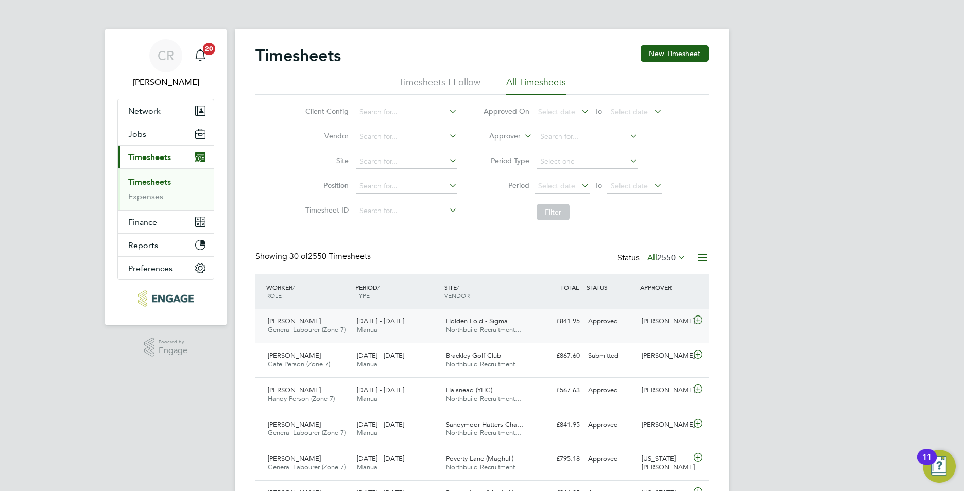
click at [560, 330] on div "£841.95 Approved" at bounding box center [557, 321] width 54 height 17
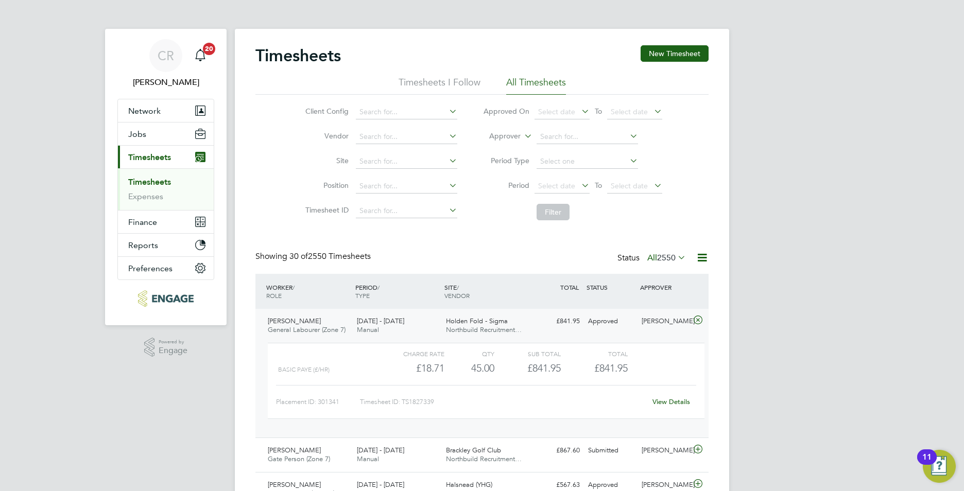
click at [671, 401] on link "View Details" at bounding box center [671, 401] width 38 height 9
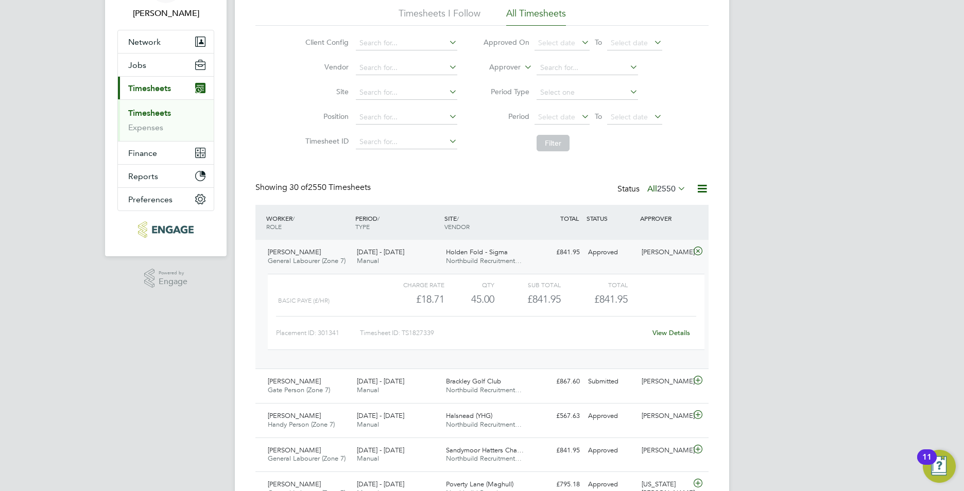
scroll to position [154, 0]
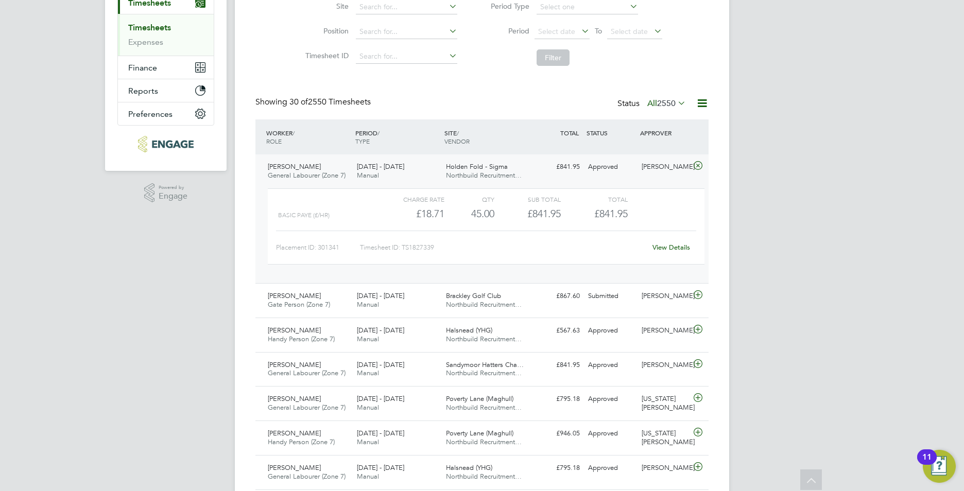
click at [700, 164] on icon at bounding box center [697, 166] width 13 height 8
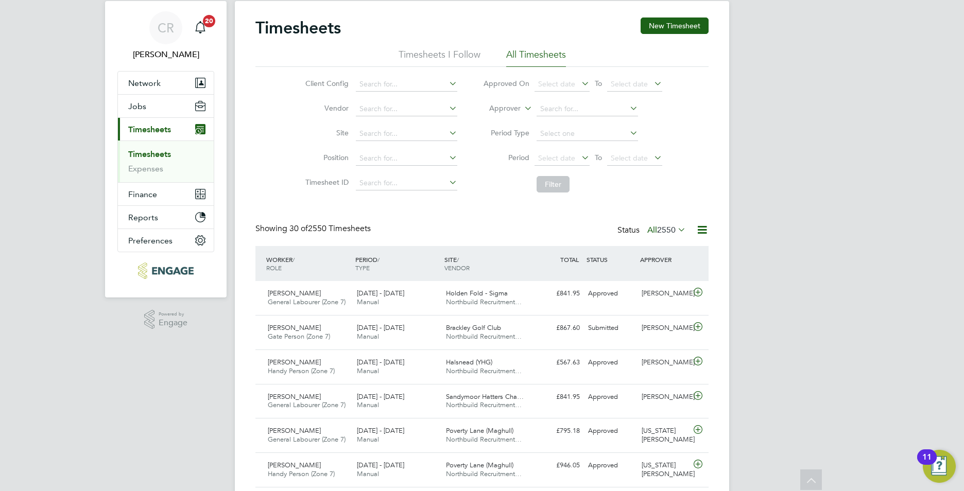
scroll to position [0, 0]
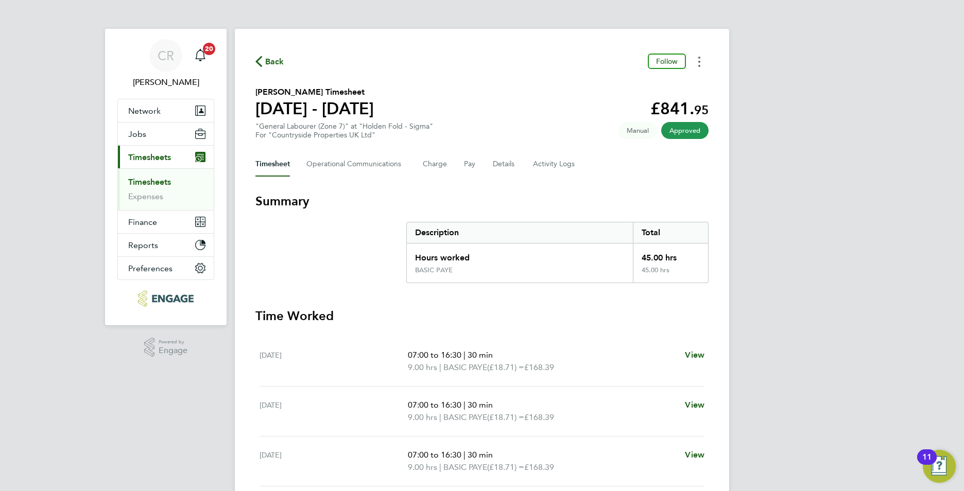
click at [696, 62] on button "Timesheets Menu" at bounding box center [699, 62] width 19 height 16
click at [153, 182] on link "Timesheets" at bounding box center [149, 182] width 43 height 10
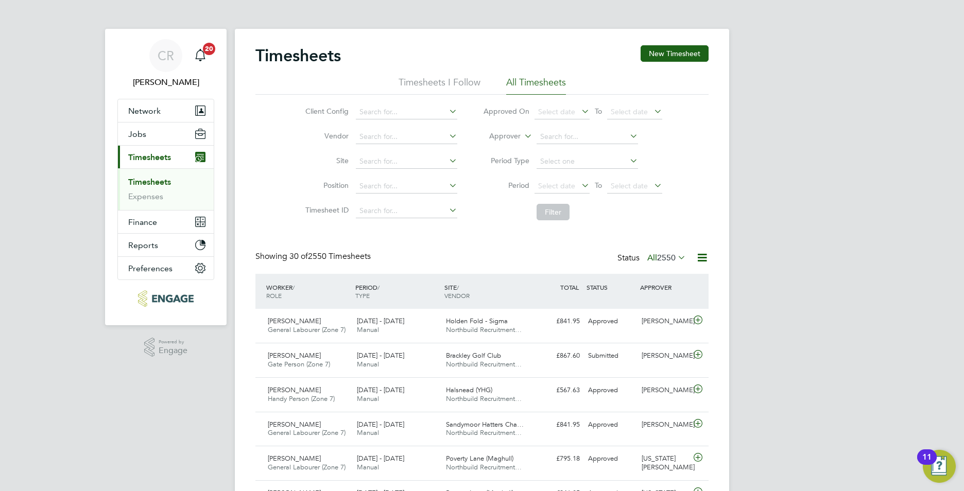
click at [159, 182] on link "Timesheets" at bounding box center [149, 182] width 43 height 10
click at [569, 184] on span "Select date" at bounding box center [556, 185] width 37 height 9
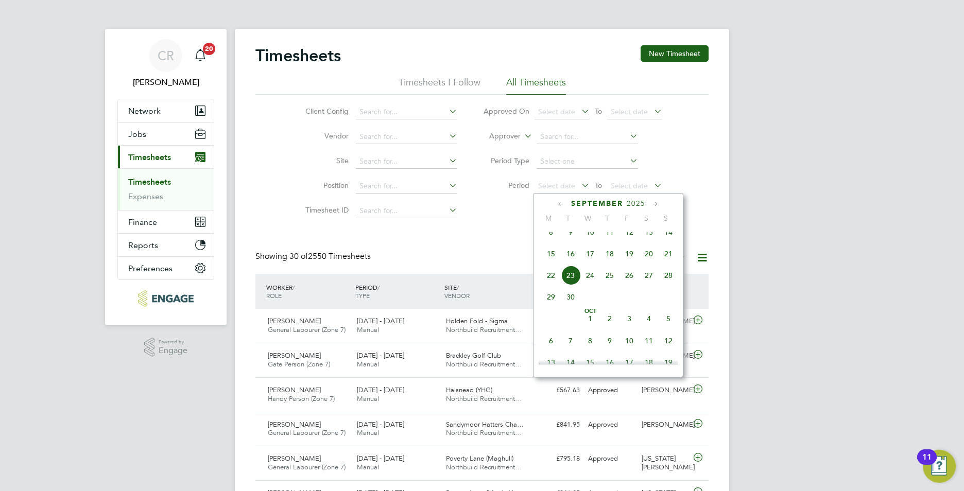
click at [551, 262] on span "15" at bounding box center [551, 254] width 20 height 20
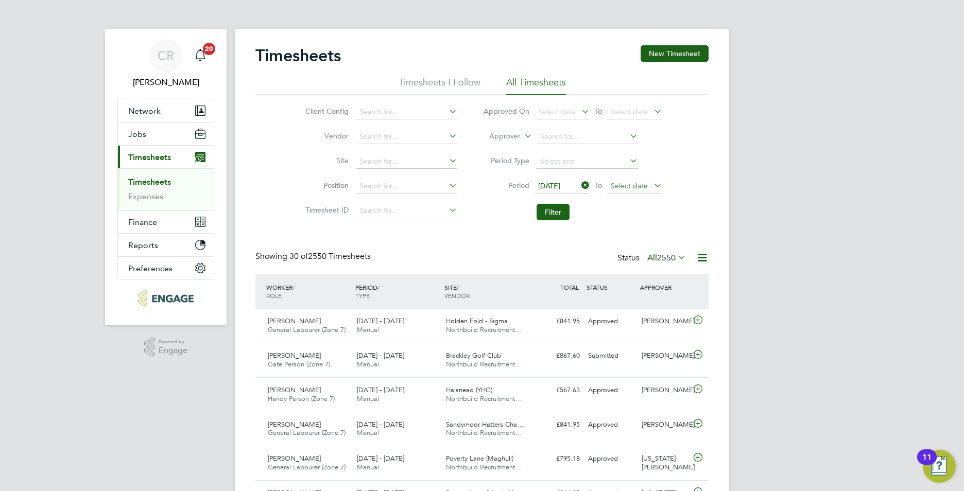
click at [614, 183] on span "Select date" at bounding box center [629, 185] width 37 height 9
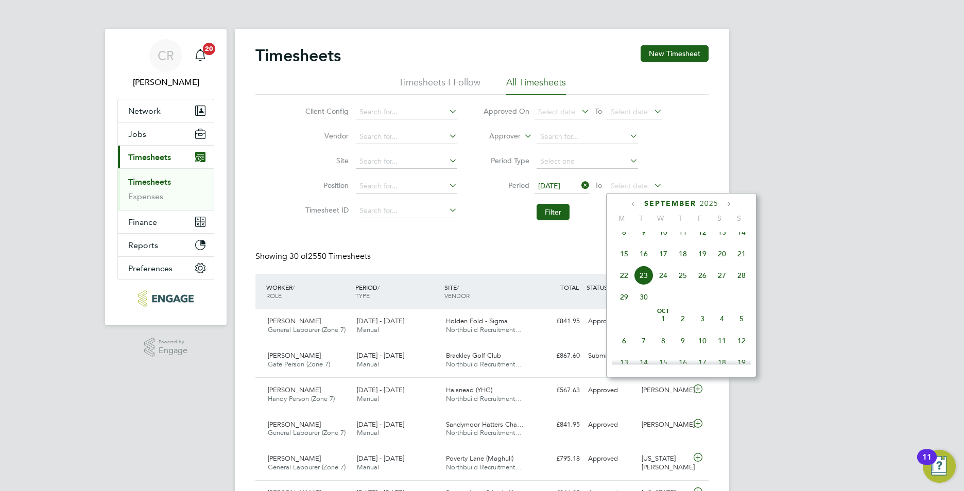
click at [743, 264] on span "21" at bounding box center [742, 254] width 20 height 20
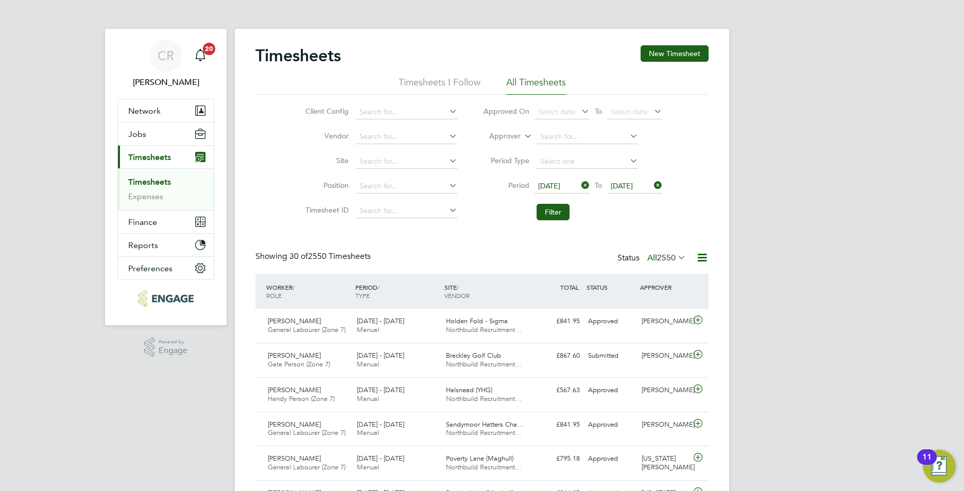
click at [564, 213] on button "Filter" at bounding box center [552, 212] width 33 height 16
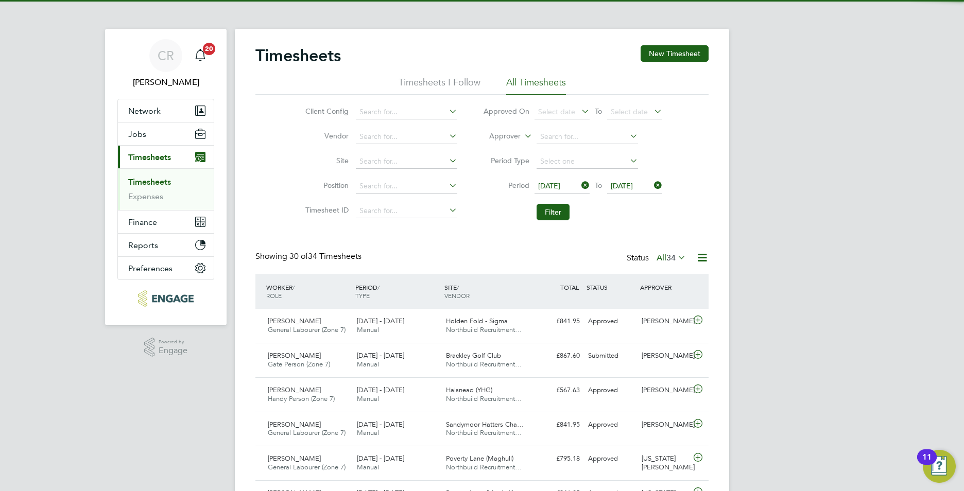
click at [672, 257] on span "34" at bounding box center [670, 258] width 9 height 10
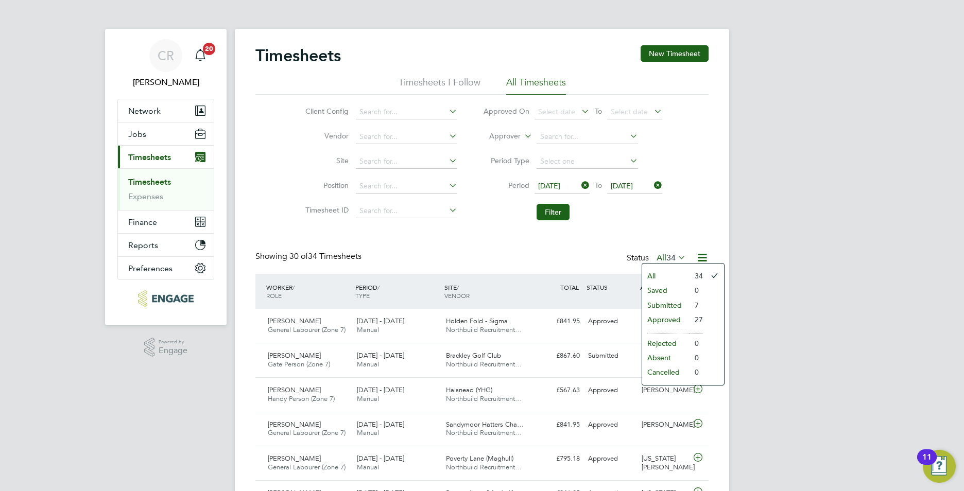
click at [118, 146] on button "Current page: Timesheets" at bounding box center [166, 157] width 96 height 23
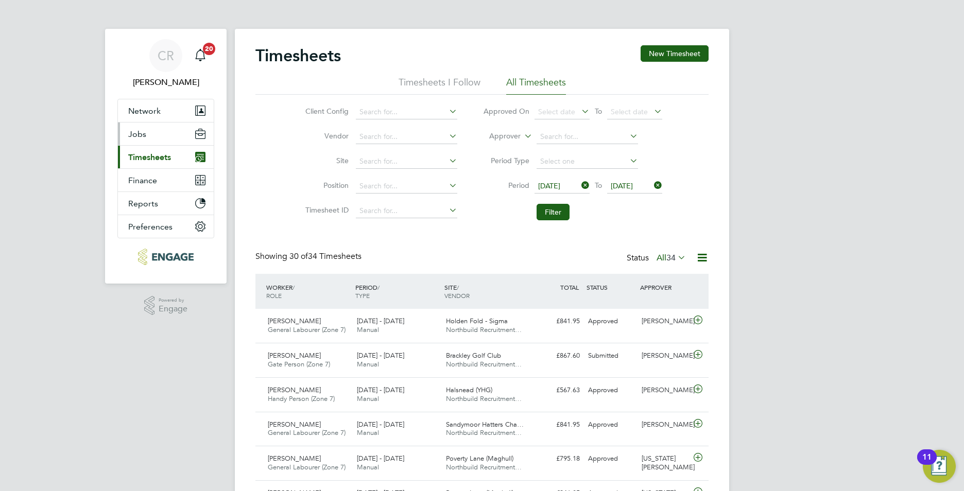
click at [151, 127] on button "Jobs" at bounding box center [166, 134] width 96 height 23
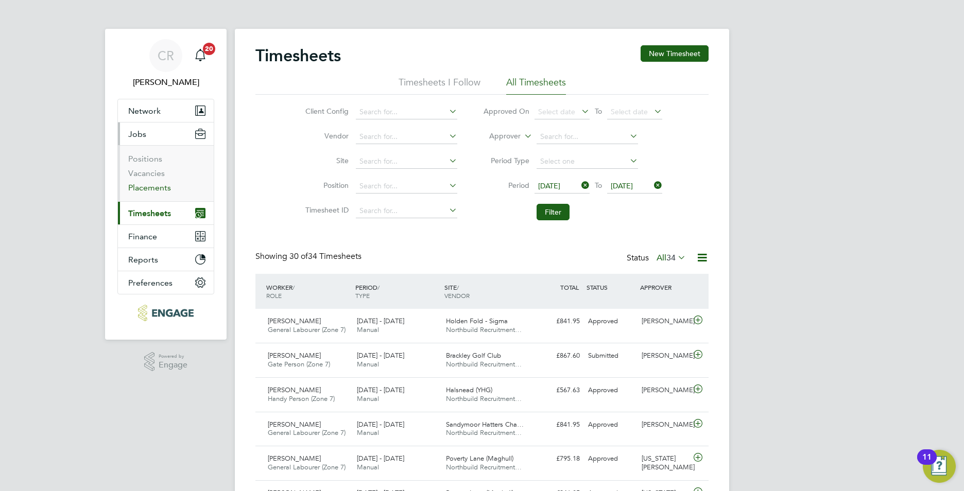
drag, startPoint x: 141, startPoint y: 185, endPoint x: 146, endPoint y: 189, distance: 6.3
click at [141, 185] on link "Placements" at bounding box center [149, 188] width 43 height 10
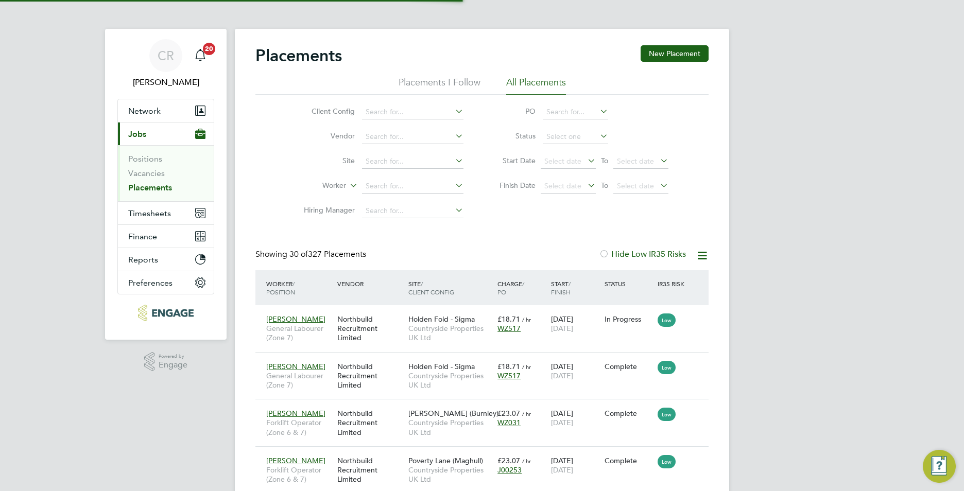
scroll to position [39, 90]
click at [157, 188] on link "Placements" at bounding box center [150, 188] width 44 height 10
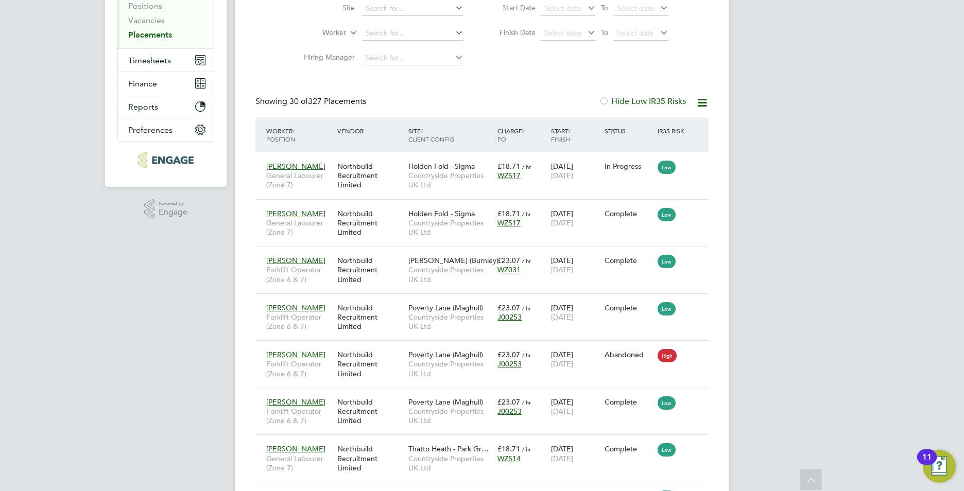
scroll to position [0, 0]
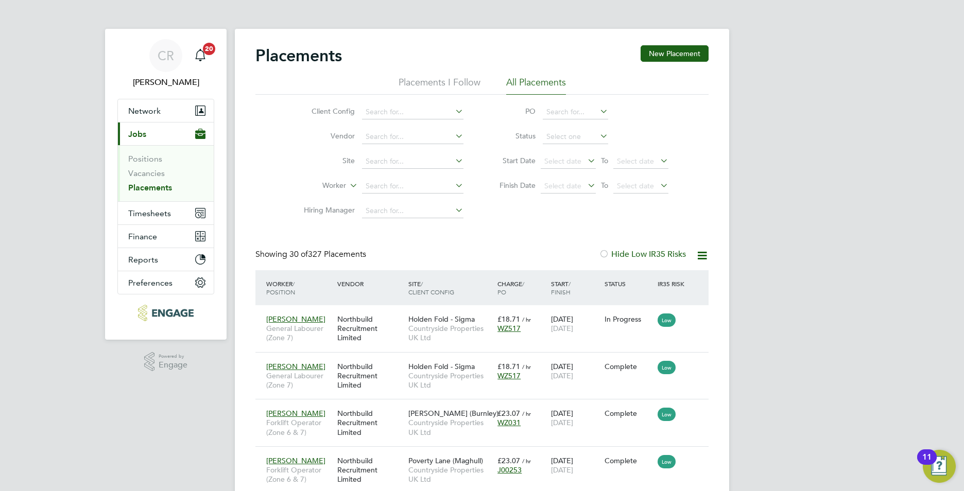
click at [145, 187] on link "Placements" at bounding box center [150, 188] width 44 height 10
click at [141, 176] on link "Vacancies" at bounding box center [146, 173] width 37 height 10
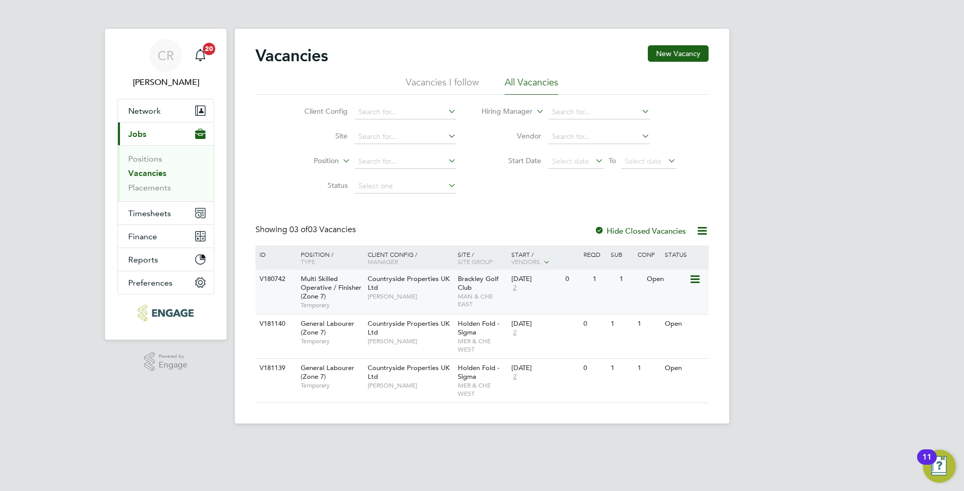
click at [427, 297] on span "[PERSON_NAME]" at bounding box center [410, 296] width 85 height 8
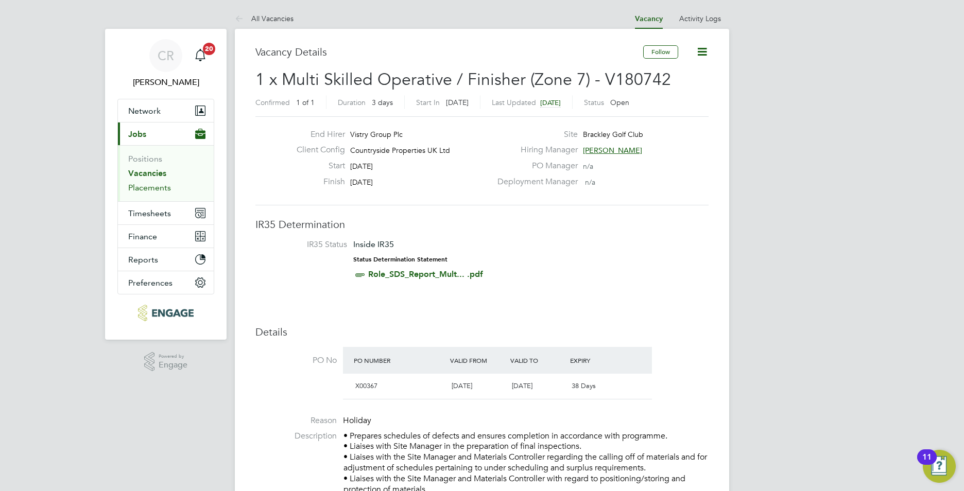
click at [155, 189] on link "Placements" at bounding box center [149, 188] width 43 height 10
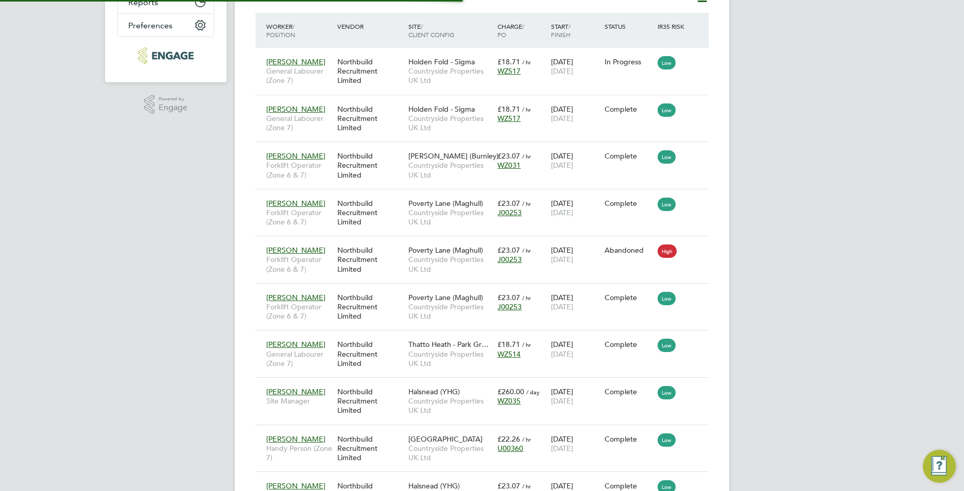
scroll to position [39, 90]
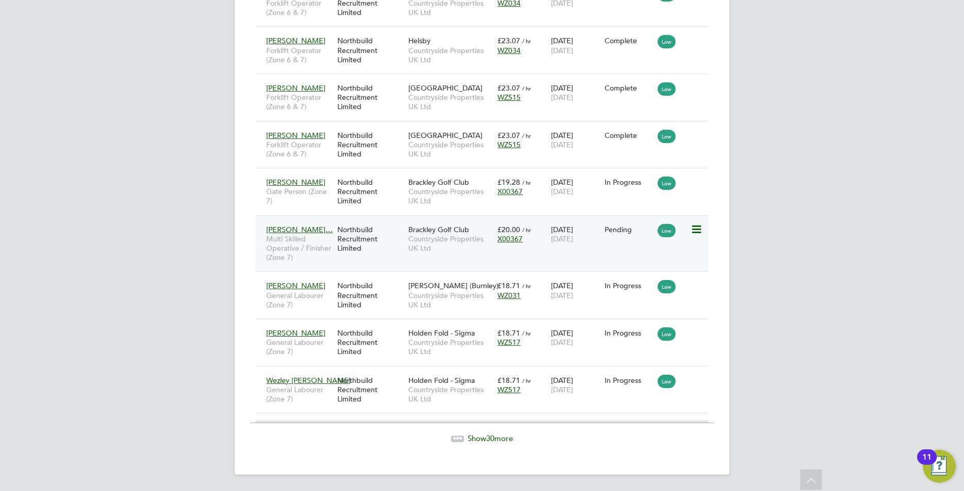
click at [455, 250] on span "Countryside Properties UK Ltd" at bounding box center [450, 243] width 84 height 19
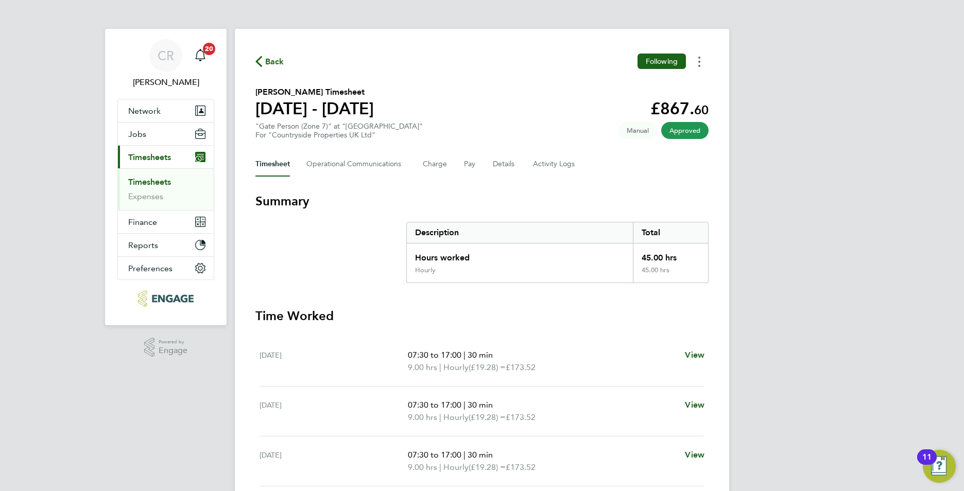
click at [701, 59] on button "Timesheets Menu" at bounding box center [699, 62] width 19 height 16
click at [644, 79] on link "Download timesheet" at bounding box center [647, 84] width 124 height 21
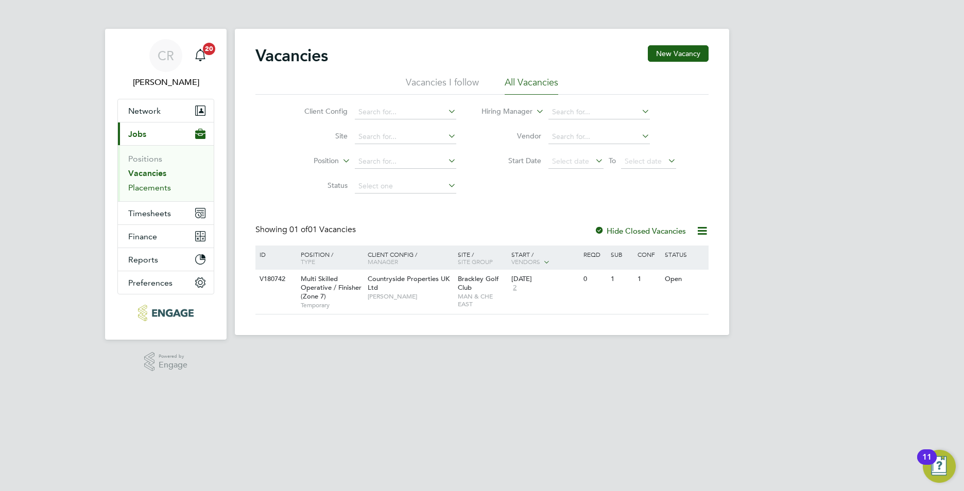
click at [157, 186] on link "Placements" at bounding box center [149, 188] width 43 height 10
